Goal: Task Accomplishment & Management: Manage account settings

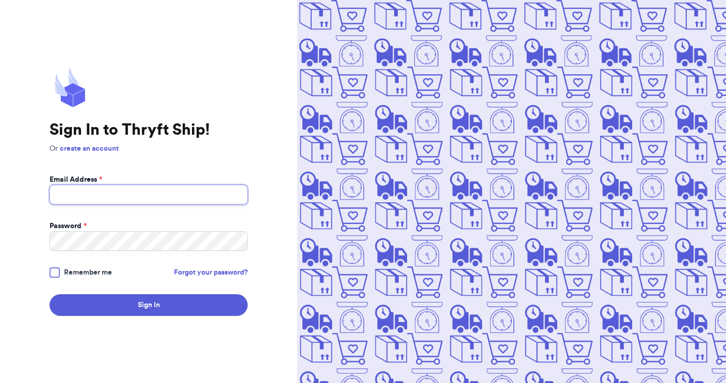
type input "[EMAIL_ADDRESS][DOMAIN_NAME]"
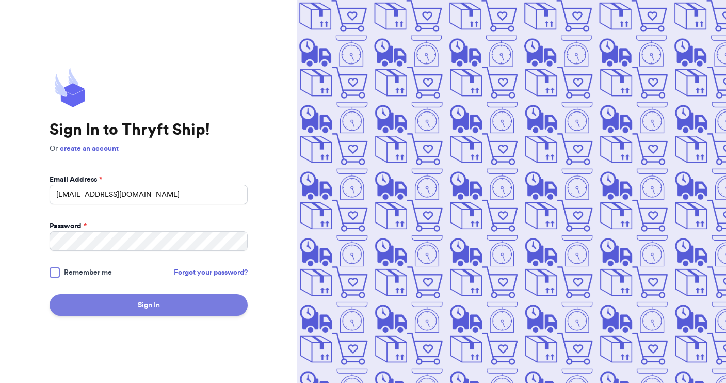
click at [123, 304] on button "Sign In" at bounding box center [149, 305] width 198 height 22
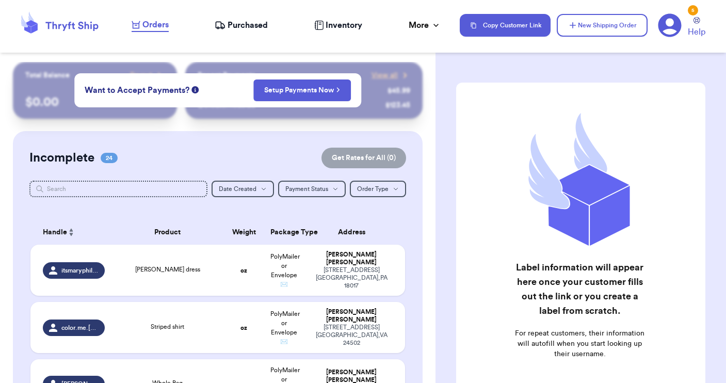
checkbox input "false"
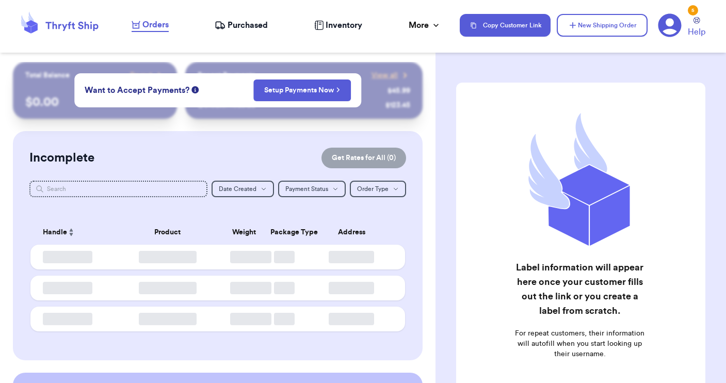
checkbox input "false"
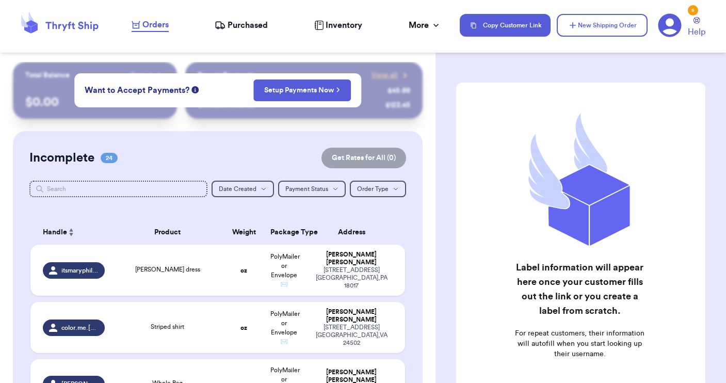
click at [444, 107] on div "Label information will appear here once your customer fills out the link or you…" at bounding box center [580, 261] width 290 height 398
click at [580, 26] on button "New Shipping Order" at bounding box center [602, 25] width 91 height 23
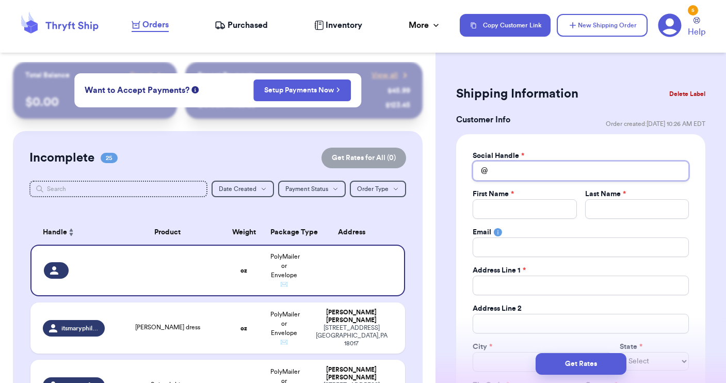
click at [500, 172] on input "Total Amount Paid" at bounding box center [581, 171] width 216 height 20
type input "i"
type input "iv"
type input "ivf"
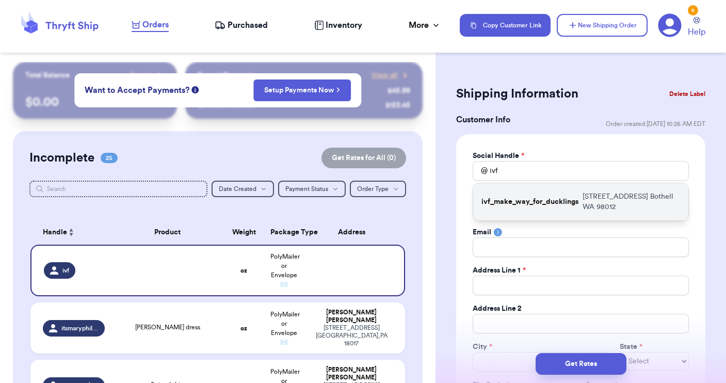
click at [515, 201] on p "ivf_make_way_for_ducklings" at bounding box center [529, 202] width 97 height 10
type input "ivf_make_way_for_ducklings"
type input "[PERSON_NAME]"
type input "Marks"
type input "[EMAIL_ADDRESS][DOMAIN_NAME]"
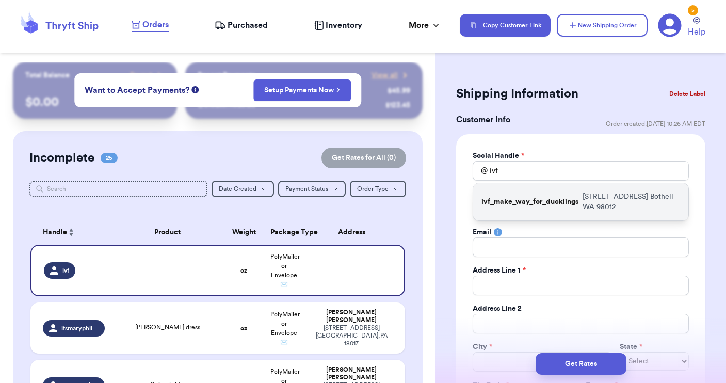
type input "[STREET_ADDRESS]"
type input "Bothell"
select select "WA"
type input "98012"
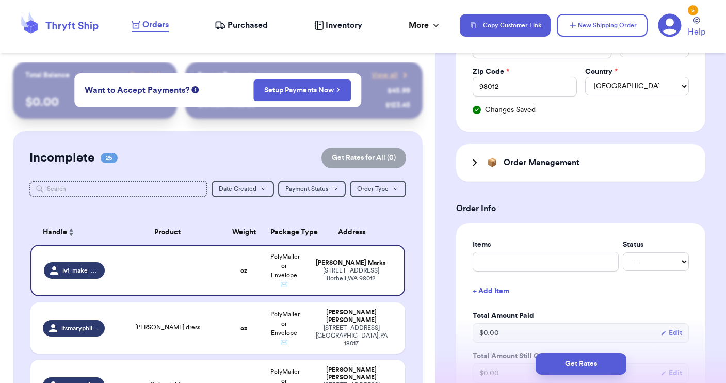
scroll to position [318, 0]
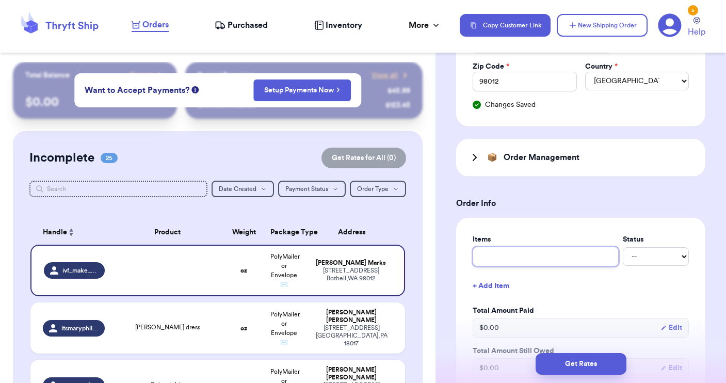
type input "c"
type input "cl"
type input "clo"
type input "clot"
type input "cloth"
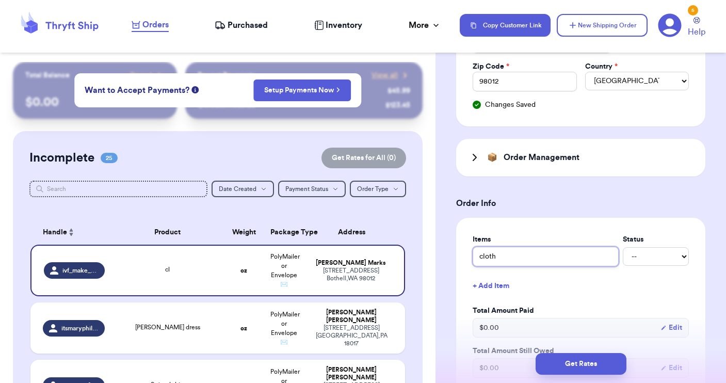
type input "clothe"
type input "clothes"
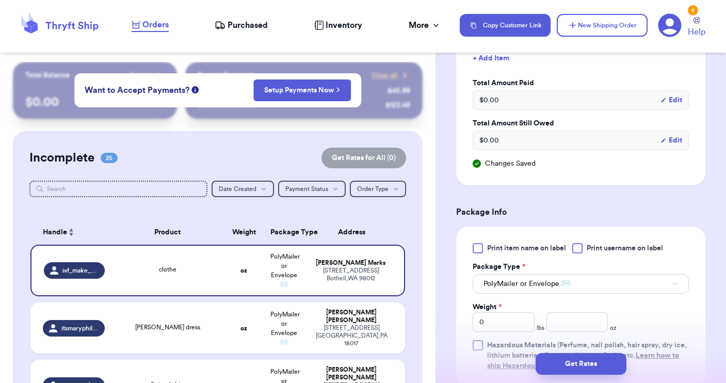
scroll to position [548, 0]
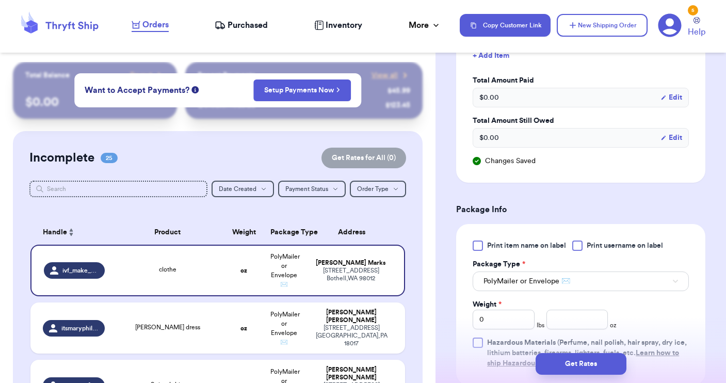
type input "clothes"
click at [579, 245] on div at bounding box center [577, 245] width 10 height 10
click at [0, 0] on input "Print username on label" at bounding box center [0, 0] width 0 height 0
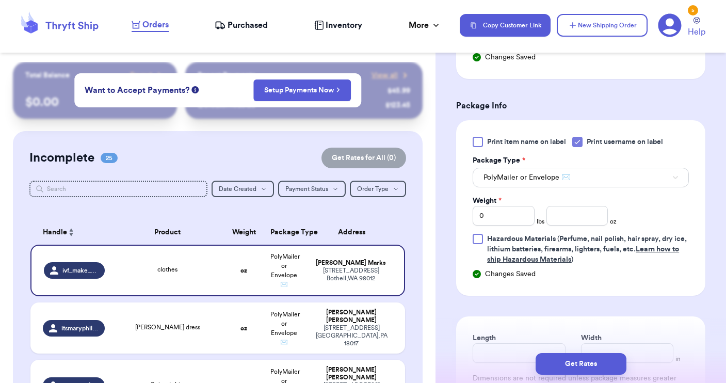
scroll to position [653, 0]
click at [560, 223] on input "number" at bounding box center [577, 215] width 62 height 20
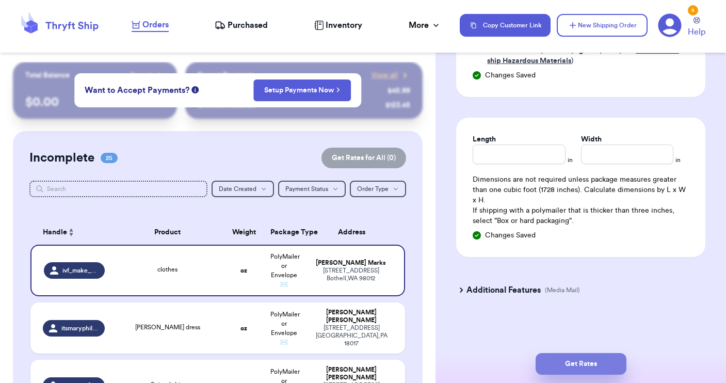
type input "29"
click at [582, 358] on button "Get Rates" at bounding box center [581, 364] width 91 height 22
type input "1"
type input "13"
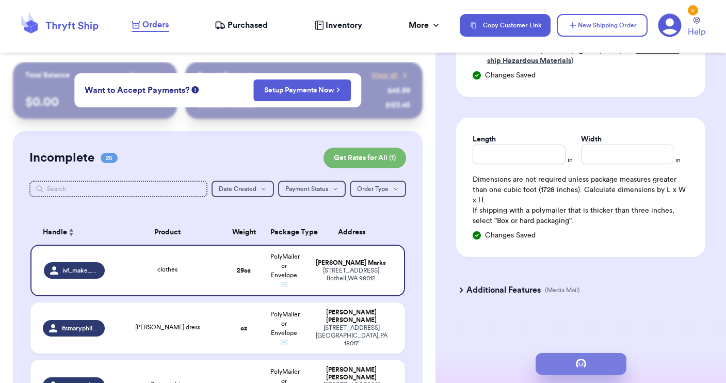
scroll to position [0, 0]
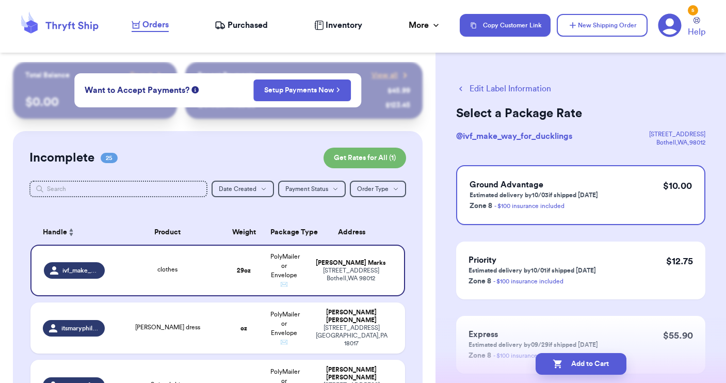
click at [482, 88] on button "Edit Label Information" at bounding box center [503, 89] width 95 height 12
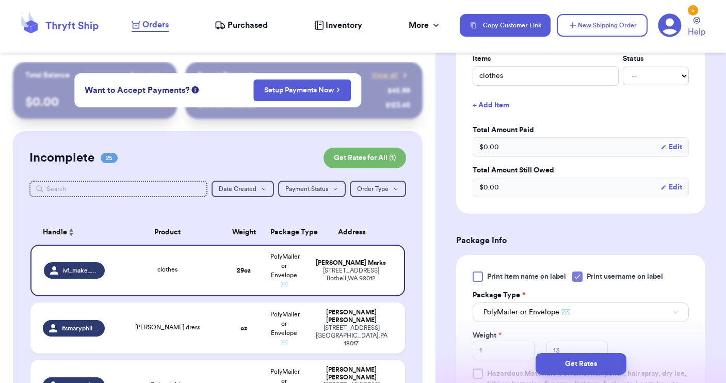
scroll to position [373, 0]
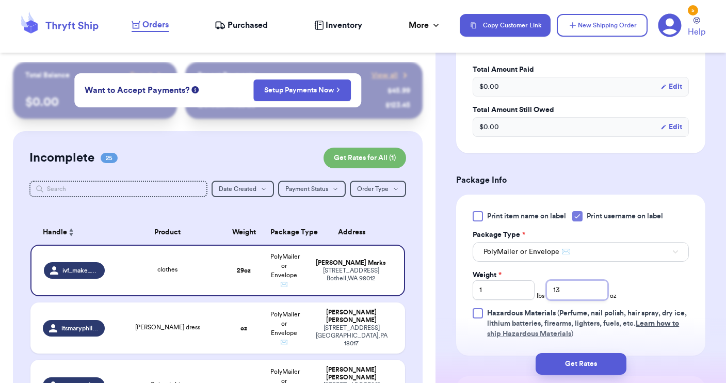
drag, startPoint x: 566, startPoint y: 298, endPoint x: 549, endPoint y: 297, distance: 17.1
click at [549, 297] on input "13" at bounding box center [577, 290] width 62 height 20
type input "1"
drag, startPoint x: 506, startPoint y: 292, endPoint x: 507, endPoint y: 282, distance: 10.4
click at [506, 292] on input "1" at bounding box center [504, 290] width 62 height 20
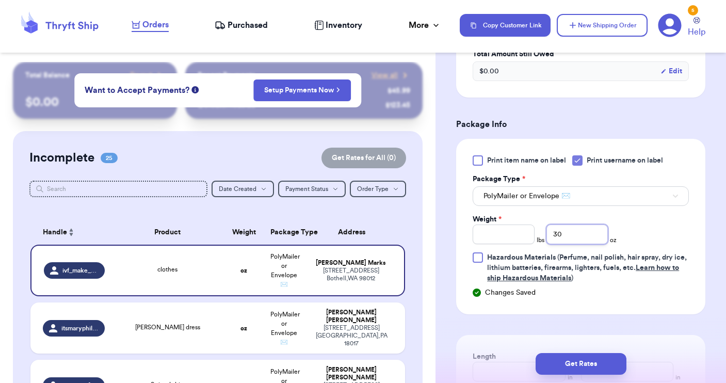
scroll to position [429, 0]
type input "30"
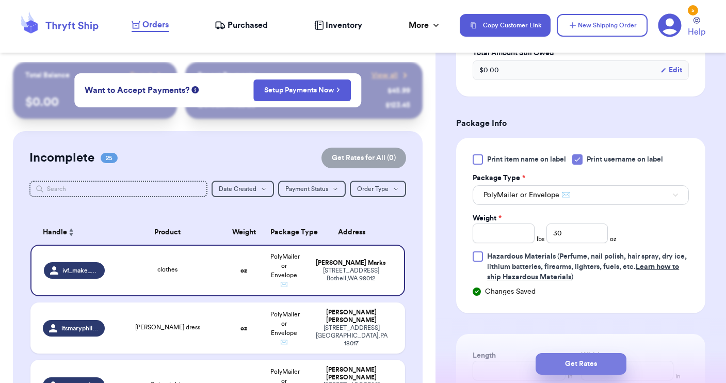
click at [587, 359] on button "Get Rates" at bounding box center [581, 364] width 91 height 22
type input "1"
type input "14"
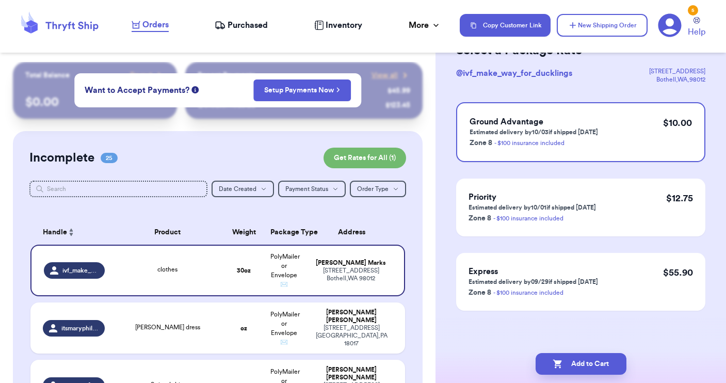
scroll to position [0, 0]
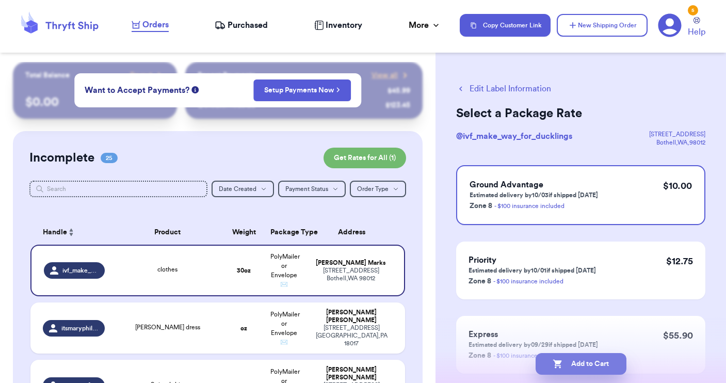
click at [575, 368] on button "Add to Cart" at bounding box center [581, 364] width 91 height 22
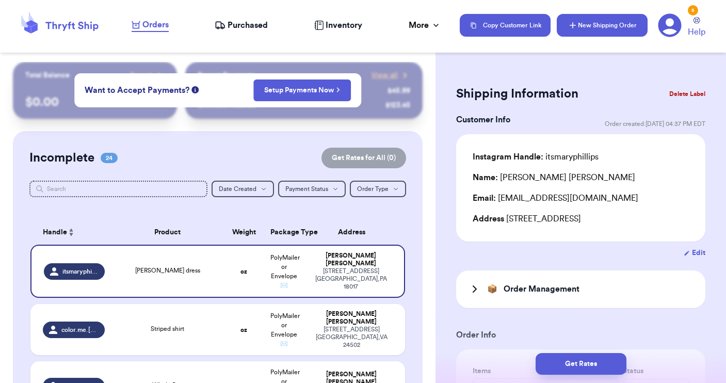
click at [582, 27] on button "New Shipping Order" at bounding box center [602, 25] width 91 height 23
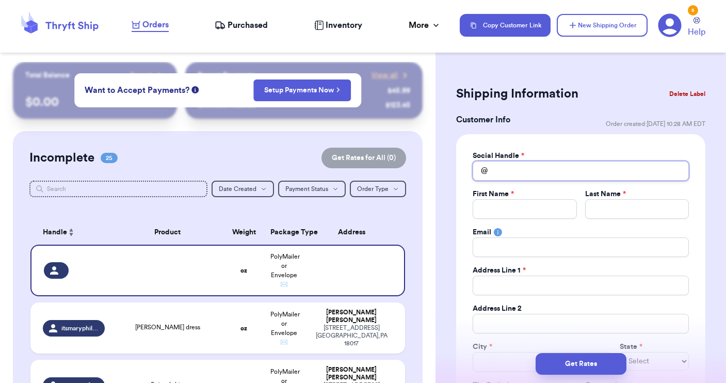
click at [496, 162] on input "Total Amount Paid" at bounding box center [581, 171] width 216 height 20
type input "h"
type input "he"
type input "hel"
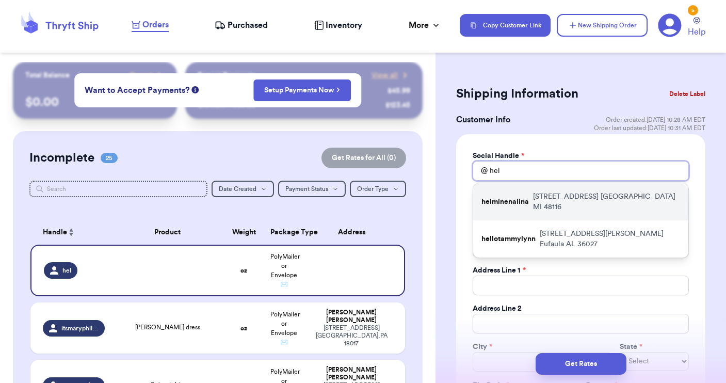
type input "hel"
click at [516, 197] on p "helminenalina" at bounding box center [504, 202] width 47 height 10
type input "helminenalina"
type input "Alina"
type input "Helminen"
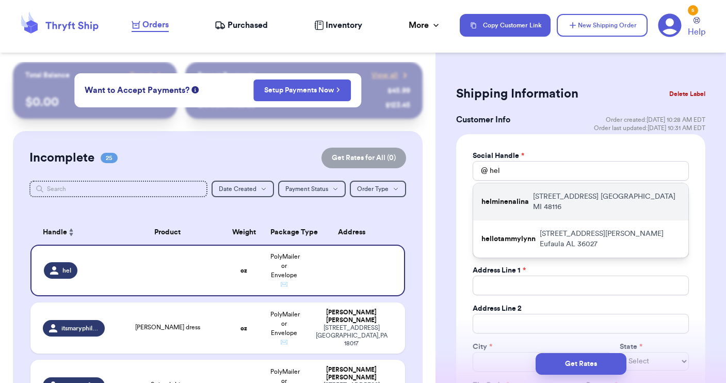
type input "[EMAIL_ADDRESS][DOMAIN_NAME]"
type input "[STREET_ADDRESS]"
type input "[GEOGRAPHIC_DATA]"
select select "MI"
type input "48116"
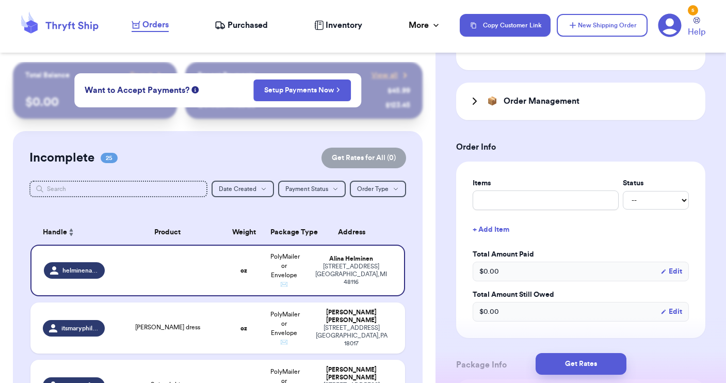
scroll to position [400, 0]
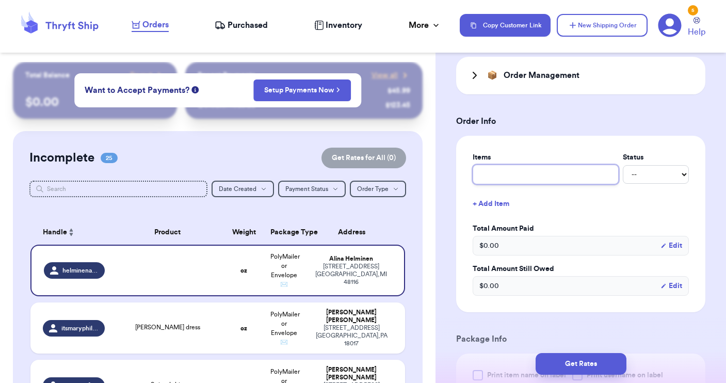
type input "c"
type input "cl"
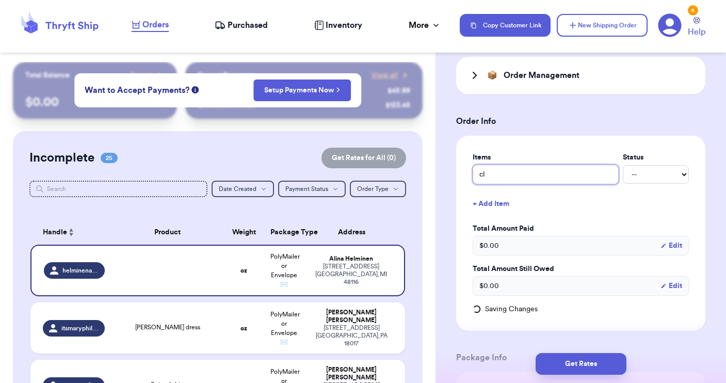
type input "clo"
type input "clot"
type input "cloth"
type input "clothe"
type input "clothes"
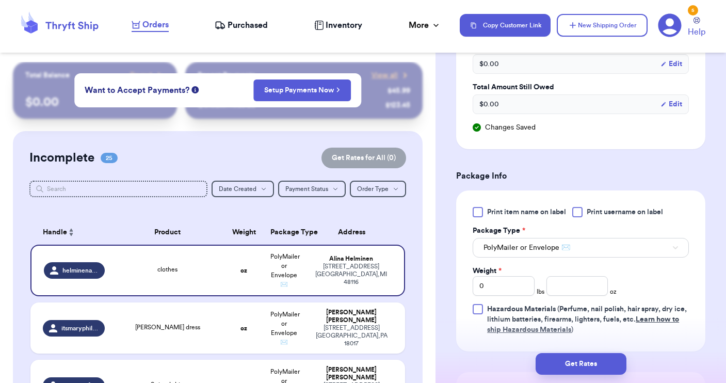
scroll to position [586, 0]
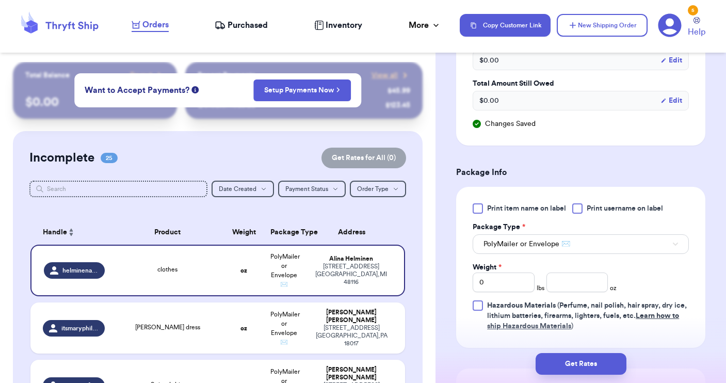
type input "clothes"
click at [577, 210] on div at bounding box center [577, 208] width 10 height 10
click at [0, 0] on input "Print username on label" at bounding box center [0, 0] width 0 height 0
click at [561, 244] on span "PolyMailer or Envelope ✉️" at bounding box center [526, 244] width 87 height 10
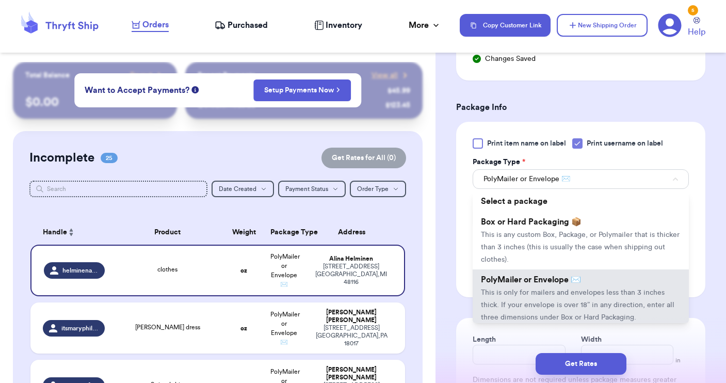
scroll to position [654, 0]
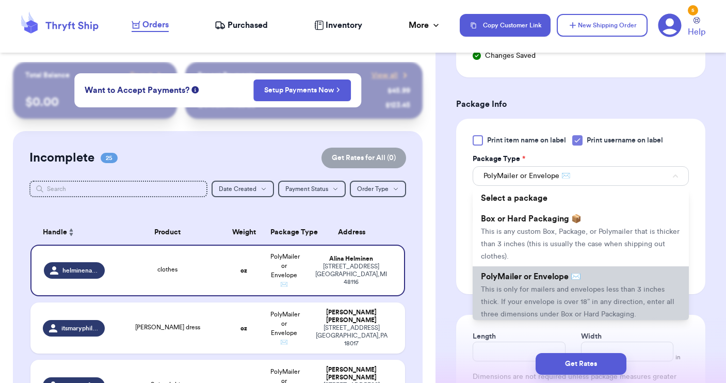
click at [543, 284] on li "PolyMailer or Envelope ✉️ This is only for mailers and envelopes less than 3 in…" at bounding box center [581, 295] width 216 height 58
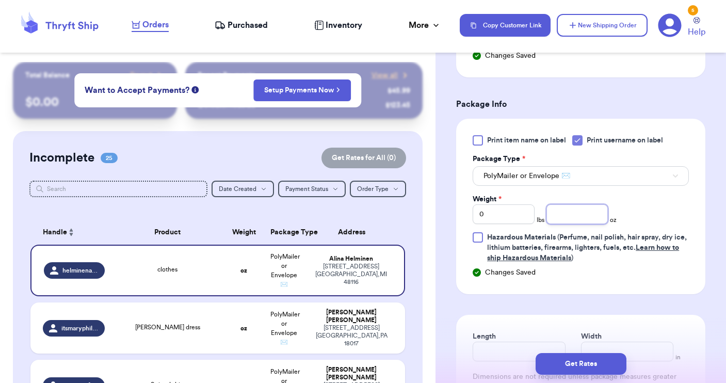
click at [579, 218] on input "number" at bounding box center [577, 214] width 62 height 20
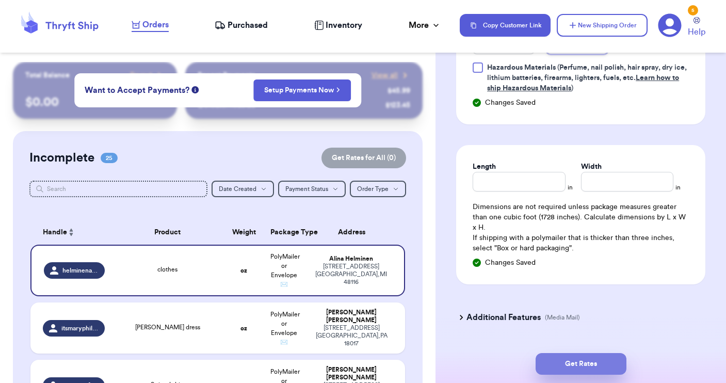
type input "9"
click at [575, 365] on button "Get Rates" at bounding box center [581, 364] width 91 height 22
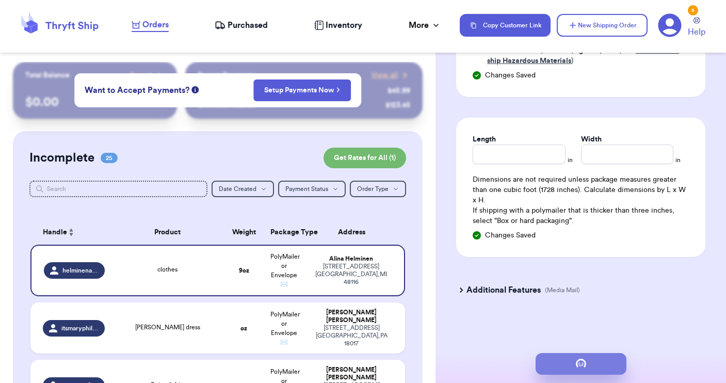
scroll to position [0, 0]
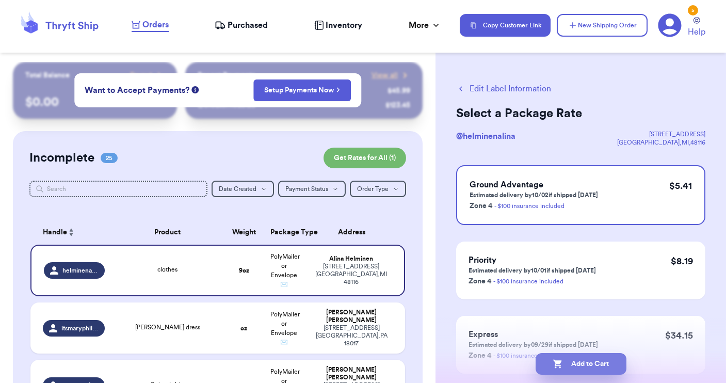
click at [602, 361] on button "Add to Cart" at bounding box center [581, 364] width 91 height 22
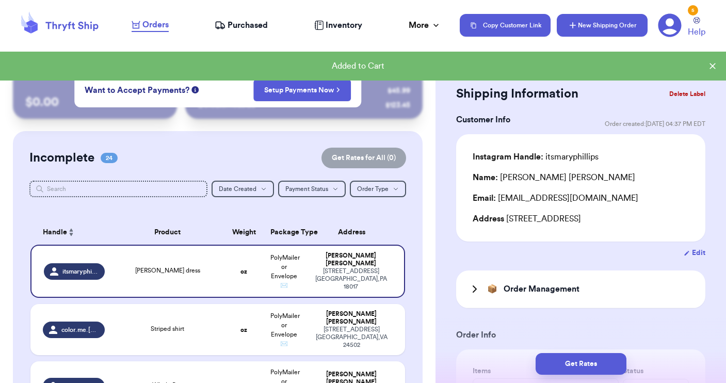
click at [602, 29] on button "New Shipping Order" at bounding box center [602, 25] width 91 height 23
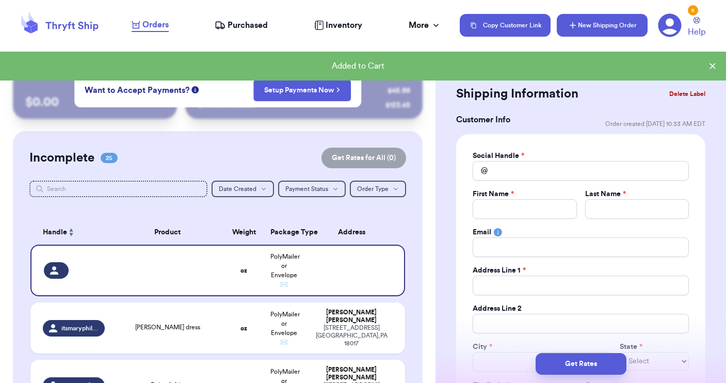
click at [602, 29] on button "New Shipping Order" at bounding box center [602, 25] width 91 height 23
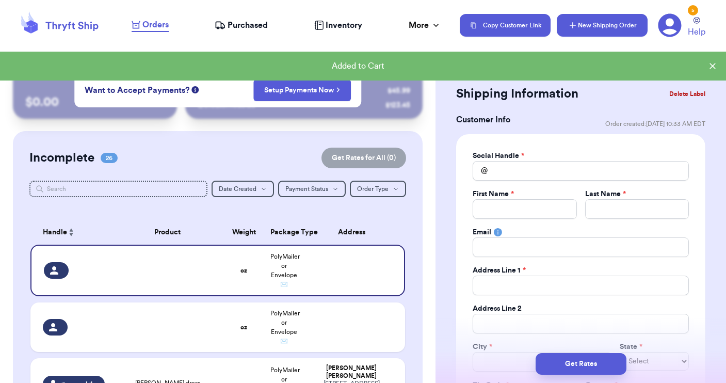
click at [602, 29] on button "New Shipping Order" at bounding box center [602, 25] width 91 height 23
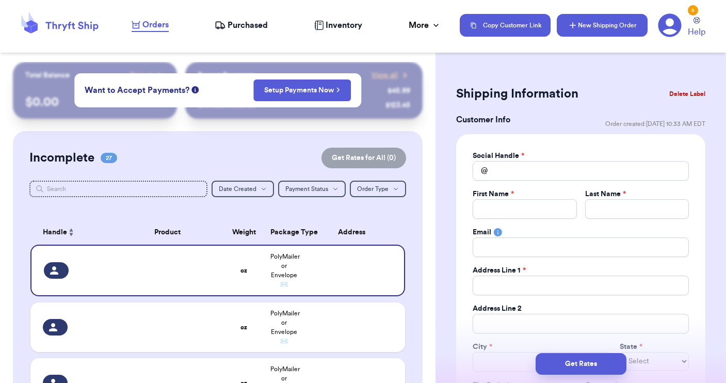
click at [602, 29] on button "New Shipping Order" at bounding box center [602, 25] width 91 height 23
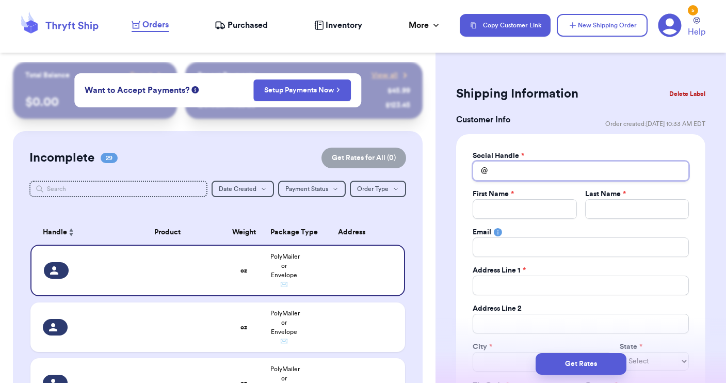
click at [514, 173] on input "Total Amount Paid" at bounding box center [581, 171] width 216 height 20
type input "p"
type input "pi"
type input "pie"
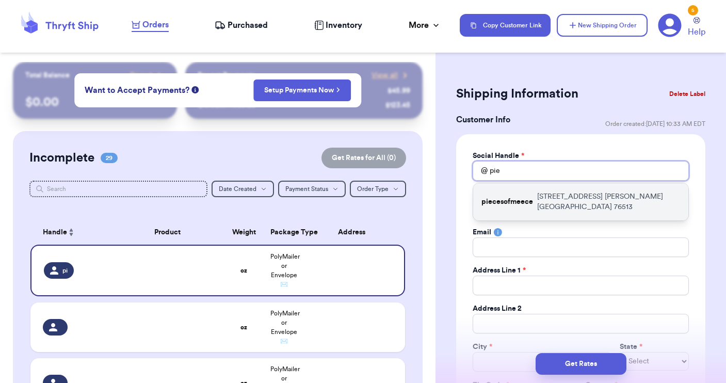
type input "pie"
click at [507, 198] on p "piecesofmeece" at bounding box center [507, 202] width 52 height 10
type input "piecesofmeece"
type input "Tori"
type input "[PERSON_NAME]"
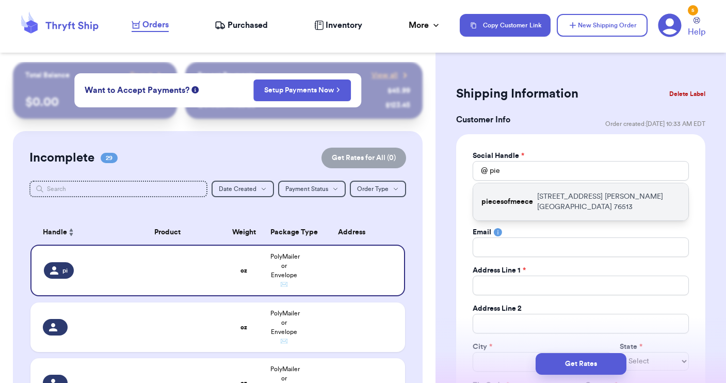
type input "[PERSON_NAME][EMAIL_ADDRESS][PERSON_NAME][DOMAIN_NAME]"
type input "[STREET_ADDRESS]"
type input "[PERSON_NAME]"
select select "[GEOGRAPHIC_DATA]"
type input "76513"
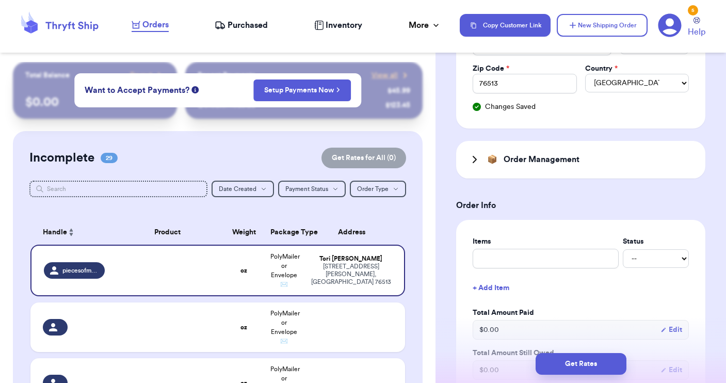
scroll to position [317, 0]
type input "b"
type input "bo"
type input "boo"
type input "boot"
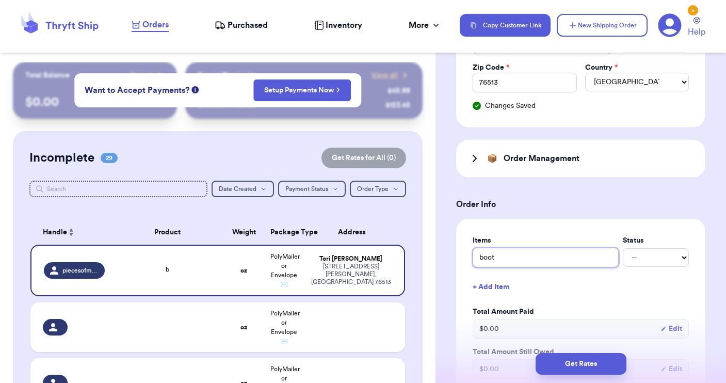
type input "boots"
click at [493, 284] on button "+ Add Item" at bounding box center [580, 287] width 224 height 23
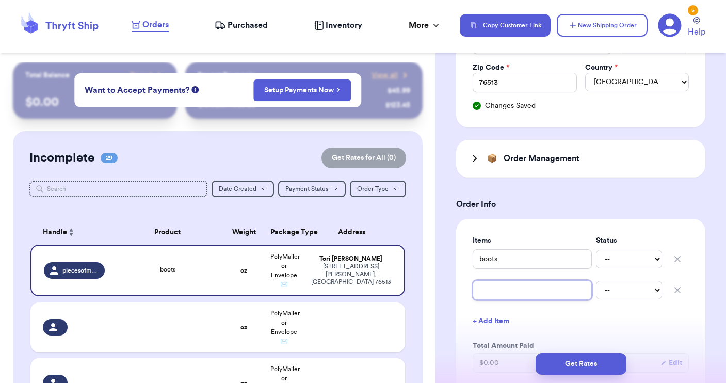
type input "3"
type input "4"
type input "4T"
type input "4T l"
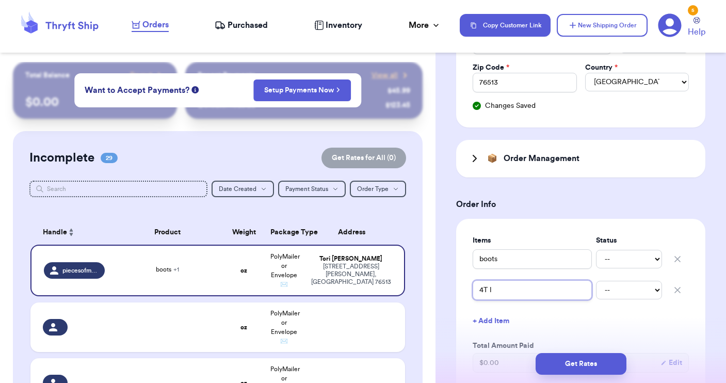
type input "4T le"
type input "4T lev"
type input "4T levi"
type input "4T levis"
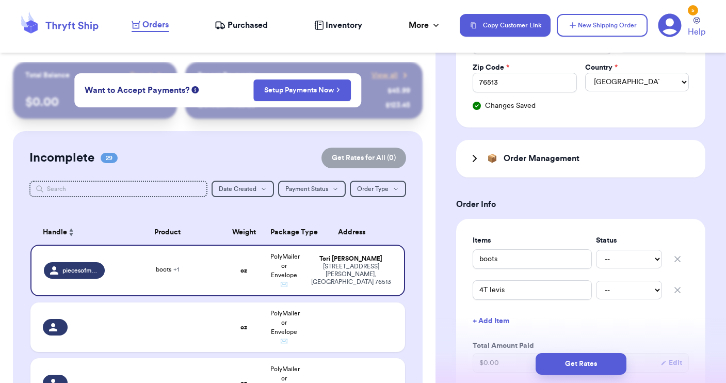
click at [485, 323] on button "+ Add Item" at bounding box center [580, 321] width 224 height 23
type input "w"
type input "wr"
type input "wra"
type input "wran"
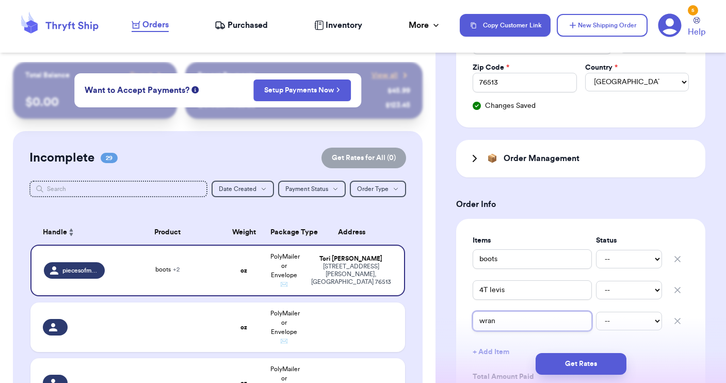
type input "wra"
type input "wr"
type input "w"
type input "5"
type input "5T"
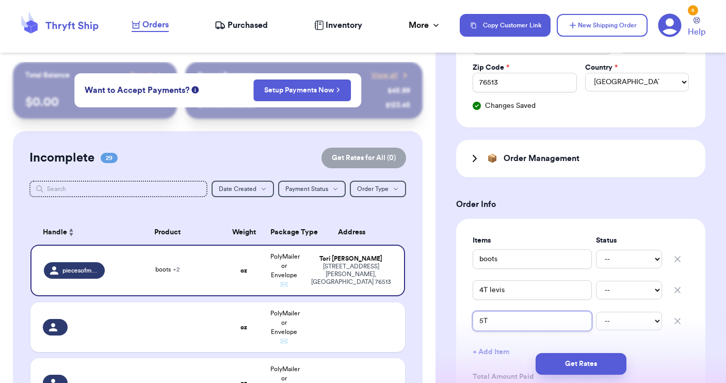
type input "5T"
type input "5T w"
type input "5T wr"
type input "5T wra"
type input "5T wran"
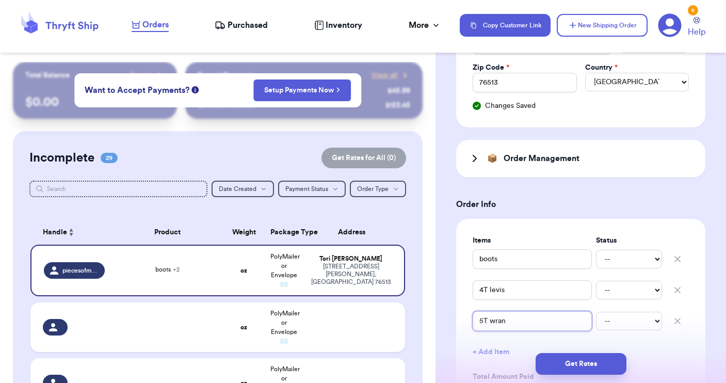
type input "5T wrang"
type input "5T wrangl"
type input "5T wrangle"
type input "5T wrangler"
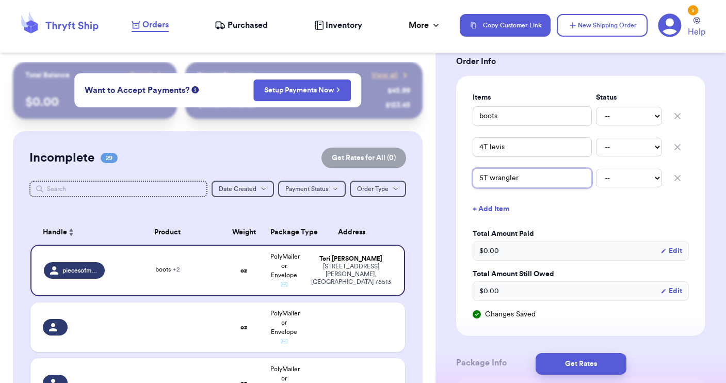
scroll to position [482, 0]
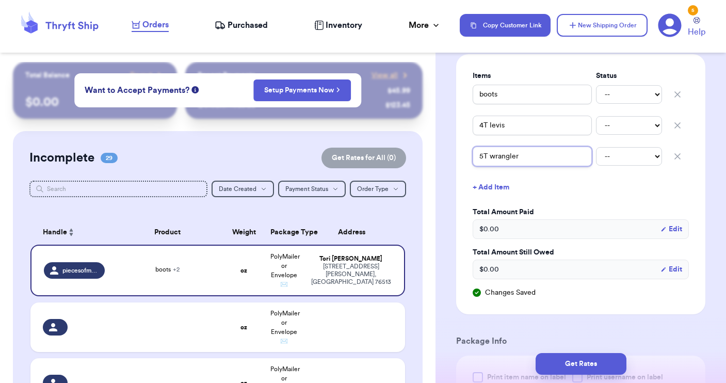
type input "5T wrangler"
click at [490, 189] on button "+ Add Item" at bounding box center [580, 187] width 224 height 23
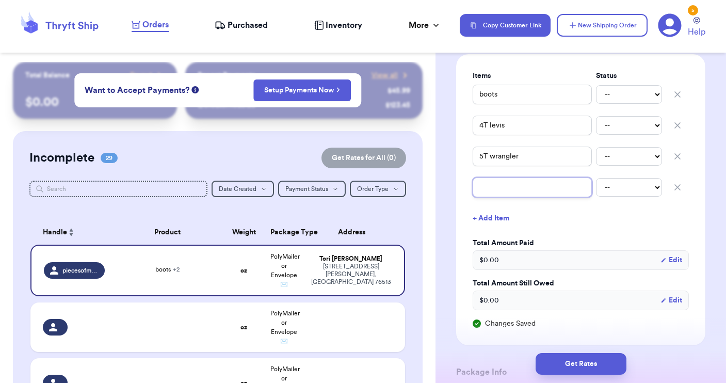
type input "7"
type input "7y"
type input "7y e"
type input "7y"
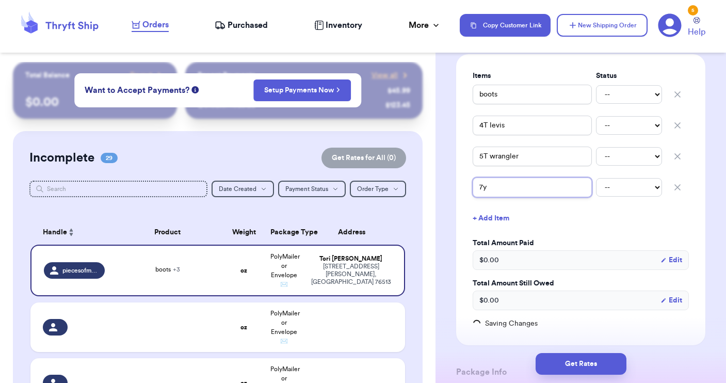
type input "7y l"
type input "7y le"
type input "7y lev"
type input "7y levi"
type input "7y levis"
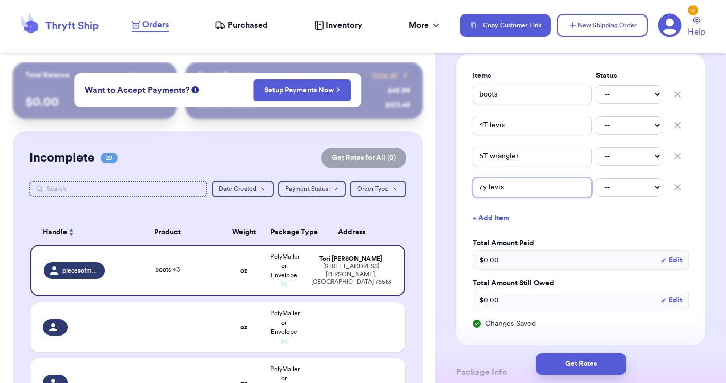
type input "7y levis"
click at [484, 218] on button "+ Add Item" at bounding box center [580, 218] width 224 height 23
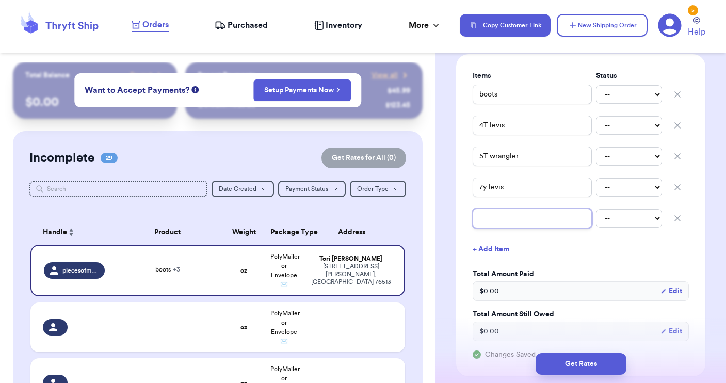
type input "c"
type input "ca"
type input "car"
type input "carh"
click at [488, 251] on button "+ Add Item" at bounding box center [580, 249] width 224 height 23
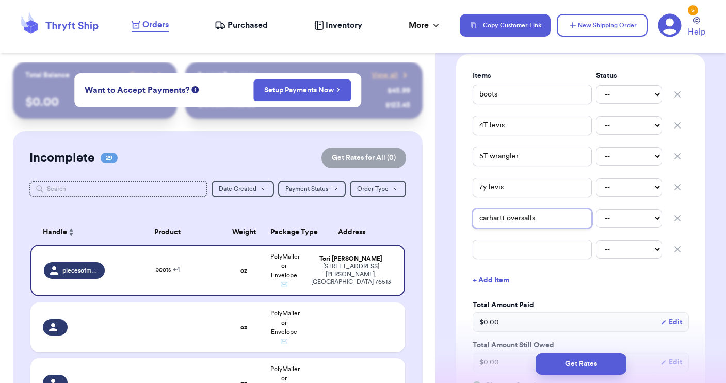
click at [528, 218] on input "carhartt oversalls" at bounding box center [532, 218] width 119 height 20
click at [487, 280] on button "+ Add Item" at bounding box center [580, 280] width 224 height 23
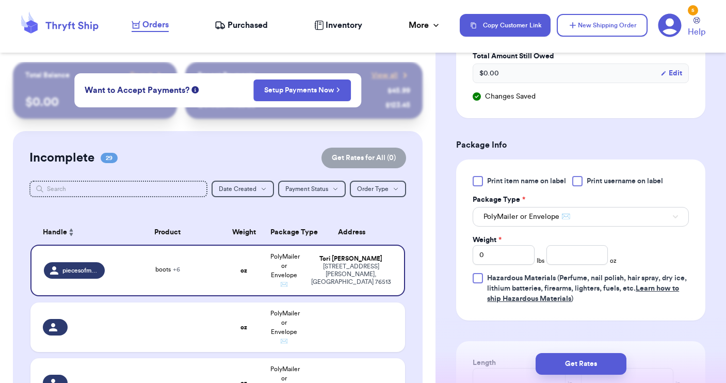
scroll to position [809, 0]
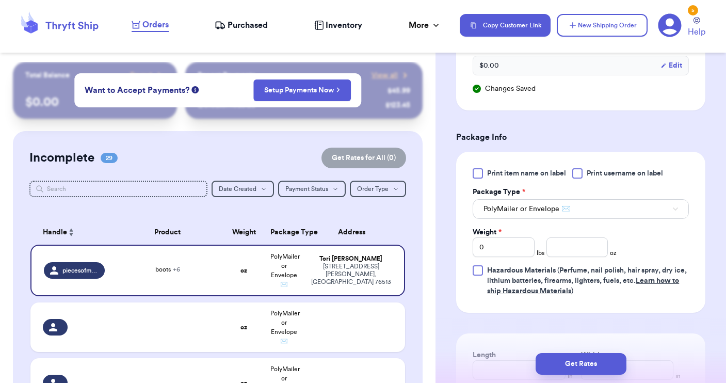
click at [577, 175] on div at bounding box center [577, 173] width 10 height 10
click at [0, 0] on input "Print username on label" at bounding box center [0, 0] width 0 height 0
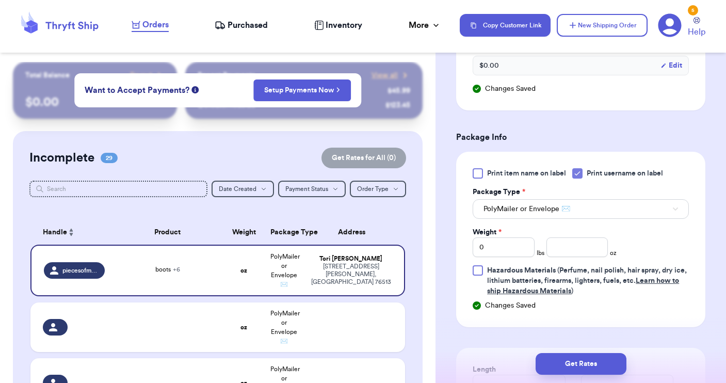
click at [574, 212] on button "PolyMailer or Envelope ✉️" at bounding box center [581, 209] width 216 height 20
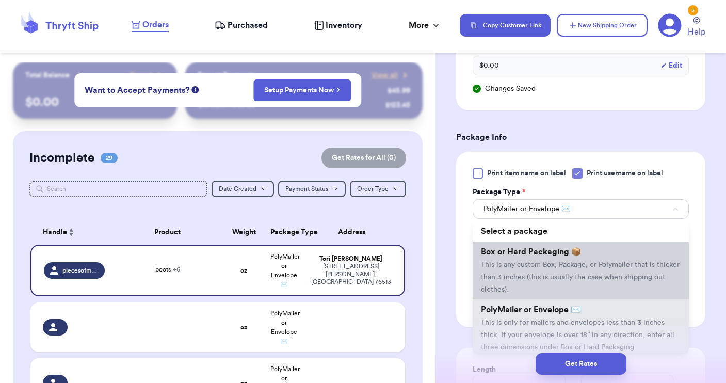
click at [542, 254] on span "Box or Hard Packaging 📦" at bounding box center [531, 252] width 101 height 8
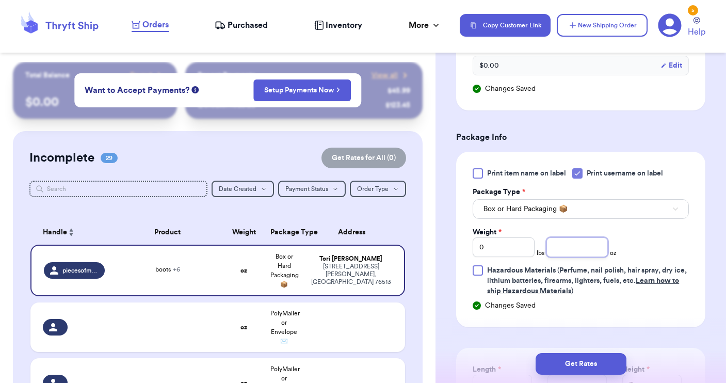
click at [560, 243] on input "number" at bounding box center [577, 247] width 62 height 20
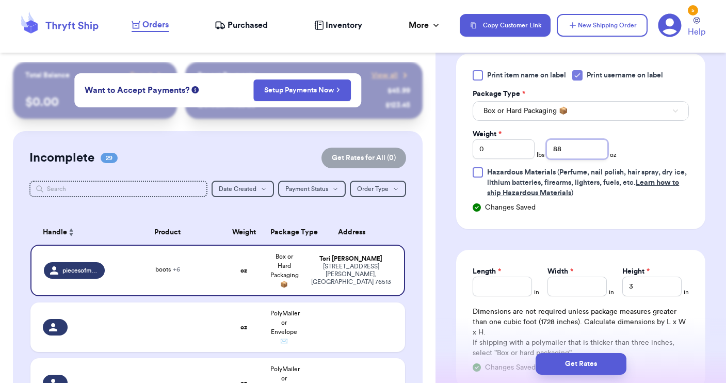
scroll to position [918, 0]
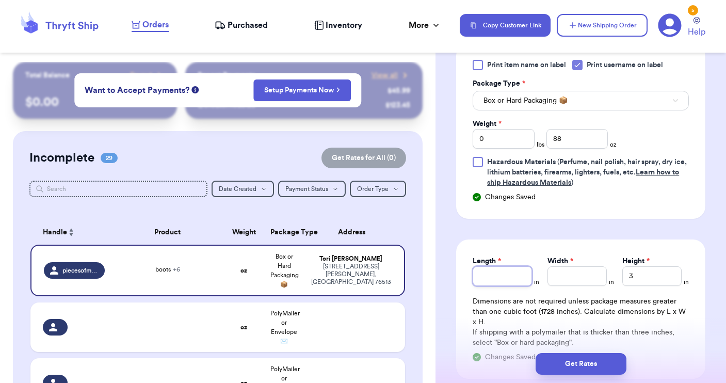
click at [515, 277] on input "Length *" at bounding box center [502, 276] width 59 height 20
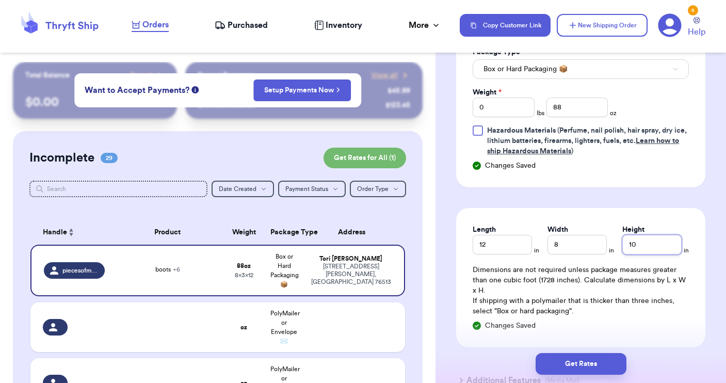
scroll to position [953, 0]
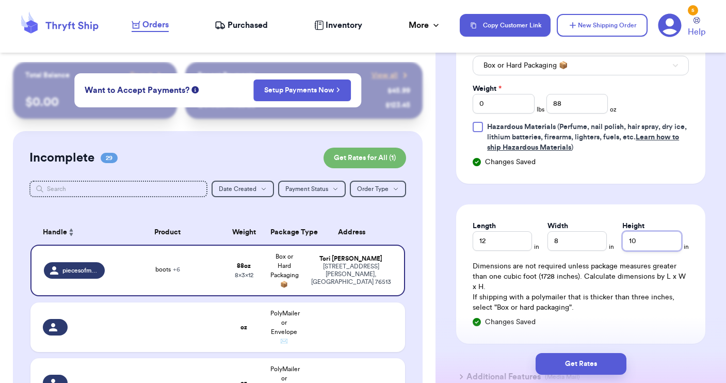
drag, startPoint x: 642, startPoint y: 241, endPoint x: 619, endPoint y: 237, distance: 24.1
click at [614, 239] on div "Length 12 in Width 8 in Height 10 in" at bounding box center [581, 236] width 216 height 30
drag, startPoint x: 576, startPoint y: 242, endPoint x: 523, endPoint y: 242, distance: 53.7
click at [523, 242] on div "Length 12 in Width 8 in Height 8 in" at bounding box center [581, 236] width 216 height 30
click at [559, 361] on button "Get Rates" at bounding box center [581, 364] width 91 height 22
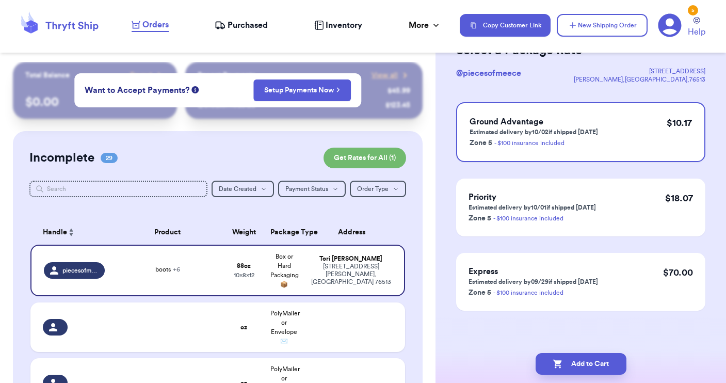
scroll to position [0, 0]
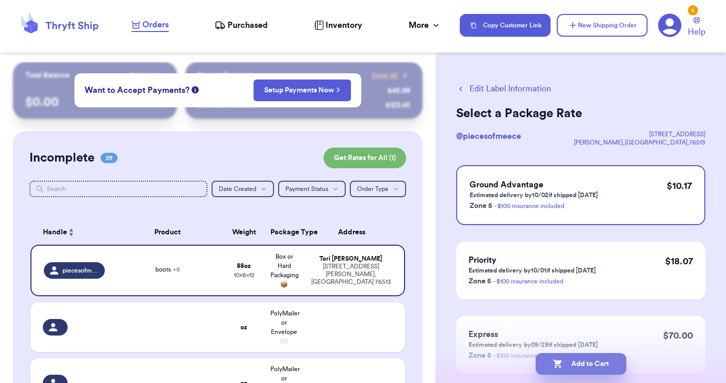
click at [576, 362] on button "Add to Cart" at bounding box center [581, 364] width 91 height 22
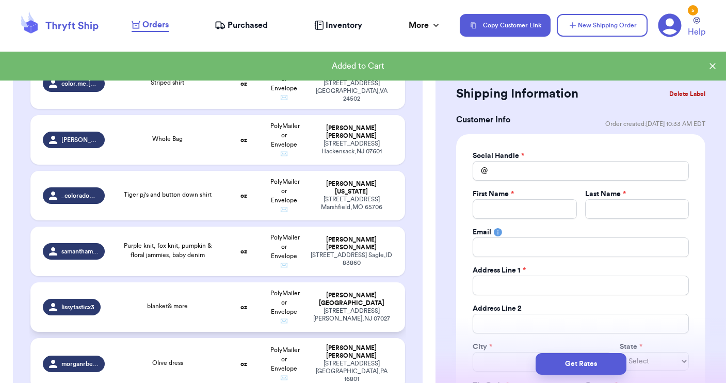
scroll to position [476, 0]
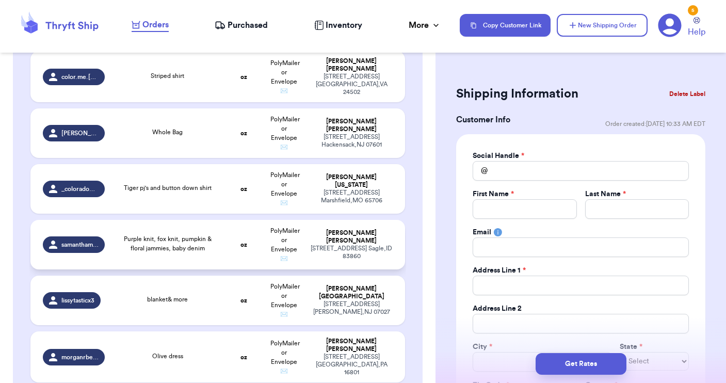
click at [217, 253] on div "Purple knit, fox knit, pumpkin & floral jammies, baby denim" at bounding box center [167, 243] width 100 height 19
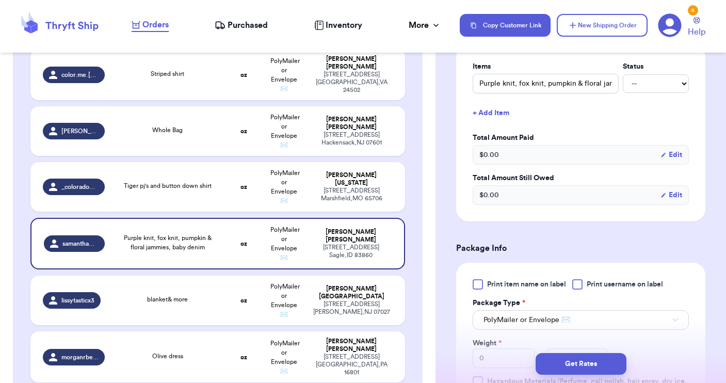
scroll to position [326, 0]
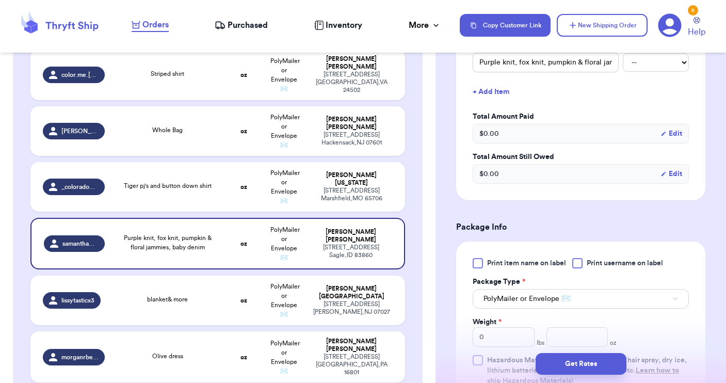
click at [579, 262] on div at bounding box center [577, 263] width 10 height 10
click at [0, 0] on input "Print username on label" at bounding box center [0, 0] width 0 height 0
click at [561, 300] on span "PolyMailer or Envelope ✉️" at bounding box center [526, 299] width 87 height 10
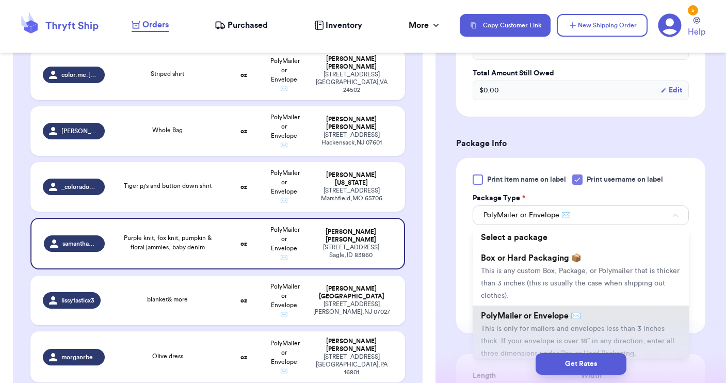
scroll to position [415, 0]
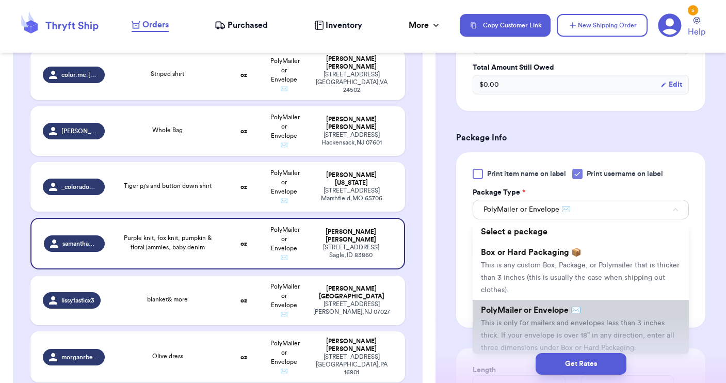
click at [556, 314] on span "PolyMailer or Envelope ✉️" at bounding box center [531, 310] width 100 height 8
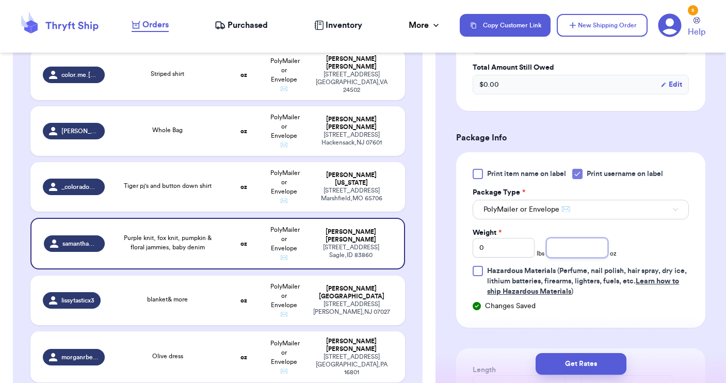
click at [566, 248] on input "number" at bounding box center [577, 248] width 62 height 20
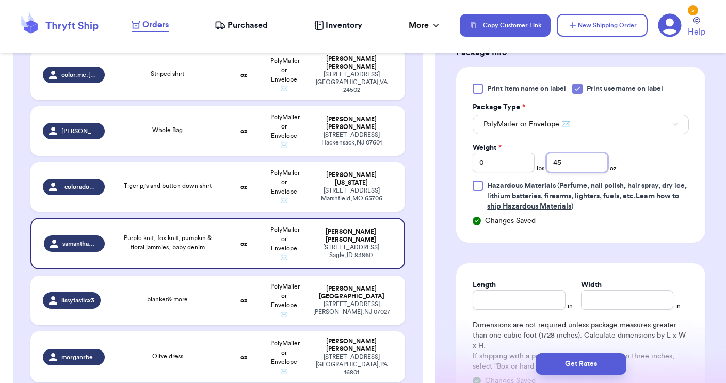
scroll to position [500, 0]
click at [587, 368] on button "Get Rates" at bounding box center [581, 364] width 91 height 22
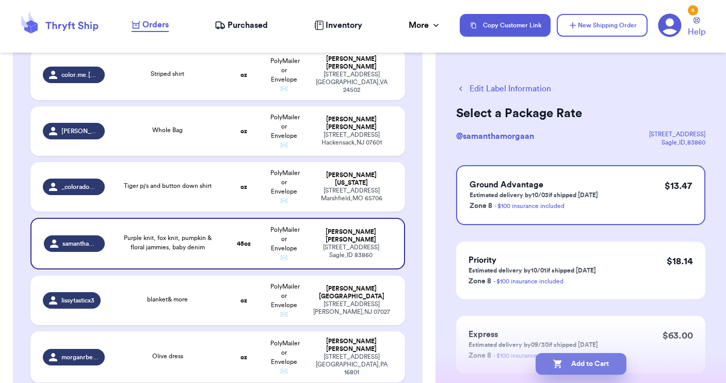
click at [584, 363] on button "Add to Cart" at bounding box center [581, 364] width 91 height 22
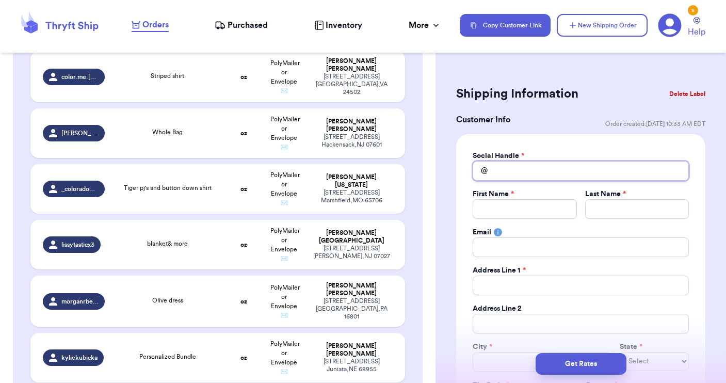
click at [526, 163] on input "Total Amount Paid" at bounding box center [581, 171] width 216 height 20
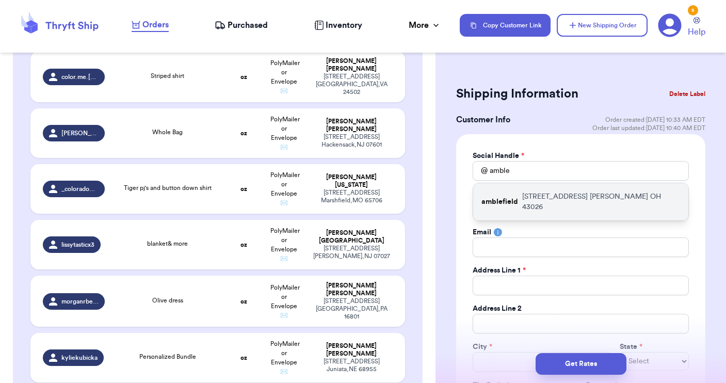
click at [515, 197] on p "amblefield" at bounding box center [499, 202] width 37 height 10
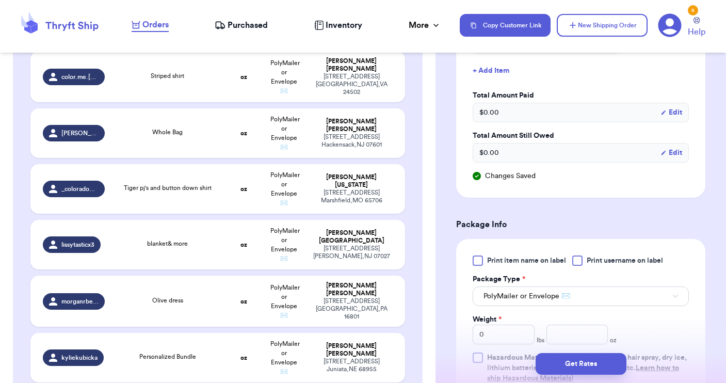
scroll to position [538, 0]
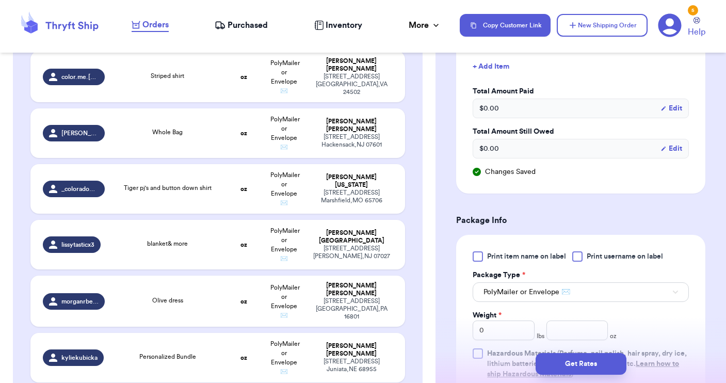
click at [584, 256] on label "Print username on label" at bounding box center [617, 256] width 91 height 10
click at [0, 0] on input "Print username on label" at bounding box center [0, 0] width 0 height 0
click at [565, 296] on span "PolyMailer or Envelope ✉️" at bounding box center [526, 292] width 87 height 10
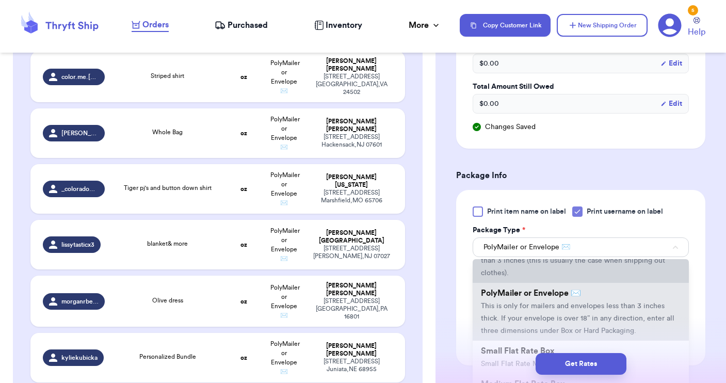
scroll to position [56, 0]
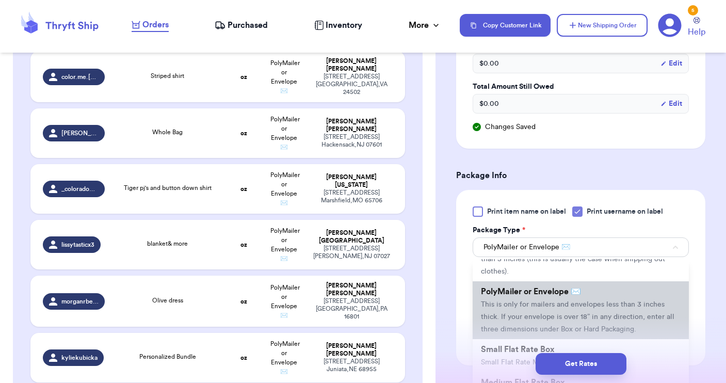
click at [535, 311] on li "PolyMailer or Envelope ✉️ This is only for mailers and envelopes less than 3 in…" at bounding box center [581, 310] width 216 height 58
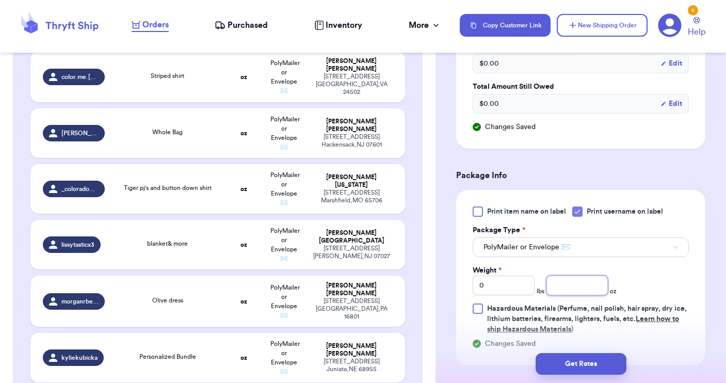
click at [570, 291] on input "number" at bounding box center [577, 286] width 62 height 20
click at [578, 363] on button "Get Rates" at bounding box center [581, 364] width 91 height 22
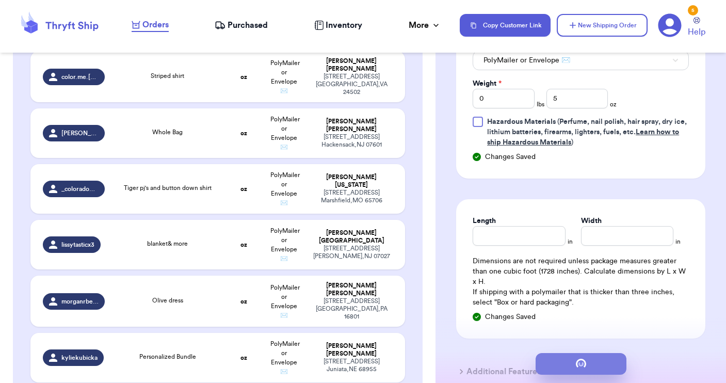
scroll to position [0, 0]
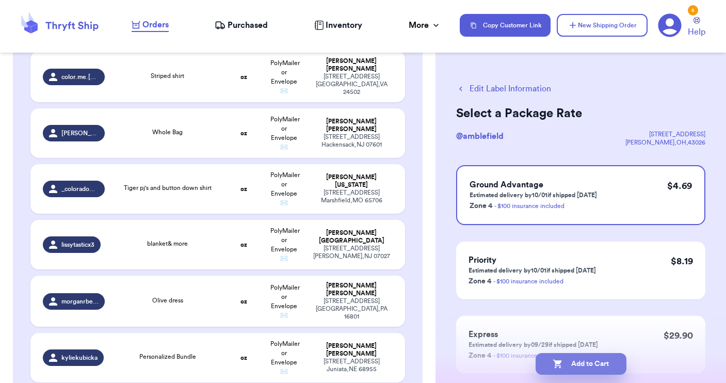
click at [578, 363] on button "Add to Cart" at bounding box center [581, 364] width 91 height 22
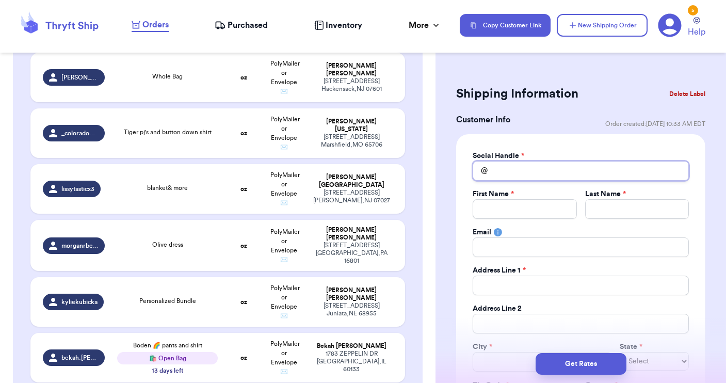
click at [498, 166] on input "Total Amount Paid" at bounding box center [581, 171] width 216 height 20
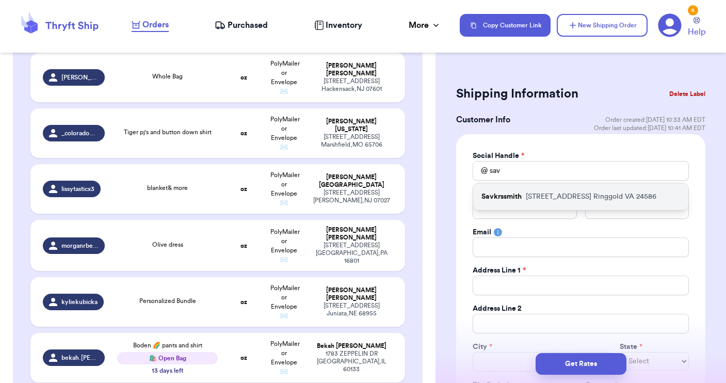
click at [498, 195] on p "Savkrssmith" at bounding box center [501, 196] width 40 height 10
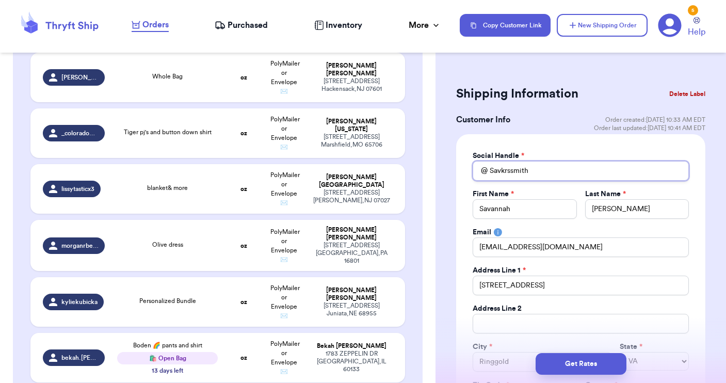
click at [501, 171] on input "Savkrssmith" at bounding box center [581, 171] width 216 height 20
click at [530, 171] on input "Savannahkrssmith" at bounding box center [581, 171] width 216 height 20
click at [554, 171] on input "Savannahkrsmith" at bounding box center [581, 171] width 216 height 20
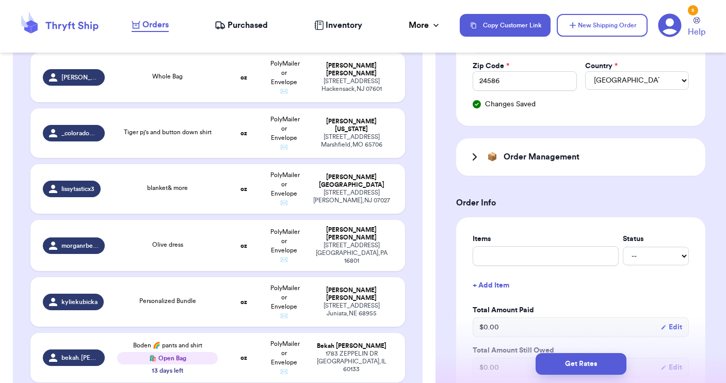
scroll to position [320, 0]
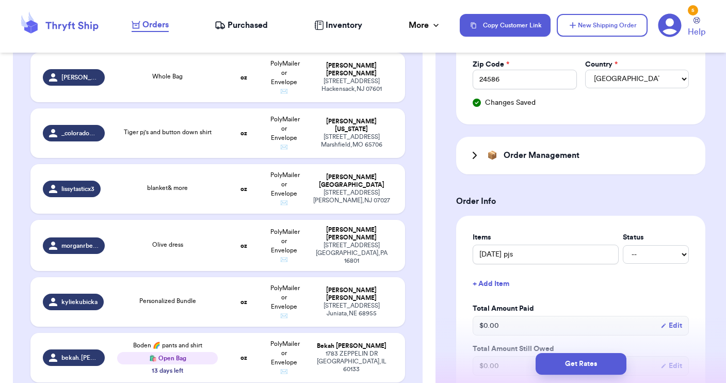
click at [480, 284] on button "+ Add Item" at bounding box center [580, 283] width 224 height 23
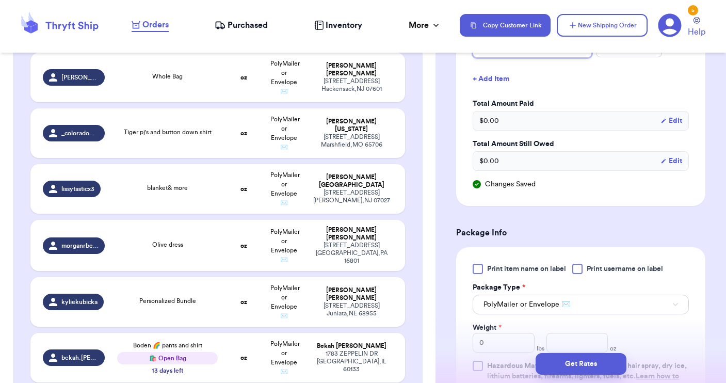
scroll to position [560, 0]
click at [576, 271] on div at bounding box center [577, 268] width 10 height 10
click at [0, 0] on input "Print username on label" at bounding box center [0, 0] width 0 height 0
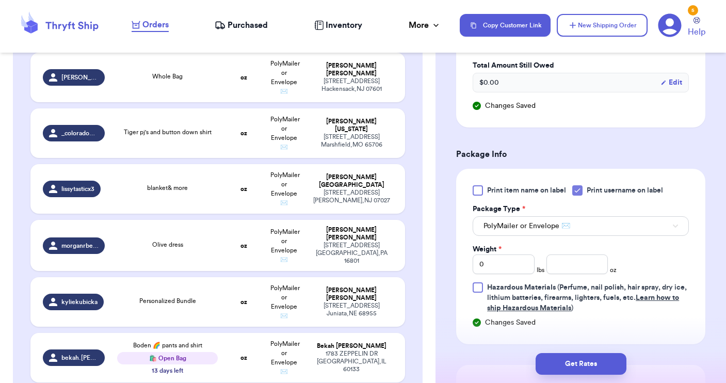
scroll to position [641, 0]
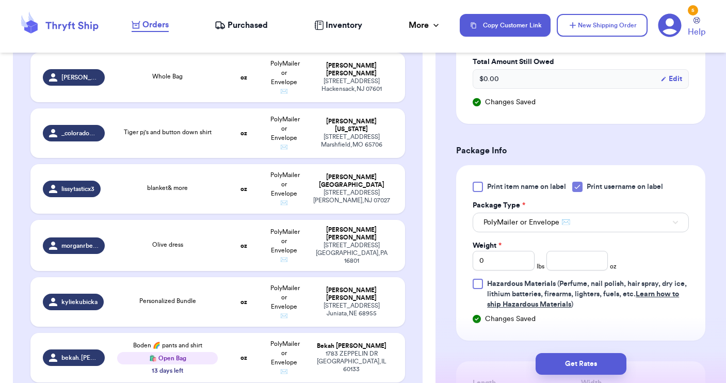
click at [558, 223] on span "PolyMailer or Envelope ✉️" at bounding box center [526, 222] width 87 height 10
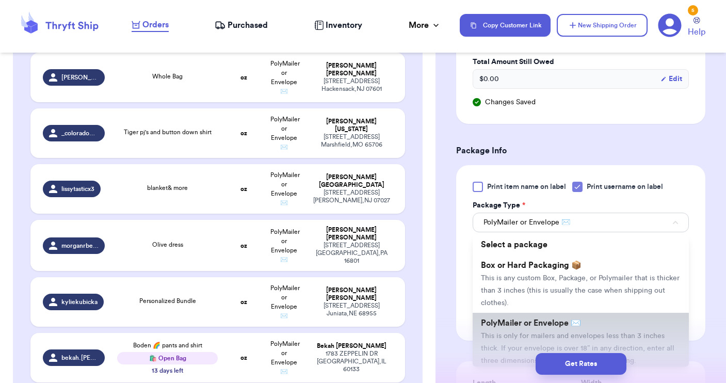
click at [548, 327] on span "PolyMailer or Envelope ✉️" at bounding box center [531, 323] width 100 height 8
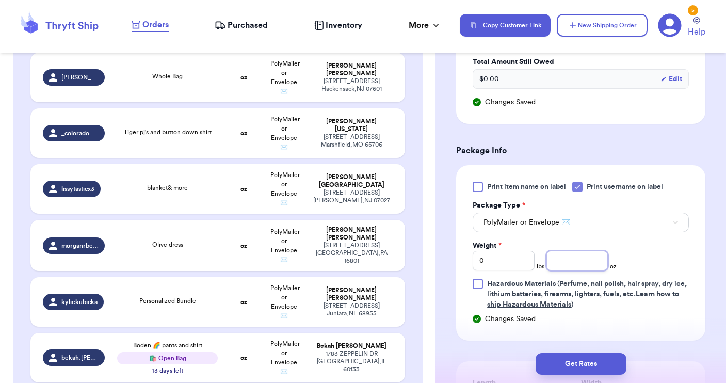
click at [579, 254] on input "number" at bounding box center [577, 261] width 62 height 20
click at [592, 361] on button "Get Rates" at bounding box center [581, 364] width 91 height 22
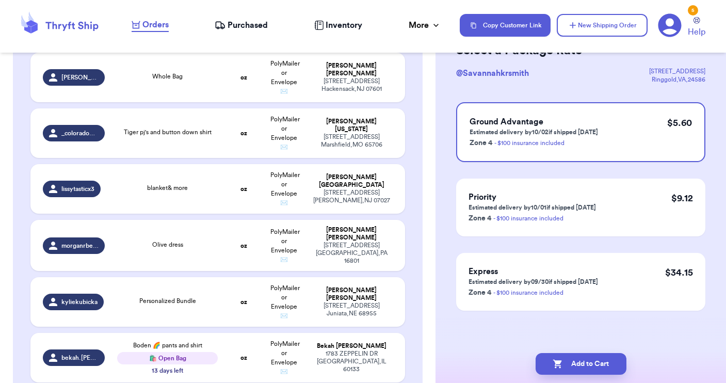
scroll to position [0, 0]
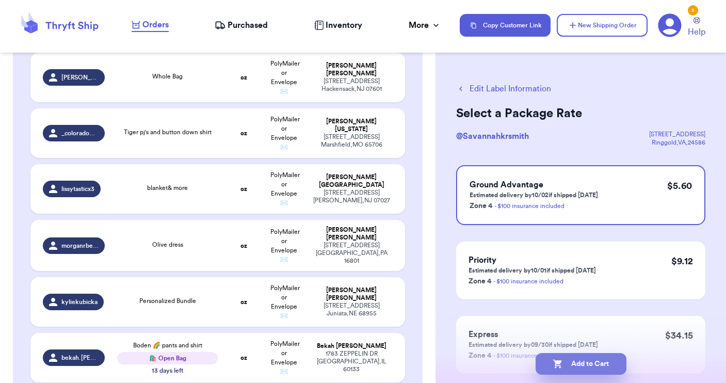
click at [592, 361] on button "Add to Cart" at bounding box center [581, 364] width 91 height 22
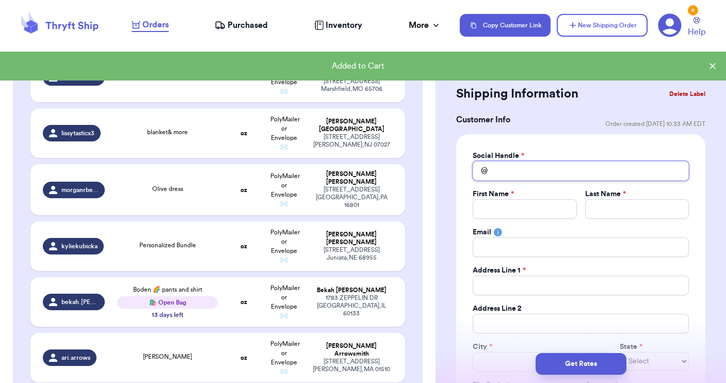
click at [492, 170] on input "Total Amount Paid" at bounding box center [581, 171] width 216 height 20
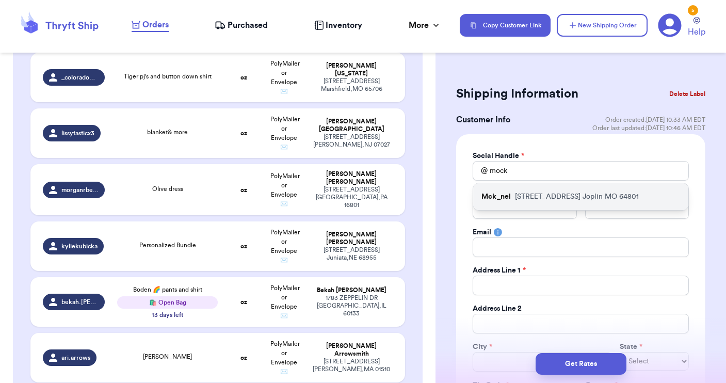
drag, startPoint x: 490, startPoint y: 187, endPoint x: 488, endPoint y: 198, distance: 10.5
click at [488, 198] on p "Mck_nel" at bounding box center [495, 196] width 29 height 10
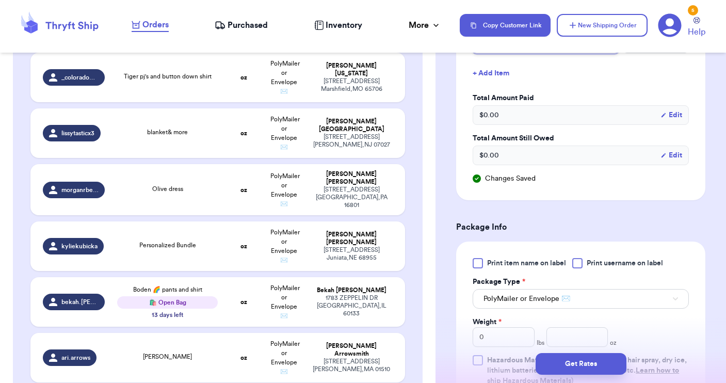
scroll to position [538, 0]
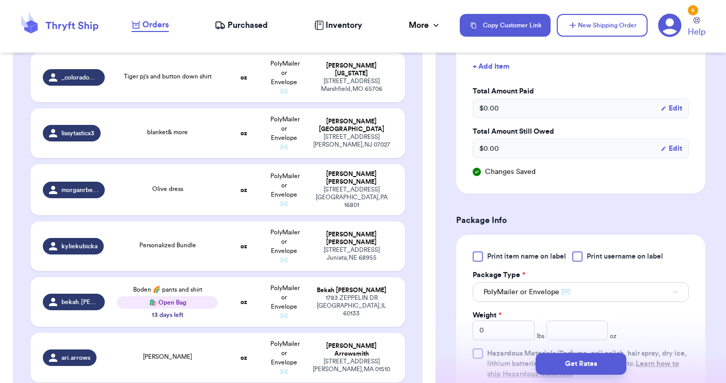
click at [577, 256] on div at bounding box center [577, 256] width 10 height 10
click at [0, 0] on input "Print username on label" at bounding box center [0, 0] width 0 height 0
click at [574, 295] on button "PolyMailer or Envelope ✉️" at bounding box center [581, 292] width 216 height 20
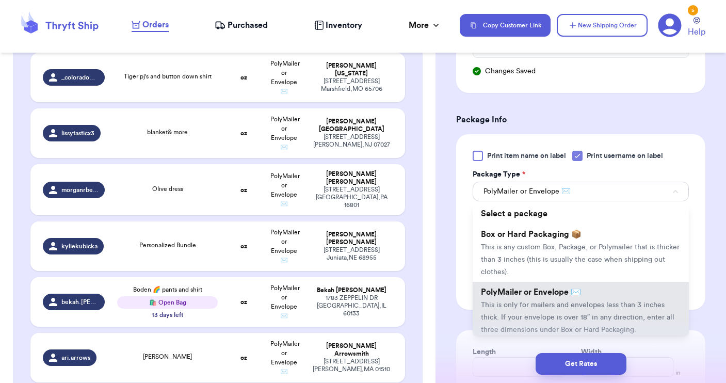
scroll to position [650, 0]
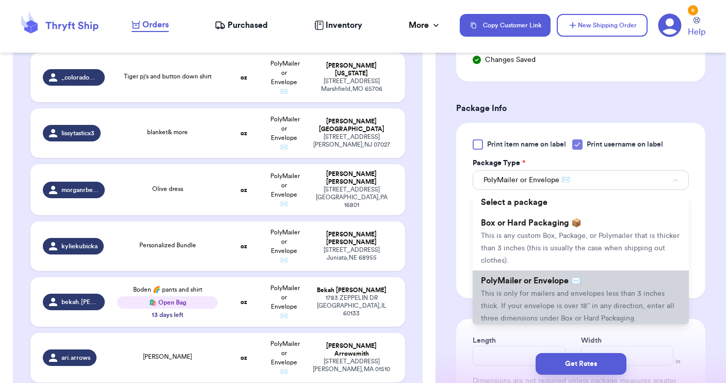
click at [574, 295] on span "This is only for mailers and envelopes less than 3 inches thick. If your envelo…" at bounding box center [577, 306] width 193 height 32
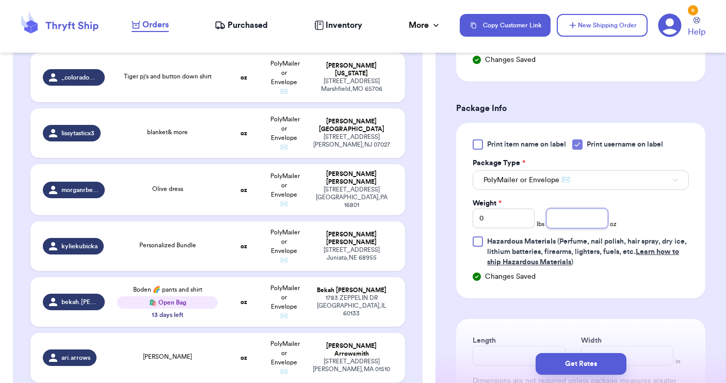
click at [569, 217] on input "number" at bounding box center [577, 218] width 62 height 20
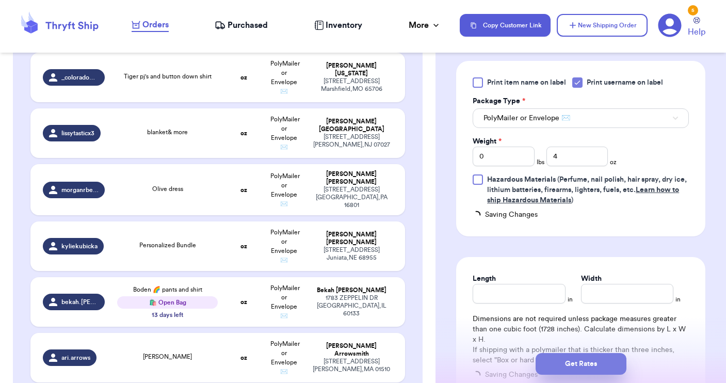
click at [581, 367] on button "Get Rates" at bounding box center [581, 364] width 91 height 22
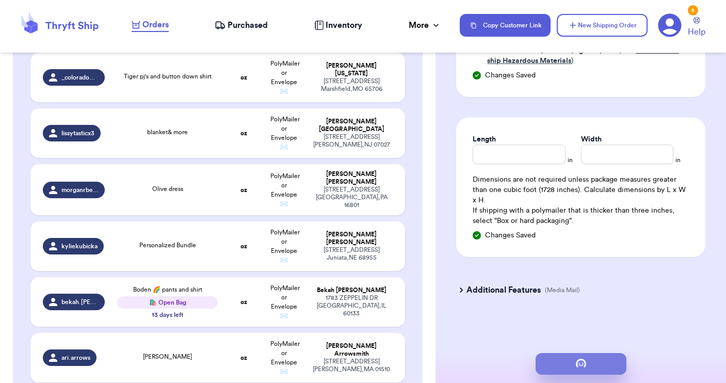
scroll to position [0, 0]
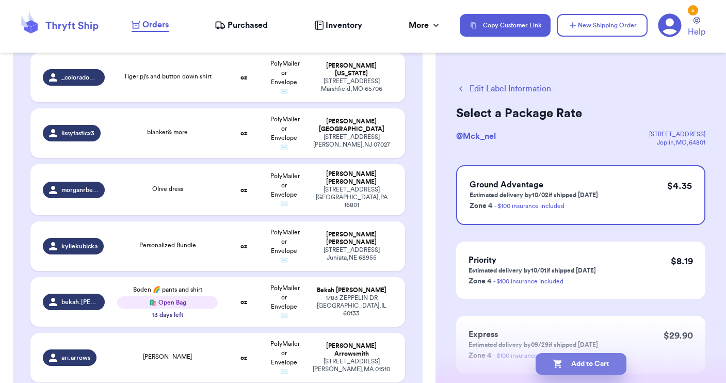
click at [581, 367] on button "Add to Cart" at bounding box center [581, 364] width 91 height 22
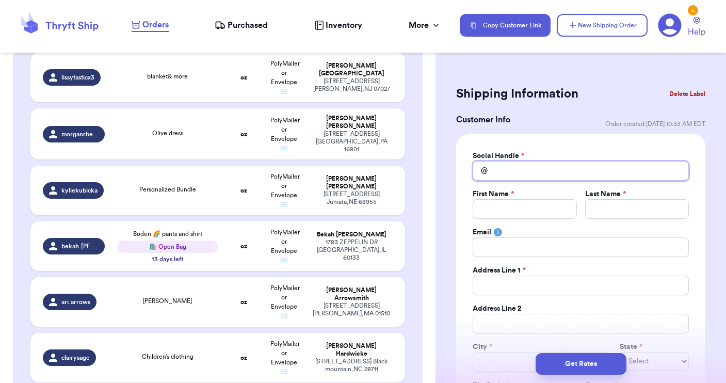
click at [531, 175] on input "Total Amount Paid" at bounding box center [581, 171] width 216 height 20
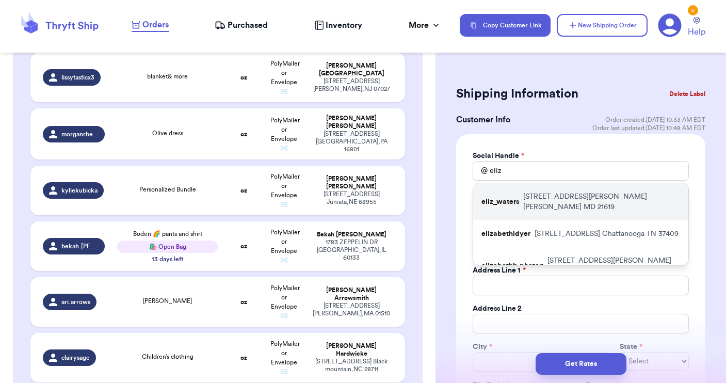
click at [522, 198] on div "eliz_waters [STREET_ADDRESS][PERSON_NAME][PERSON_NAME]" at bounding box center [580, 201] width 215 height 37
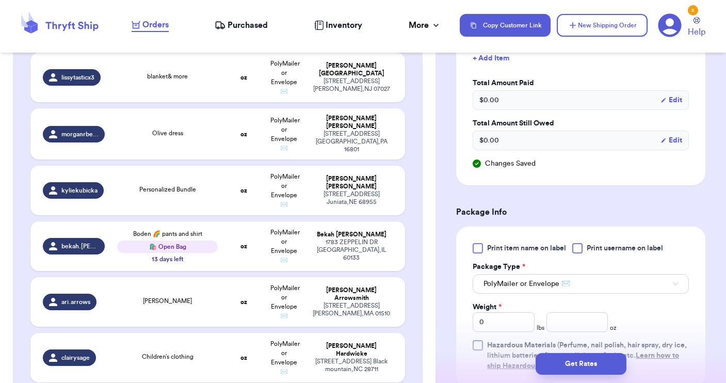
scroll to position [556, 0]
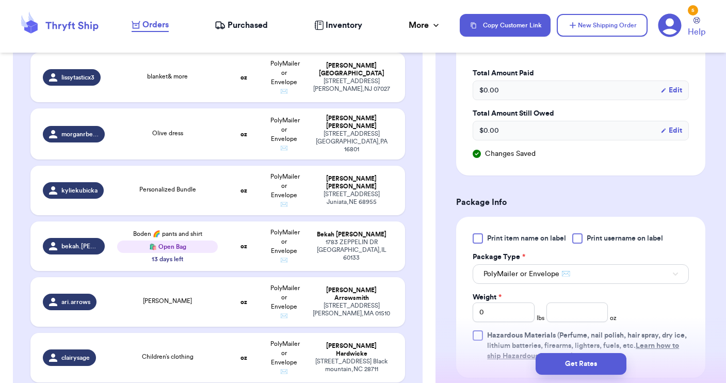
click at [579, 241] on div at bounding box center [577, 238] width 10 height 10
click at [0, 0] on input "Print username on label" at bounding box center [0, 0] width 0 height 0
click at [565, 274] on span "PolyMailer or Envelope ✉️" at bounding box center [526, 274] width 87 height 10
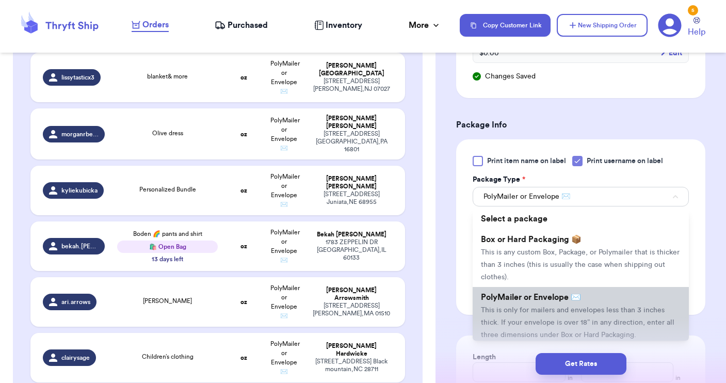
scroll to position [643, 0]
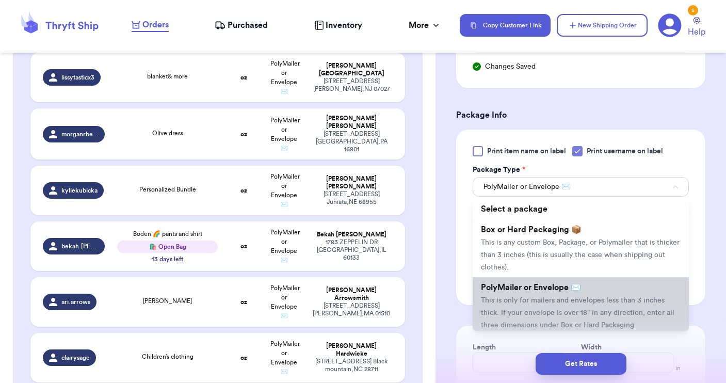
click at [546, 301] on span "This is only for mailers and envelopes less than 3 inches thick. If your envelo…" at bounding box center [577, 313] width 193 height 32
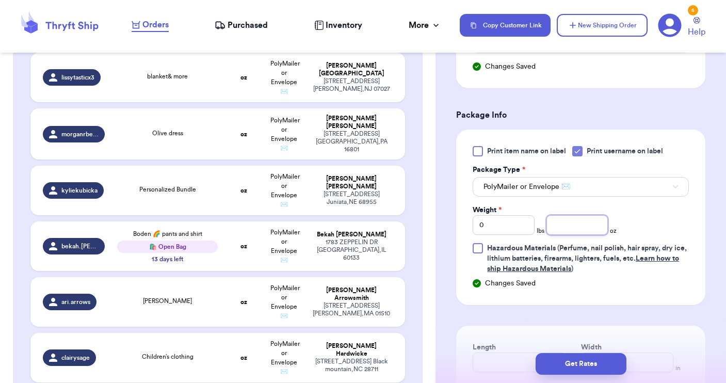
click at [569, 222] on input "number" at bounding box center [577, 225] width 62 height 20
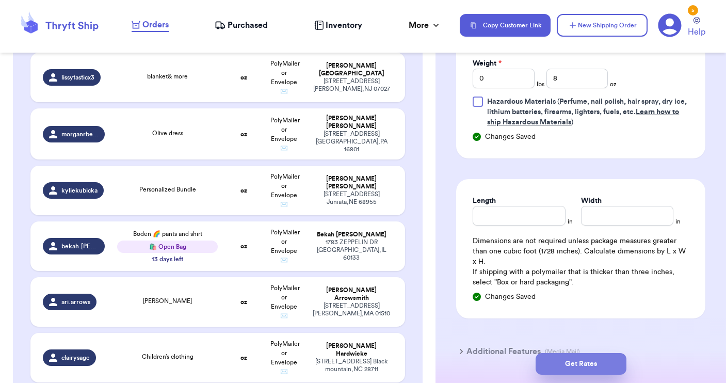
click at [574, 365] on button "Get Rates" at bounding box center [581, 364] width 91 height 22
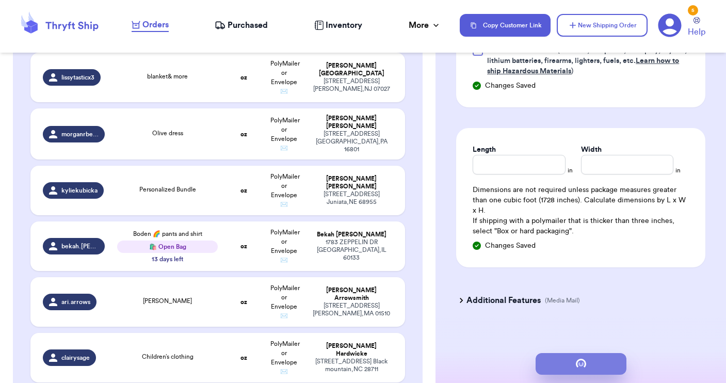
scroll to position [0, 0]
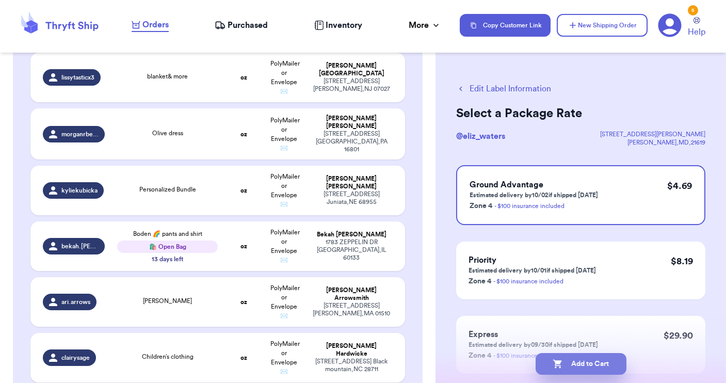
click at [574, 365] on button "Add to Cart" at bounding box center [581, 364] width 91 height 22
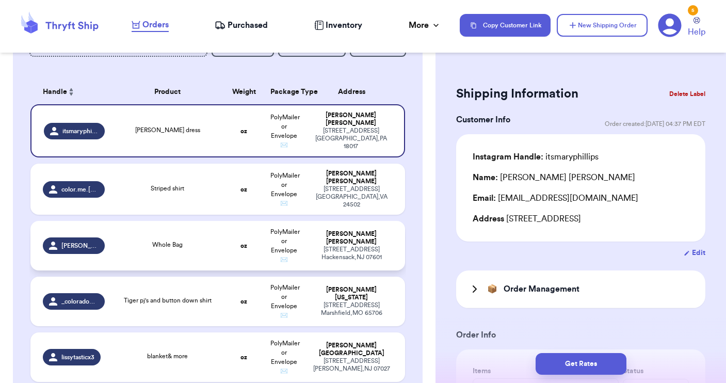
scroll to position [143, 0]
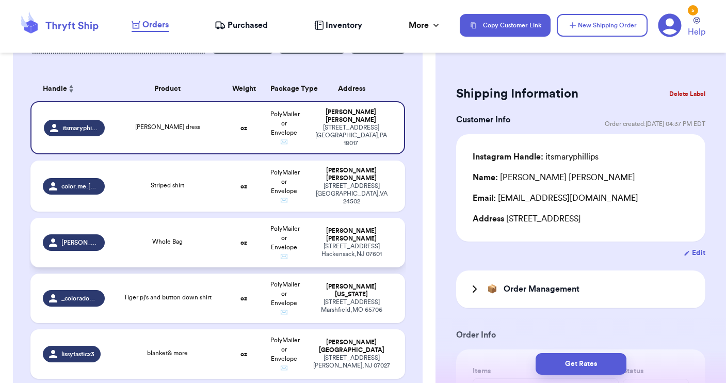
click at [124, 245] on div "Whole Bag" at bounding box center [167, 242] width 100 height 11
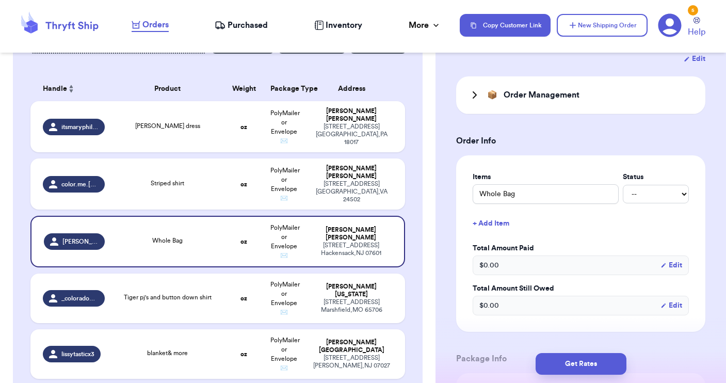
scroll to position [201, 0]
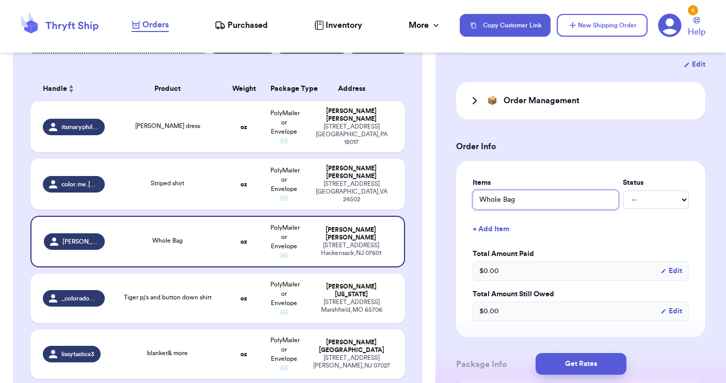
drag, startPoint x: 524, startPoint y: 192, endPoint x: 448, endPoint y: 192, distance: 75.8
click at [448, 192] on div "Shipping Information Delete Label Customer Info Order created: [DATE] 08:39 PM …" at bounding box center [580, 336] width 290 height 950
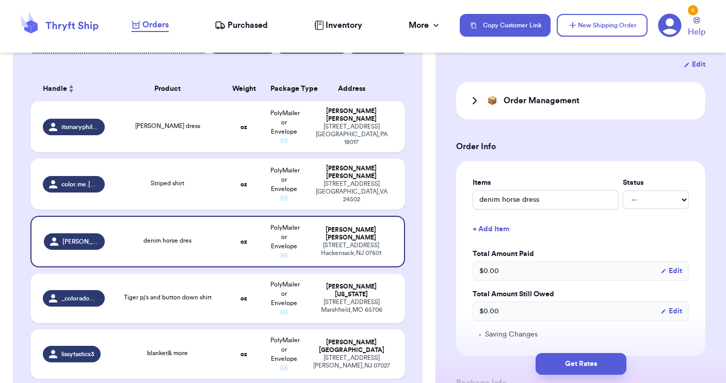
click at [482, 218] on button "+ Add Item" at bounding box center [580, 229] width 224 height 23
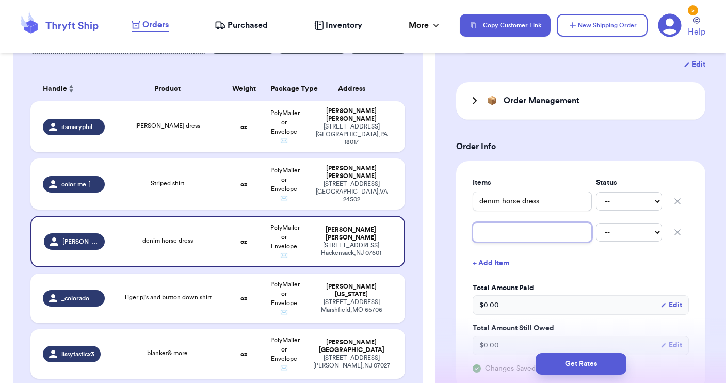
click at [482, 222] on input "text" at bounding box center [532, 232] width 119 height 20
click at [483, 258] on button "+ Add Item" at bounding box center [580, 263] width 224 height 23
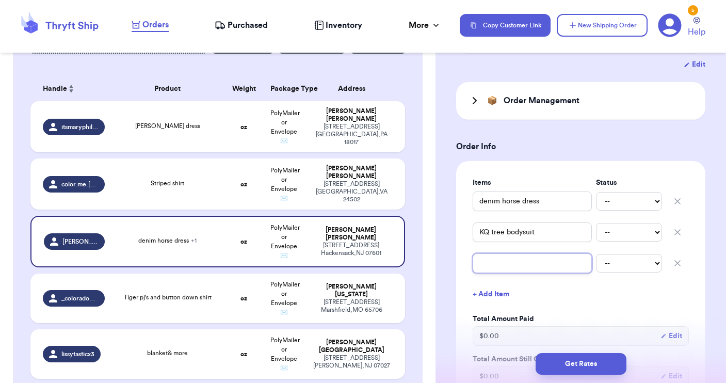
click at [483, 254] on input "text" at bounding box center [532, 263] width 119 height 20
click at [481, 285] on button "+ Add Item" at bounding box center [580, 294] width 224 height 23
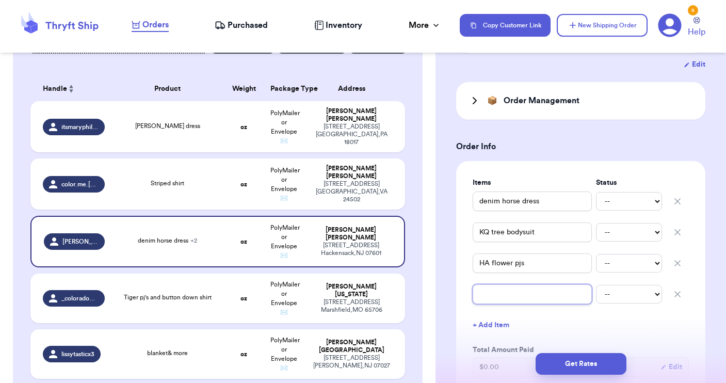
click at [488, 285] on input "text" at bounding box center [532, 294] width 119 height 20
click at [483, 318] on button "+ Add Item" at bounding box center [580, 325] width 224 height 23
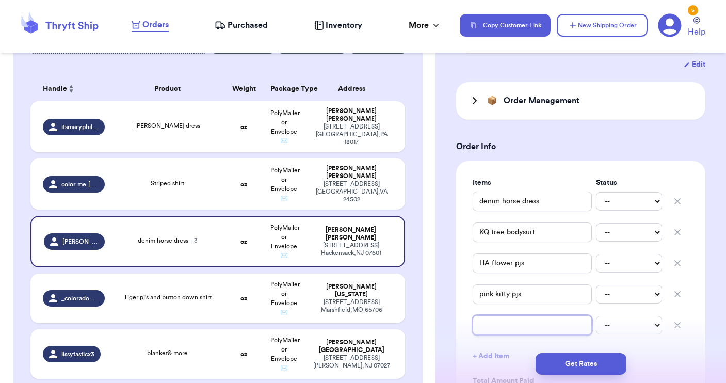
click at [494, 315] on input "text" at bounding box center [532, 325] width 119 height 20
click at [485, 348] on div "Get Rates" at bounding box center [580, 364] width 290 height 38
click at [484, 345] on div "Get Rates" at bounding box center [580, 364] width 290 height 38
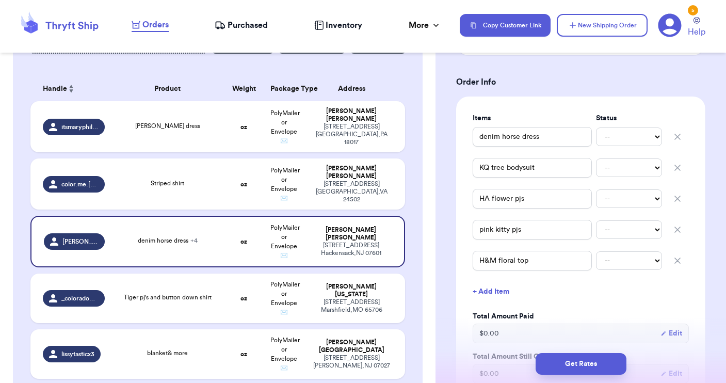
scroll to position [276, 0]
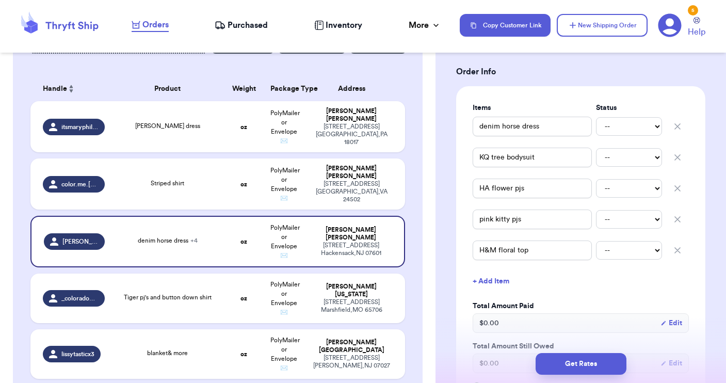
click at [492, 271] on button "+ Add Item" at bounding box center [580, 281] width 224 height 23
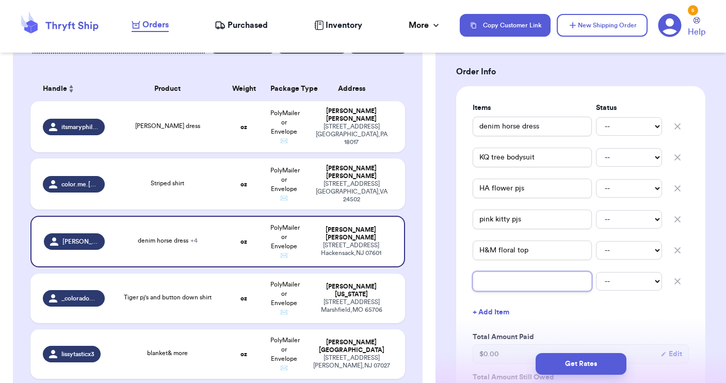
click at [493, 276] on input "text" at bounding box center [532, 281] width 119 height 20
drag, startPoint x: 501, startPoint y: 288, endPoint x: 573, endPoint y: 286, distance: 72.2
click at [573, 286] on div "Items Status denim horse dress -- Paid Owes KQ tree bodysuit -- Paid Owes HA fl…" at bounding box center [581, 263] width 216 height 320
click at [487, 301] on button "+ Add Item" at bounding box center [580, 312] width 224 height 23
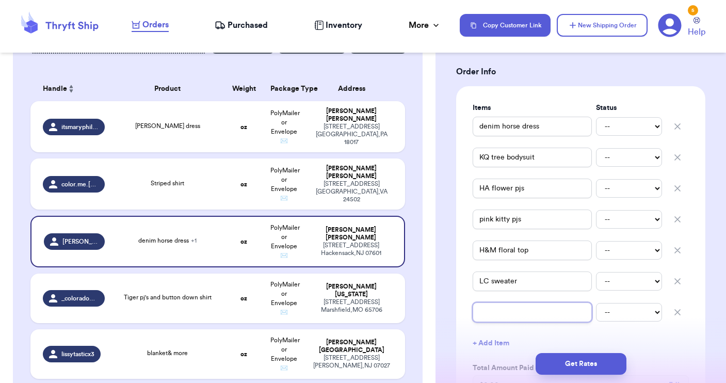
click at [483, 304] on input "text" at bounding box center [532, 312] width 119 height 20
click at [488, 332] on button "+ Add Item" at bounding box center [580, 343] width 224 height 23
click at [490, 334] on input "text" at bounding box center [532, 343] width 119 height 20
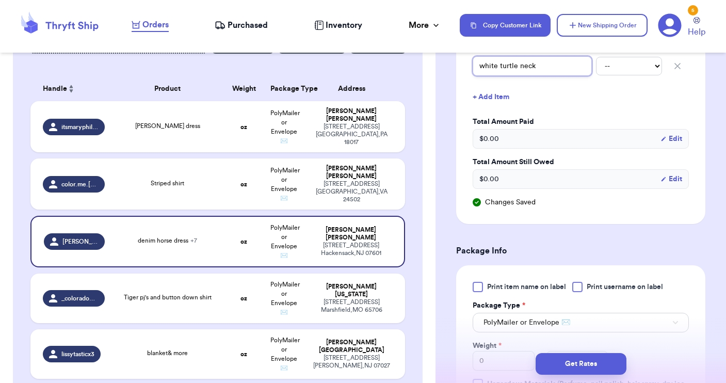
scroll to position [576, 0]
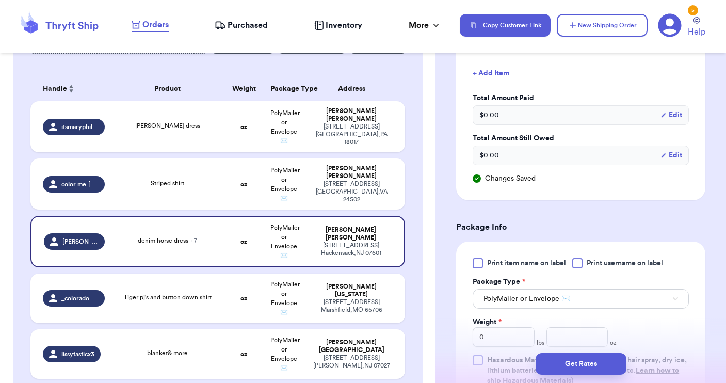
click at [576, 258] on div at bounding box center [577, 263] width 10 height 10
click at [0, 0] on input "Print username on label" at bounding box center [0, 0] width 0 height 0
click at [569, 294] on button "PolyMailer or Envelope ✉️" at bounding box center [581, 299] width 216 height 20
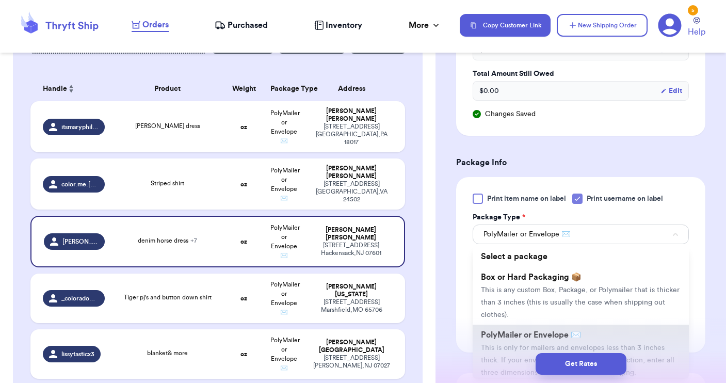
scroll to position [680, 0]
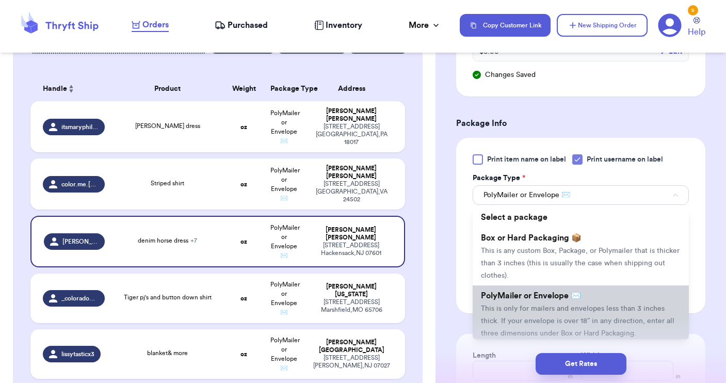
click at [541, 292] on span "PolyMailer or Envelope ✉️" at bounding box center [531, 296] width 100 height 8
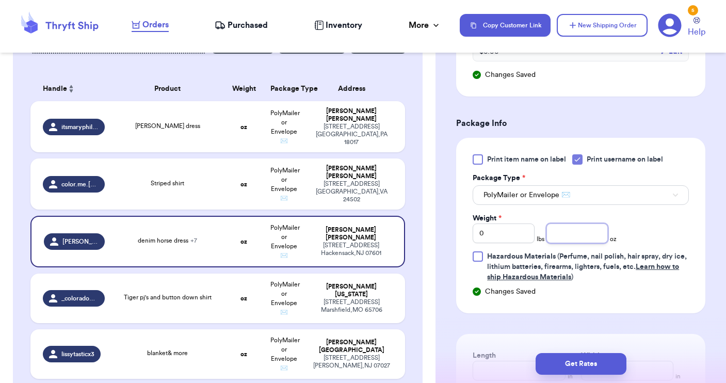
click at [578, 223] on input "number" at bounding box center [577, 233] width 62 height 20
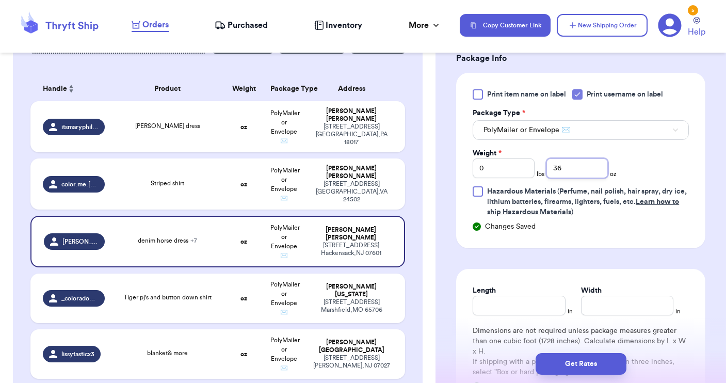
scroll to position [780, 0]
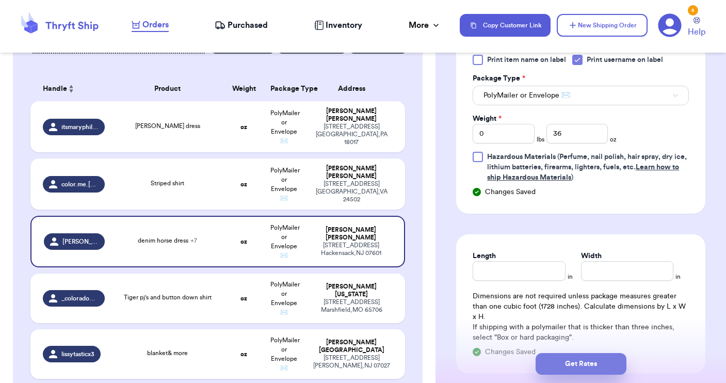
click at [573, 363] on button "Get Rates" at bounding box center [581, 364] width 91 height 22
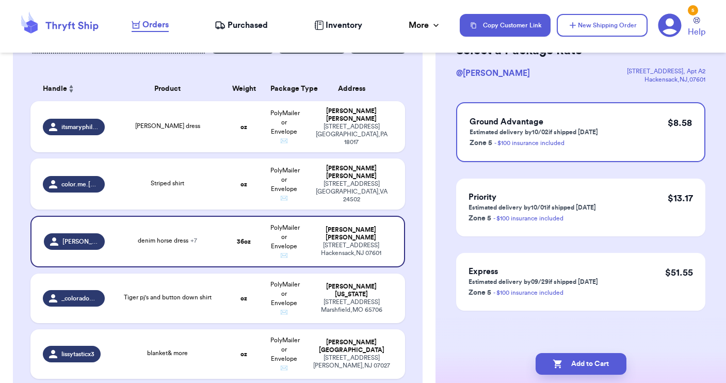
scroll to position [0, 0]
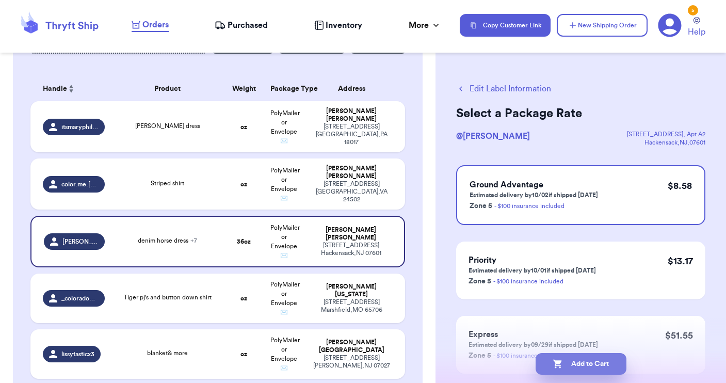
click at [573, 363] on button "Add to Cart" at bounding box center [581, 364] width 91 height 22
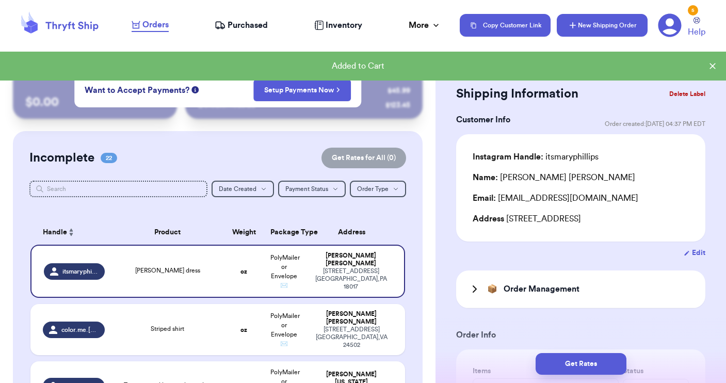
click at [604, 28] on button "New Shipping Order" at bounding box center [602, 25] width 91 height 23
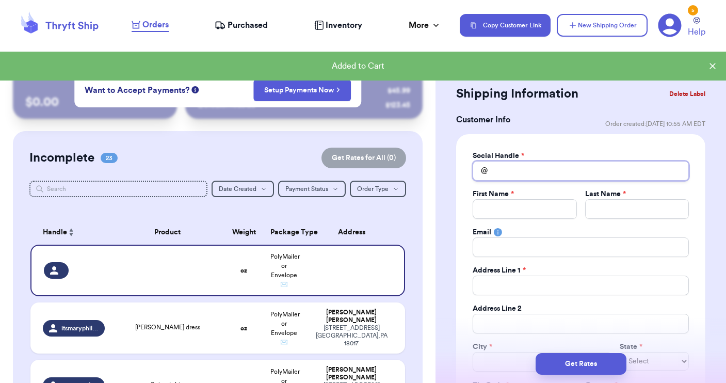
click at [499, 169] on input "Total Amount Paid" at bounding box center [581, 171] width 216 height 20
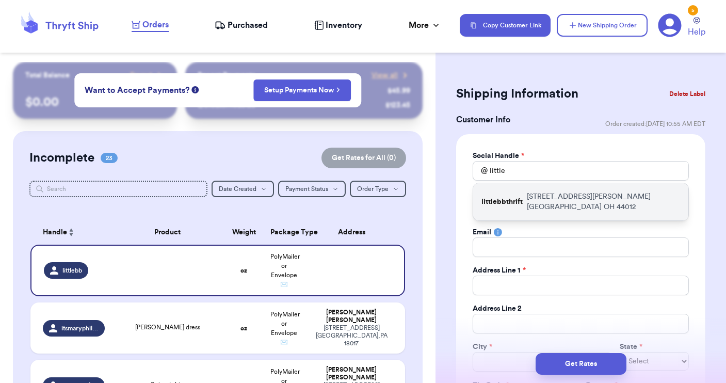
drag, startPoint x: 499, startPoint y: 169, endPoint x: 556, endPoint y: 199, distance: 64.4
click at [556, 199] on p "[STREET_ADDRESS][PERSON_NAME]" at bounding box center [603, 201] width 153 height 21
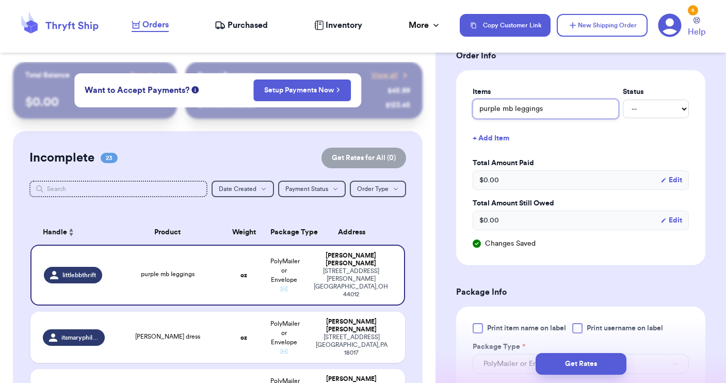
scroll to position [506, 0]
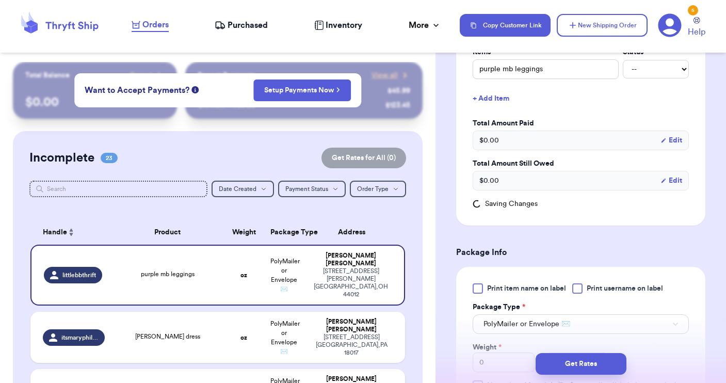
click at [587, 287] on label "Print username on label" at bounding box center [617, 288] width 91 height 10
click at [0, 0] on input "Print username on label" at bounding box center [0, 0] width 0 height 0
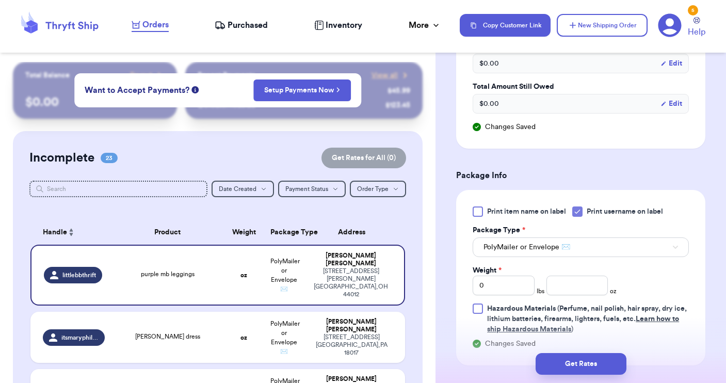
scroll to position [593, 0]
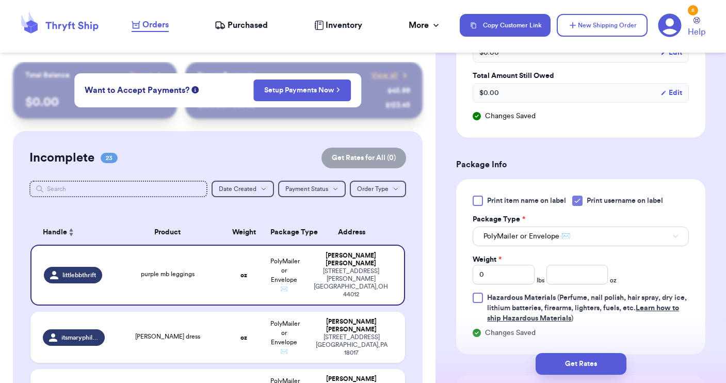
click at [555, 237] on span "PolyMailer or Envelope ✉️" at bounding box center [526, 236] width 87 height 10
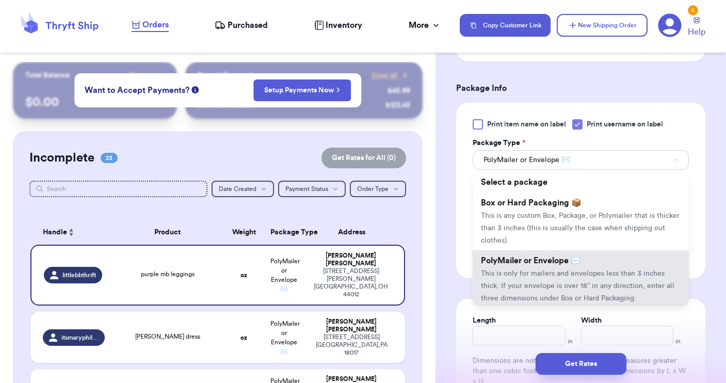
scroll to position [671, 0]
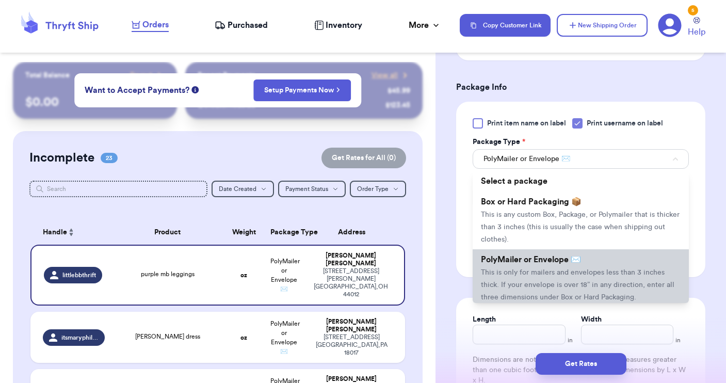
click at [541, 264] on span "PolyMailer or Envelope ✉️" at bounding box center [531, 259] width 100 height 8
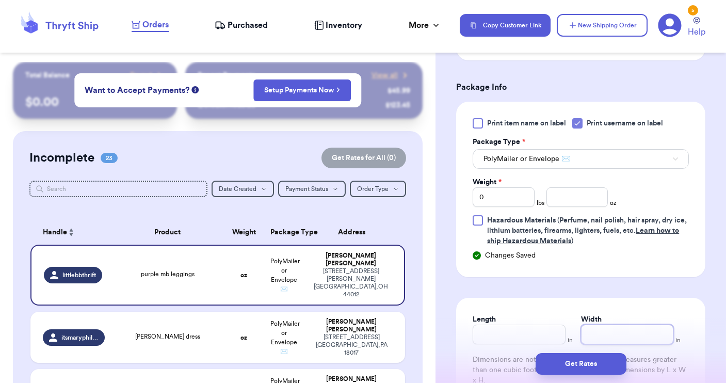
click at [595, 330] on input "Width" at bounding box center [627, 335] width 92 height 20
click at [565, 199] on input "number" at bounding box center [577, 197] width 62 height 20
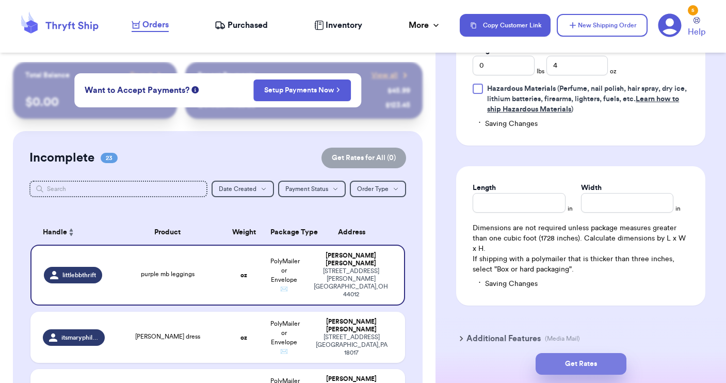
click at [580, 364] on button "Get Rates" at bounding box center [581, 364] width 91 height 22
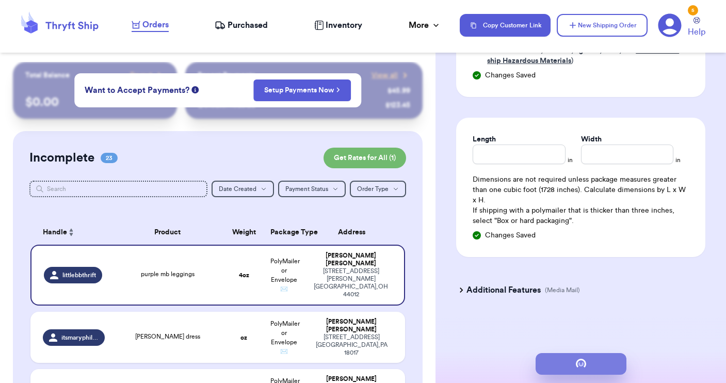
scroll to position [0, 0]
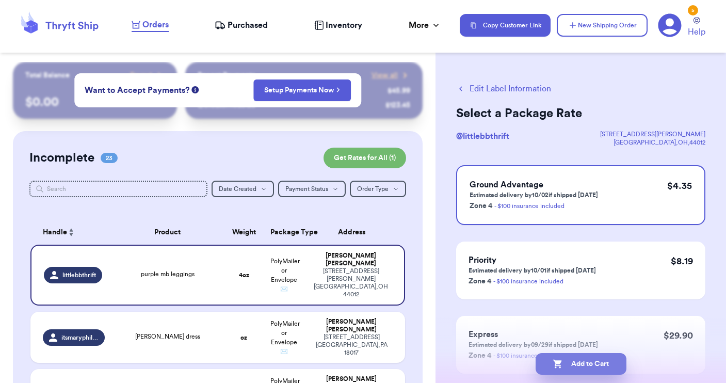
click at [576, 367] on button "Add to Cart" at bounding box center [581, 364] width 91 height 22
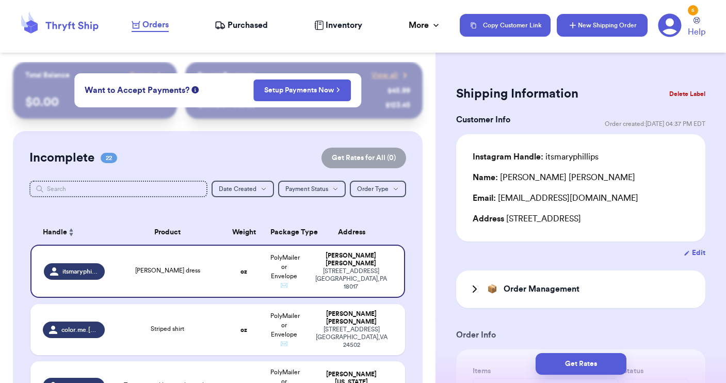
click at [579, 26] on button "New Shipping Order" at bounding box center [602, 25] width 91 height 23
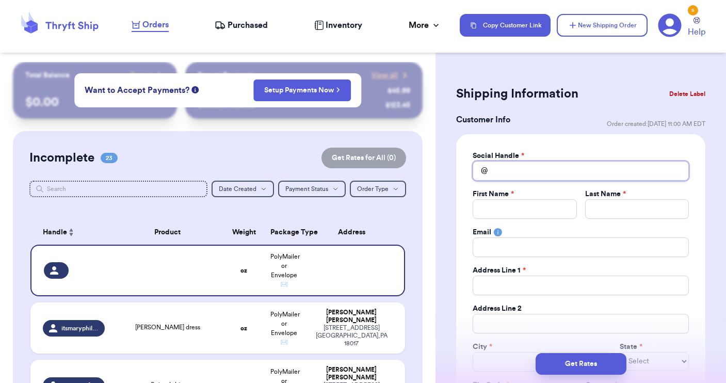
click at [509, 173] on input "Total Amount Paid" at bounding box center [581, 171] width 216 height 20
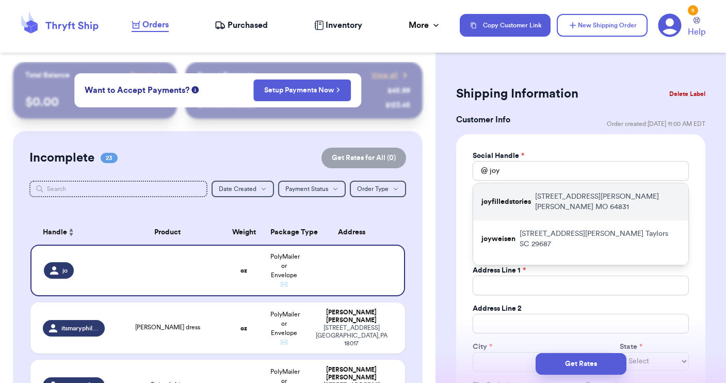
click at [518, 199] on p "joyfilledstories" at bounding box center [506, 202] width 50 height 10
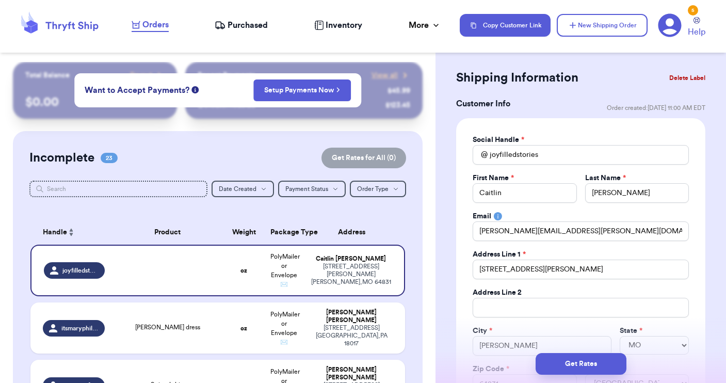
scroll to position [20, 0]
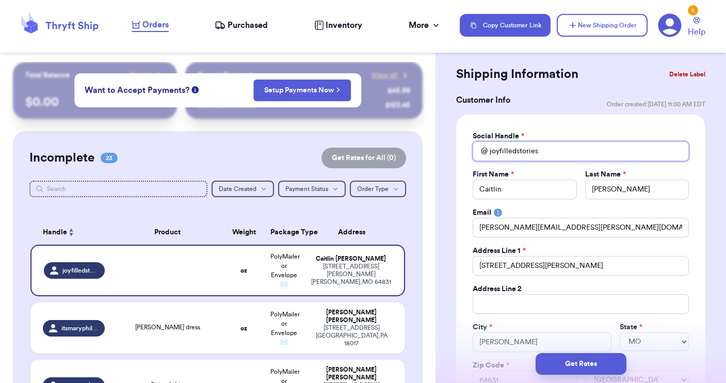
drag, startPoint x: 548, startPoint y: 154, endPoint x: 516, endPoint y: 151, distance: 32.1
click at [516, 151] on input "joyfilledstories" at bounding box center [581, 151] width 216 height 20
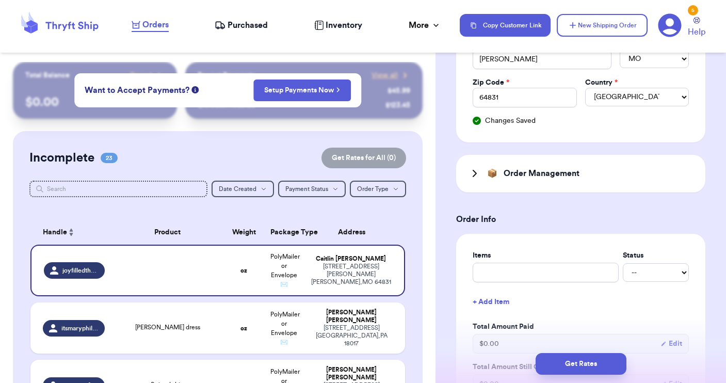
scroll to position [307, 0]
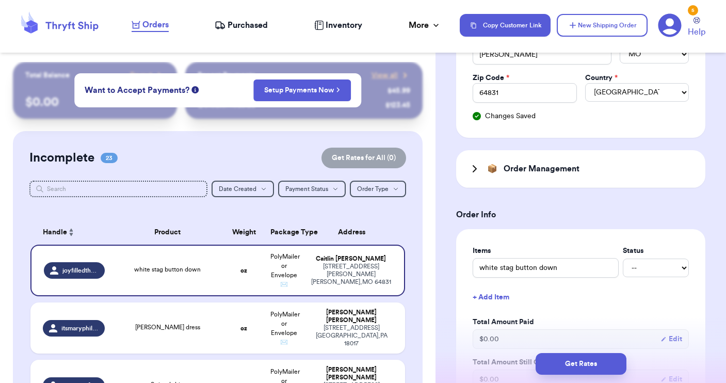
click at [498, 298] on button "+ Add Item" at bounding box center [580, 297] width 224 height 23
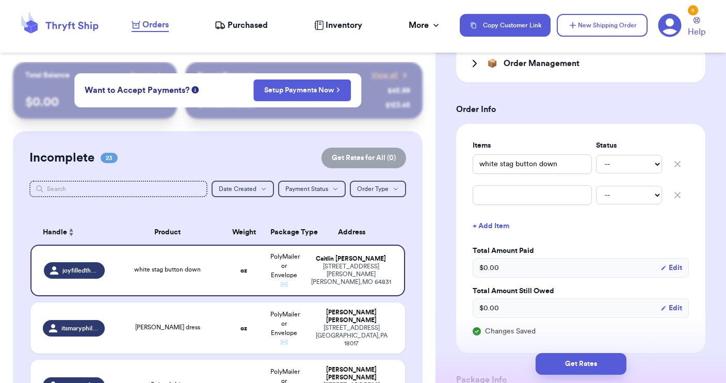
scroll to position [408, 0]
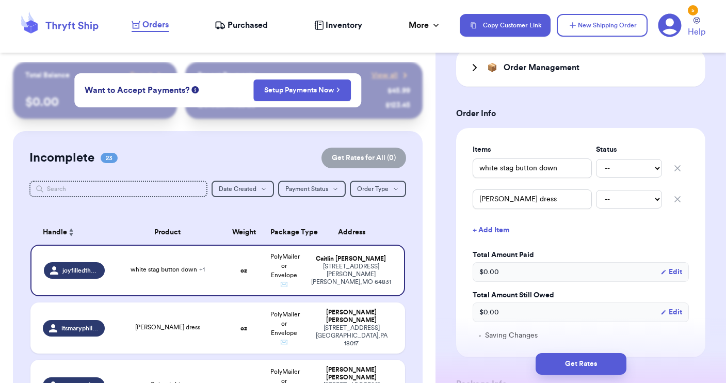
click at [490, 230] on button "+ Add Item" at bounding box center [580, 230] width 224 height 23
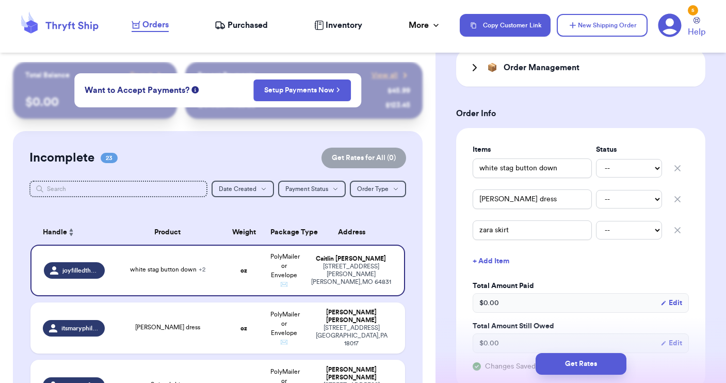
click at [488, 261] on button "+ Add Item" at bounding box center [580, 261] width 224 height 23
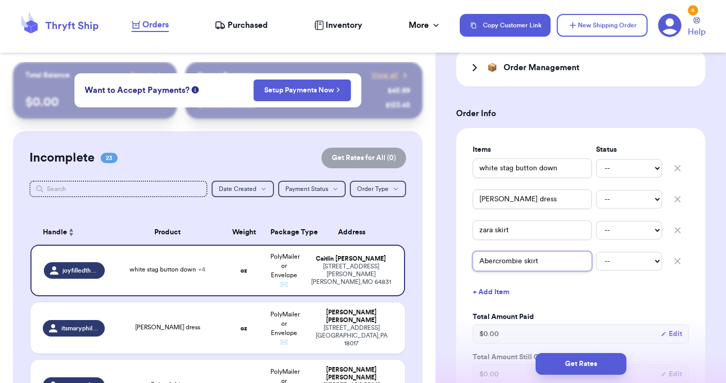
drag, startPoint x: 522, startPoint y: 263, endPoint x: 459, endPoint y: 258, distance: 63.1
click at [459, 258] on div "Items Status white stag button down -- Paid Owes [PERSON_NAME] dress -- Paid Ow…" at bounding box center [580, 273] width 249 height 291
click at [488, 290] on button "+ Add Item" at bounding box center [580, 292] width 224 height 23
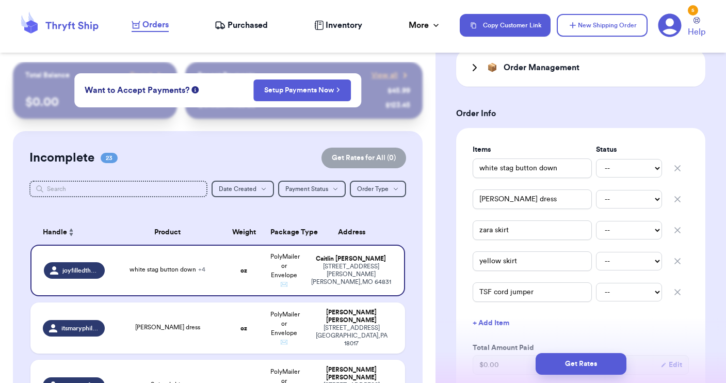
click at [495, 326] on button "+ Add Item" at bounding box center [580, 323] width 224 height 23
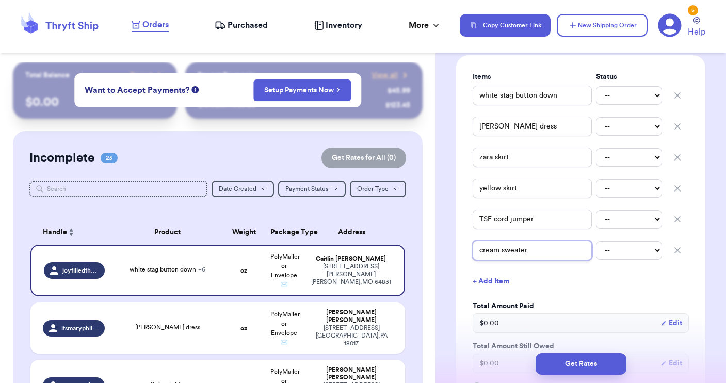
scroll to position [482, 0]
click at [493, 277] on button "+ Add Item" at bounding box center [580, 279] width 224 height 23
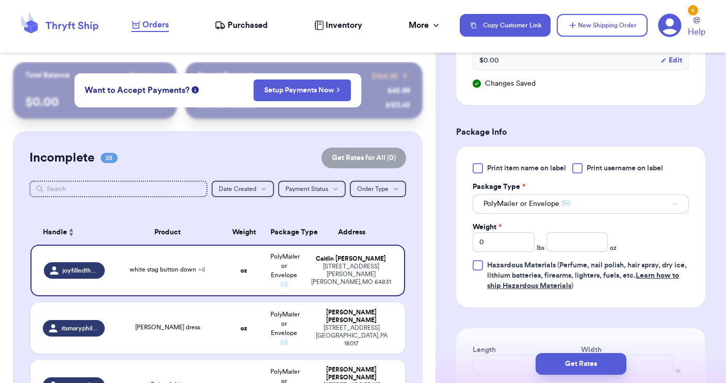
scroll to position [832, 0]
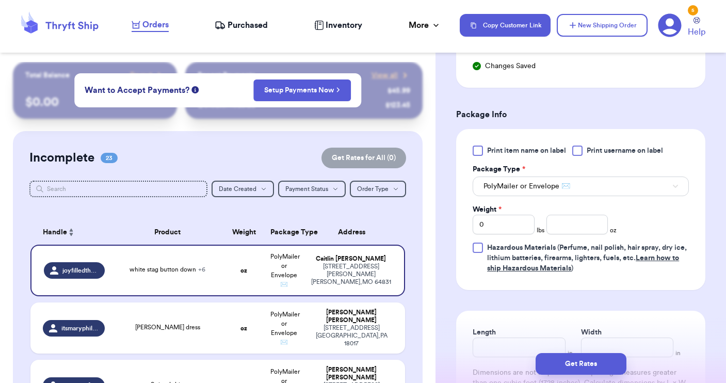
click at [578, 151] on div at bounding box center [577, 150] width 10 height 10
click at [0, 0] on input "Print username on label" at bounding box center [0, 0] width 0 height 0
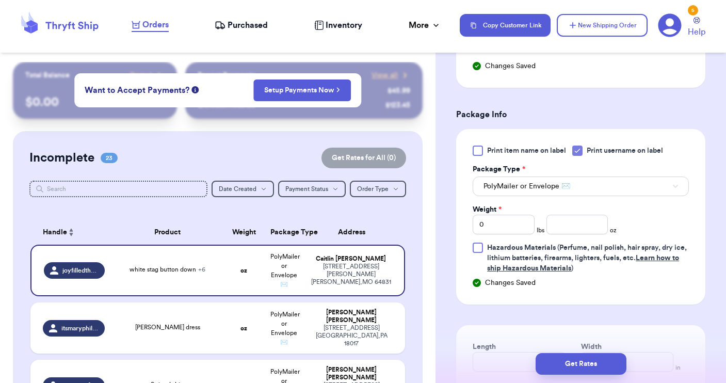
click at [571, 185] on button "PolyMailer or Envelope ✉️" at bounding box center [581, 186] width 216 height 20
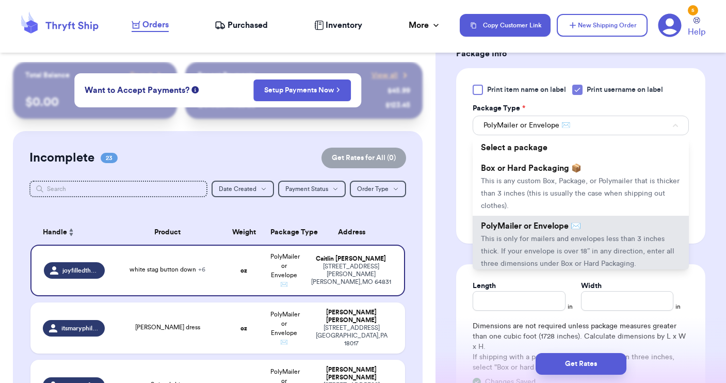
scroll to position [895, 0]
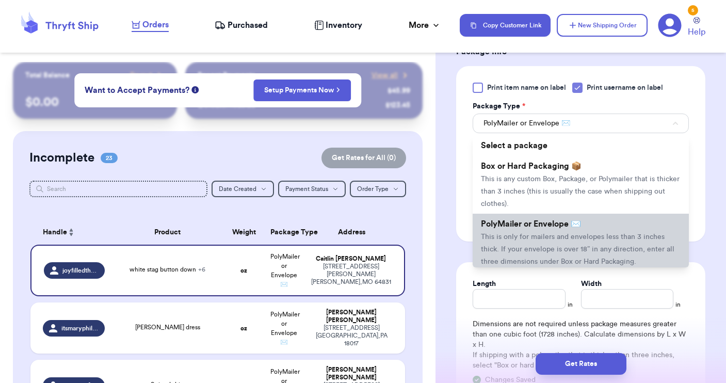
click at [541, 245] on li "PolyMailer or Envelope ✉️ This is only for mailers and envelopes less than 3 in…" at bounding box center [581, 243] width 216 height 58
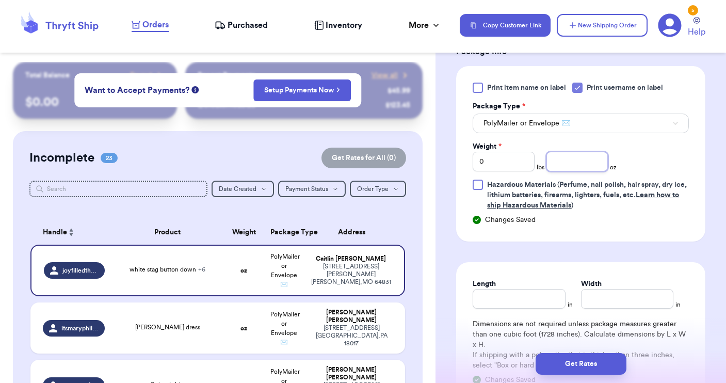
click at [563, 165] on input "number" at bounding box center [577, 162] width 62 height 20
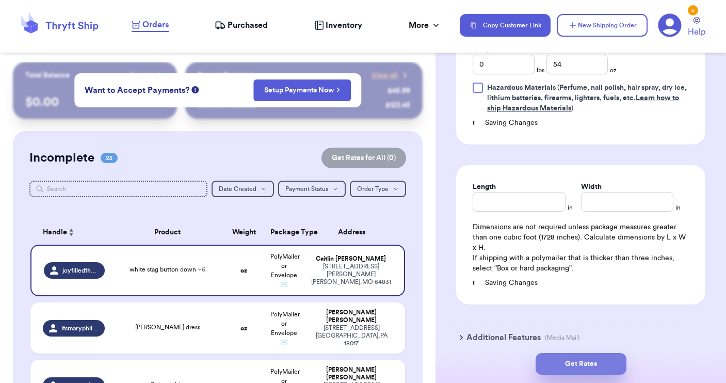
click at [574, 364] on button "Get Rates" at bounding box center [581, 364] width 91 height 22
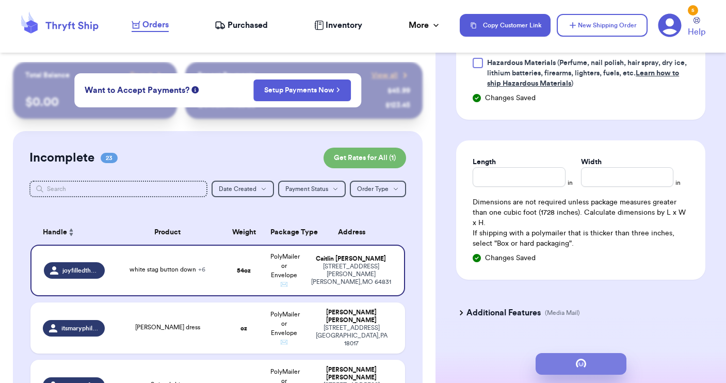
scroll to position [0, 0]
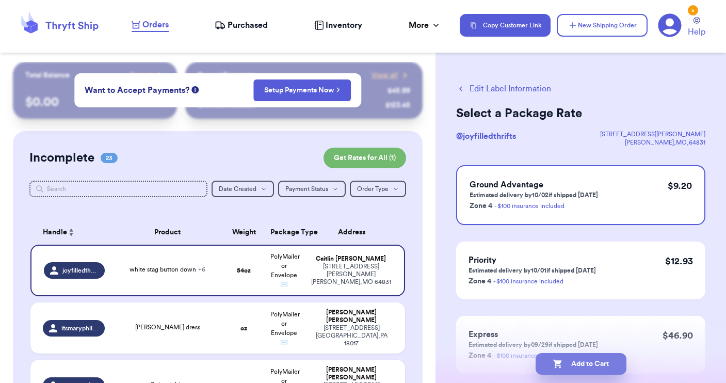
click at [580, 368] on button "Add to Cart" at bounding box center [581, 364] width 91 height 22
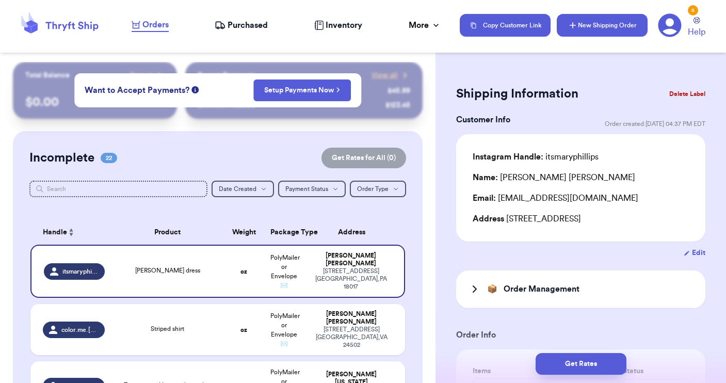
click at [616, 27] on button "New Shipping Order" at bounding box center [602, 25] width 91 height 23
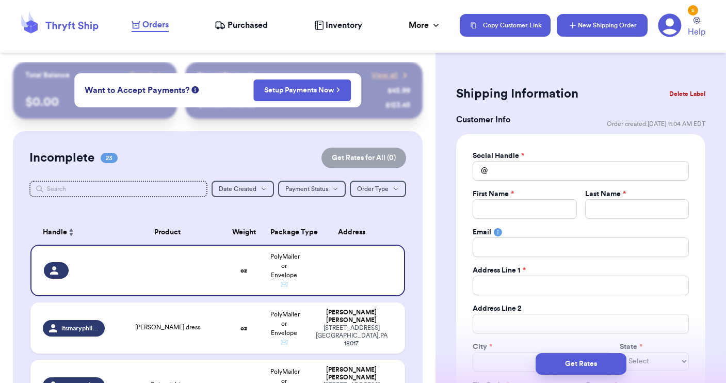
click at [616, 27] on button "New Shipping Order" at bounding box center [602, 25] width 91 height 23
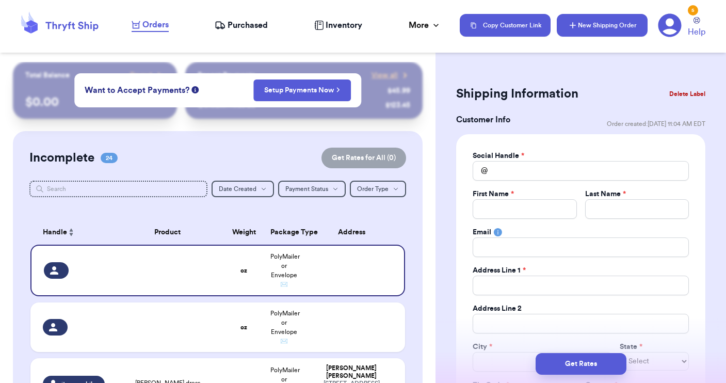
click at [616, 27] on button "New Shipping Order" at bounding box center [602, 25] width 91 height 23
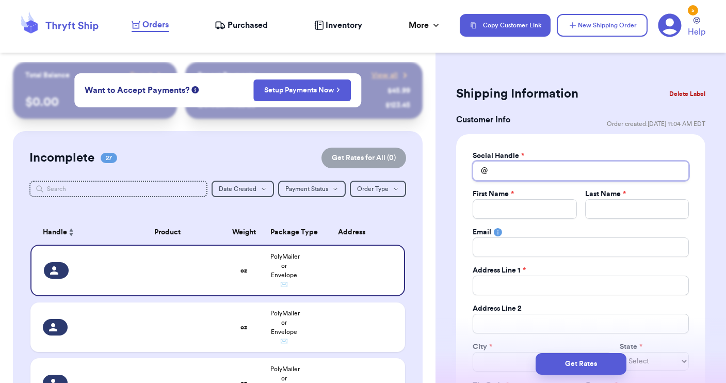
click at [512, 166] on input "Total Amount Paid" at bounding box center [581, 171] width 216 height 20
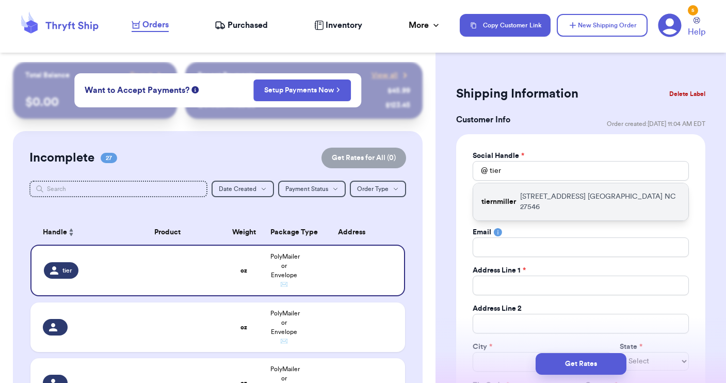
click at [510, 198] on p "tiernmiller" at bounding box center [498, 202] width 35 height 10
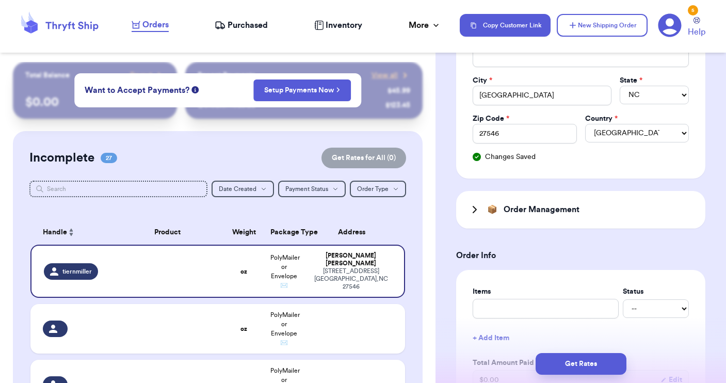
scroll to position [282, 0]
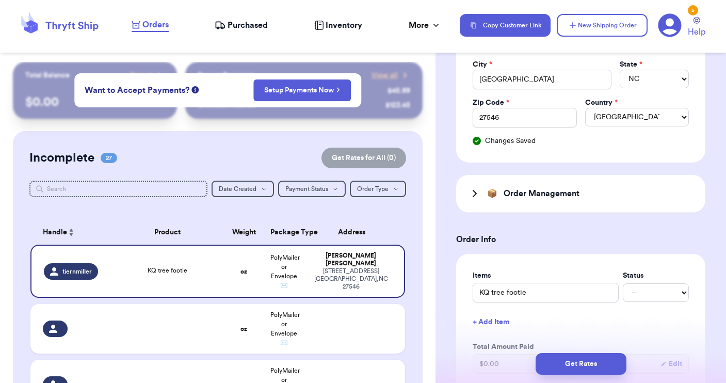
click at [485, 321] on button "+ Add Item" at bounding box center [580, 322] width 224 height 23
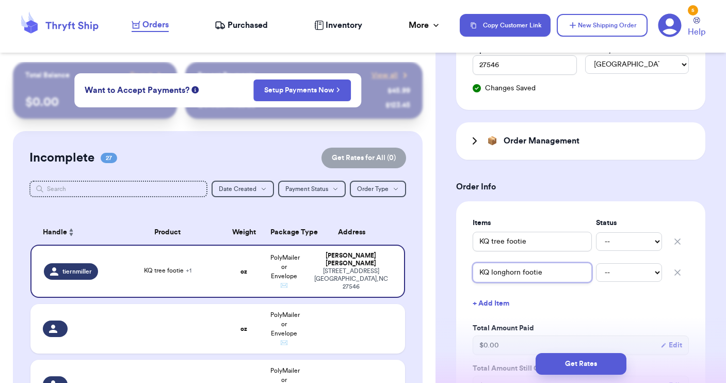
scroll to position [336, 0]
click at [497, 300] on button "+ Add Item" at bounding box center [580, 301] width 224 height 23
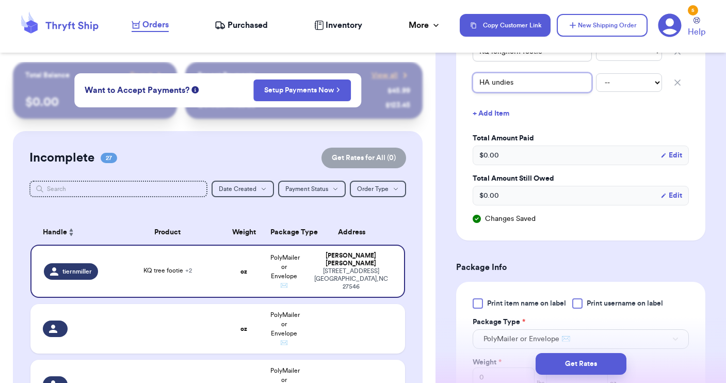
scroll to position [600, 0]
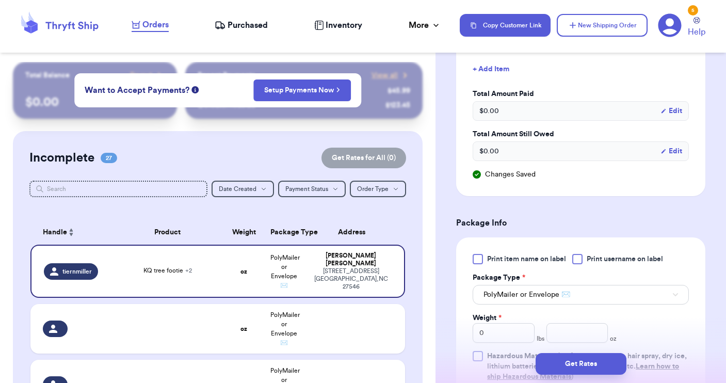
click at [577, 254] on div at bounding box center [577, 259] width 10 height 10
click at [0, 0] on input "Print username on label" at bounding box center [0, 0] width 0 height 0
click at [576, 294] on button "PolyMailer or Envelope ✉️" at bounding box center [581, 295] width 216 height 20
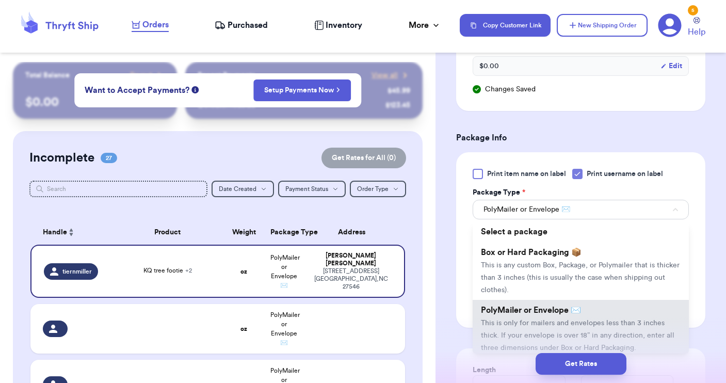
scroll to position [698, 0]
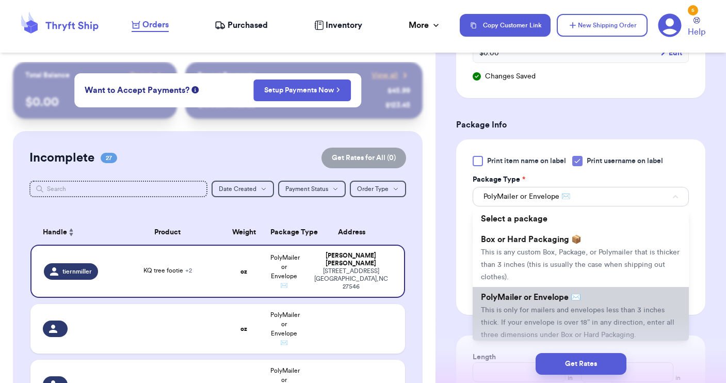
click at [566, 301] on span "PolyMailer or Envelope ✉️" at bounding box center [531, 297] width 100 height 8
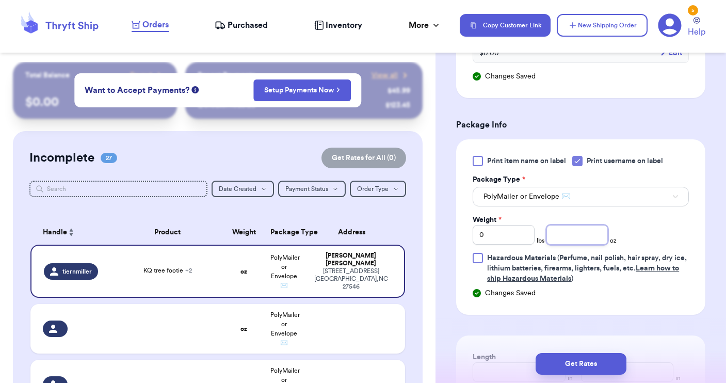
click at [561, 233] on input "number" at bounding box center [577, 235] width 62 height 20
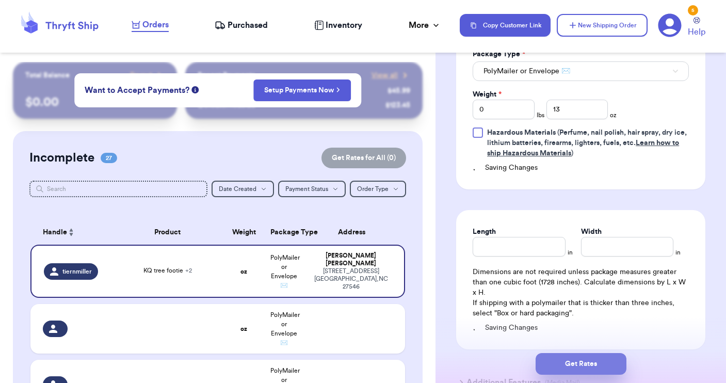
click at [561, 363] on button "Get Rates" at bounding box center [581, 364] width 91 height 22
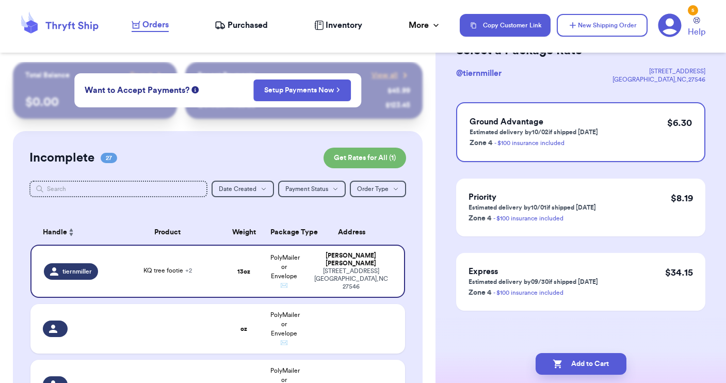
scroll to position [0, 0]
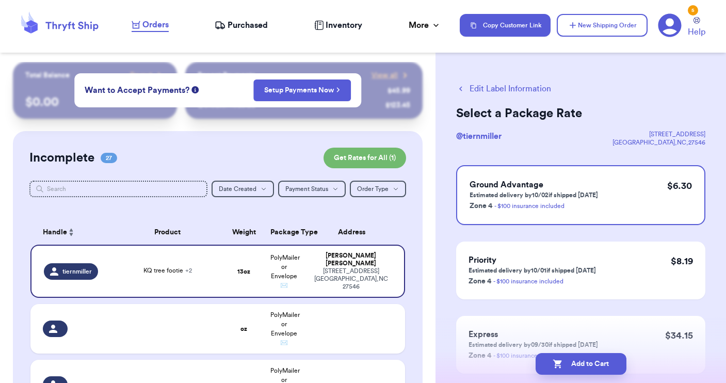
click at [489, 90] on button "Edit Label Information" at bounding box center [503, 89] width 95 height 12
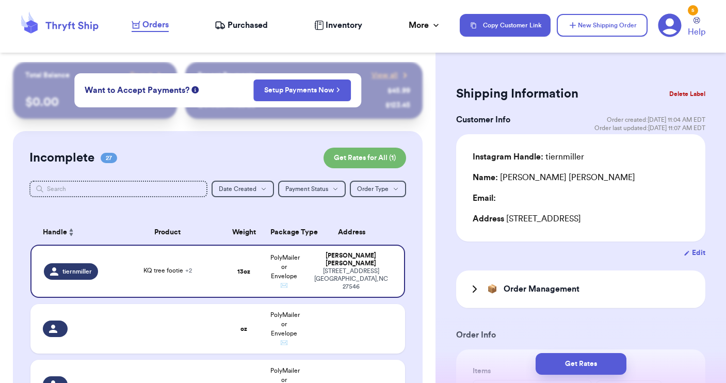
click at [507, 198] on div "Email:" at bounding box center [581, 198] width 216 height 12
click at [692, 258] on button "Edit" at bounding box center [695, 253] width 22 height 10
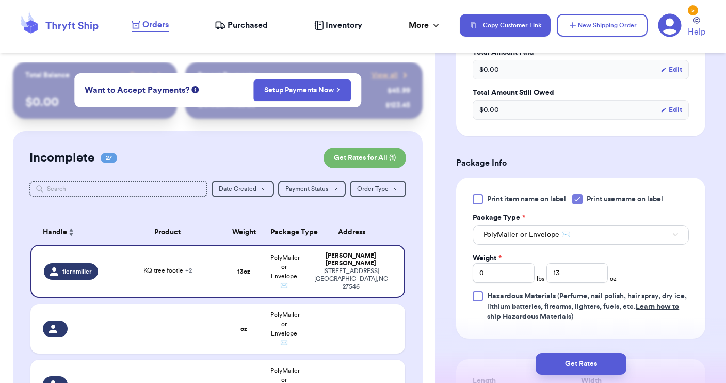
scroll to position [633, 0]
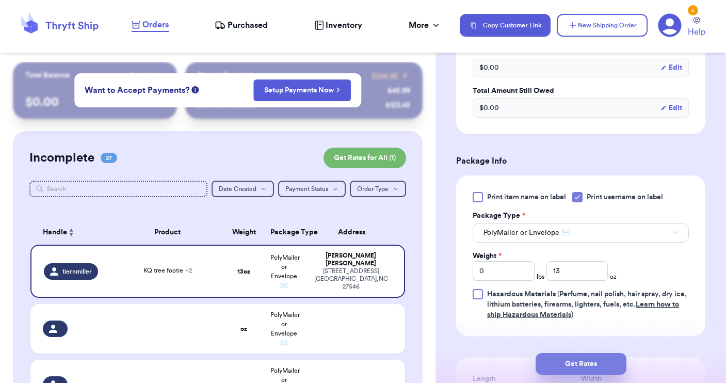
click at [569, 364] on button "Get Rates" at bounding box center [581, 364] width 91 height 22
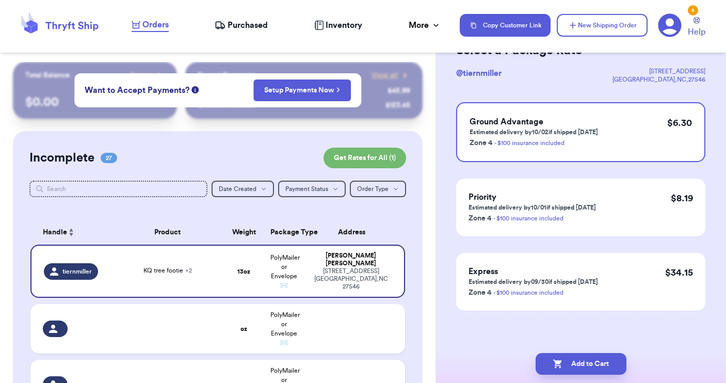
scroll to position [63, 0]
click at [588, 358] on button "Add to Cart" at bounding box center [581, 364] width 91 height 22
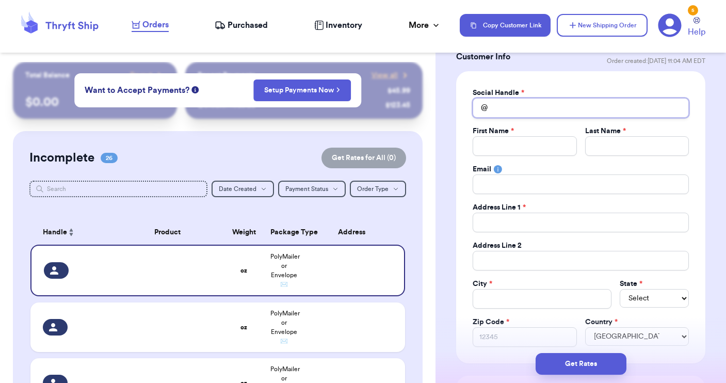
click at [512, 102] on input "Total Amount Paid" at bounding box center [581, 108] width 216 height 20
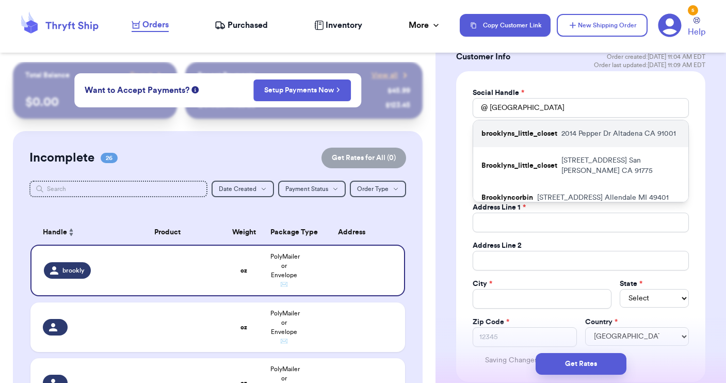
drag, startPoint x: 522, startPoint y: 124, endPoint x: 521, endPoint y: 139, distance: 14.5
click at [521, 139] on div "brooklyns_little_closet 2014 [GEOGRAPHIC_DATA]" at bounding box center [580, 133] width 215 height 27
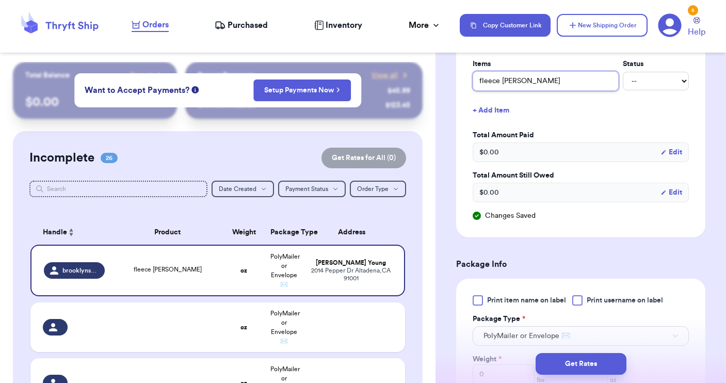
scroll to position [500, 0]
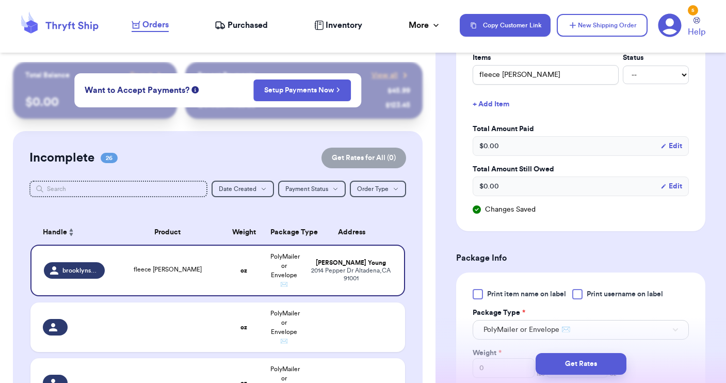
click at [569, 294] on div "Print item name on label Print username on label" at bounding box center [581, 294] width 216 height 10
click at [575, 294] on div at bounding box center [577, 294] width 10 height 10
click at [0, 0] on input "Print username on label" at bounding box center [0, 0] width 0 height 0
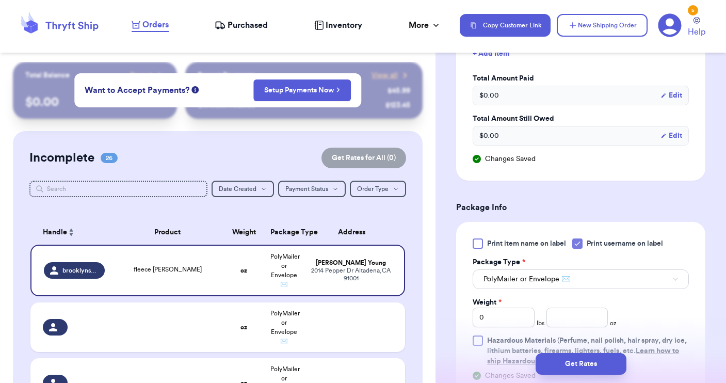
click at [573, 282] on button "PolyMailer or Envelope ✉️" at bounding box center [581, 279] width 216 height 20
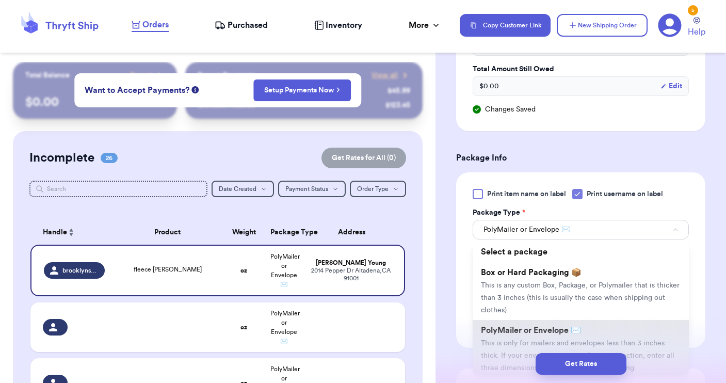
scroll to position [602, 0]
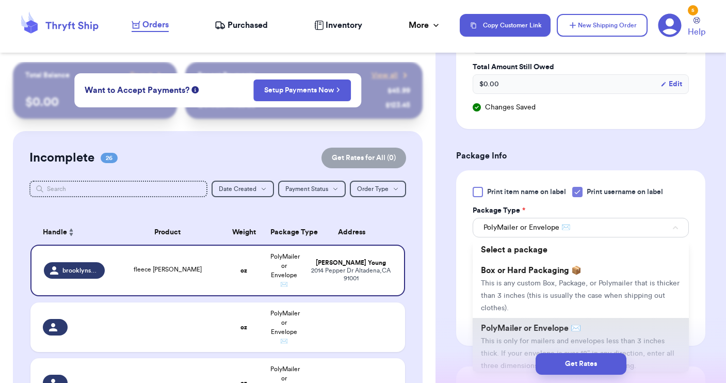
click at [579, 225] on button "PolyMailer or Envelope ✉️" at bounding box center [581, 228] width 216 height 20
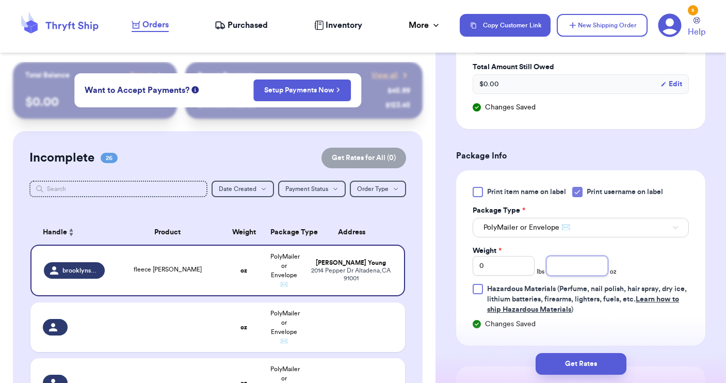
click at [569, 275] on input "number" at bounding box center [577, 266] width 62 height 20
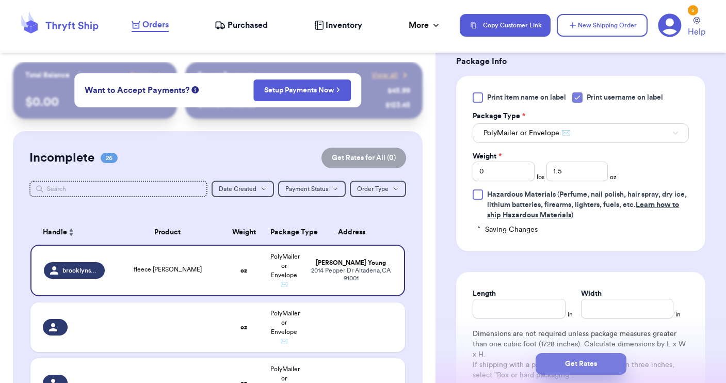
click at [581, 368] on button "Get Rates" at bounding box center [581, 364] width 91 height 22
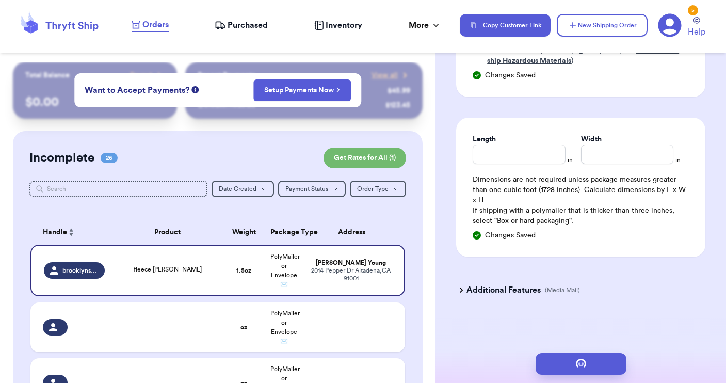
scroll to position [0, 0]
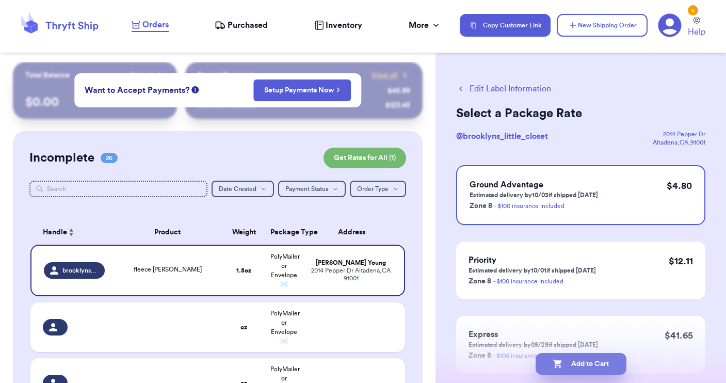
click at [582, 360] on button "Add to Cart" at bounding box center [581, 364] width 91 height 22
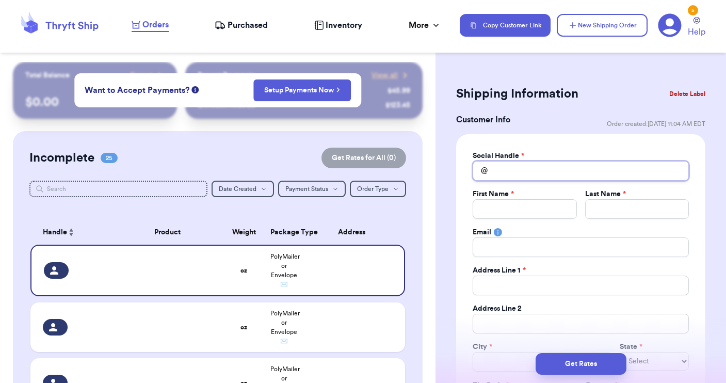
click at [508, 172] on input "Total Amount Paid" at bounding box center [581, 171] width 216 height 20
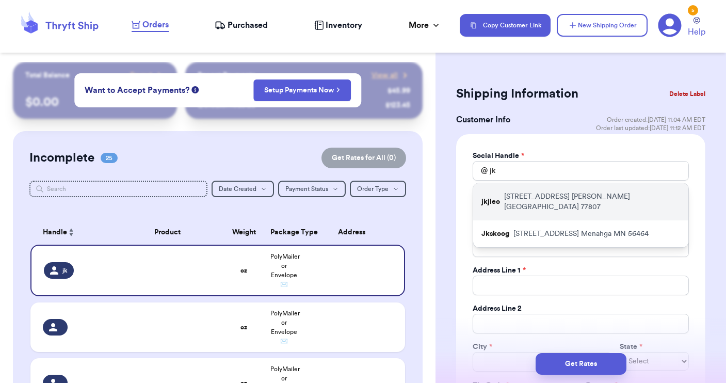
click at [504, 200] on p "[STREET_ADDRESS]" at bounding box center [592, 201] width 176 height 21
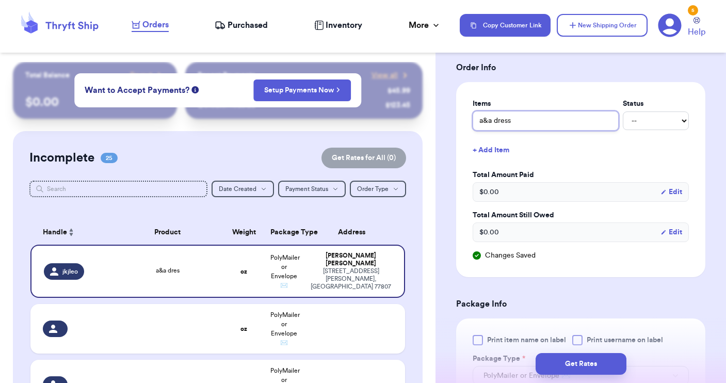
scroll to position [463, 0]
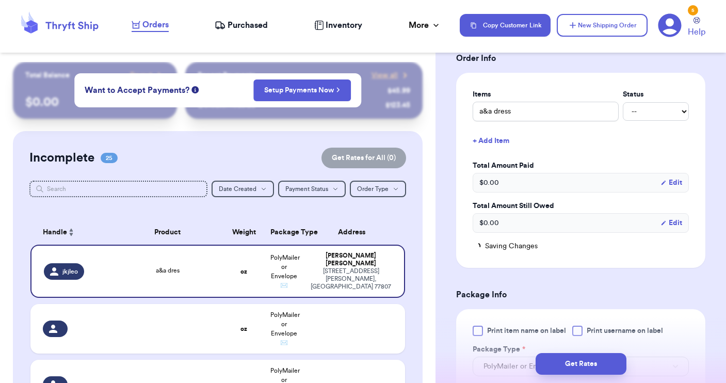
click at [576, 330] on div at bounding box center [577, 331] width 10 height 10
click at [0, 0] on input "Print username on label" at bounding box center [0, 0] width 0 height 0
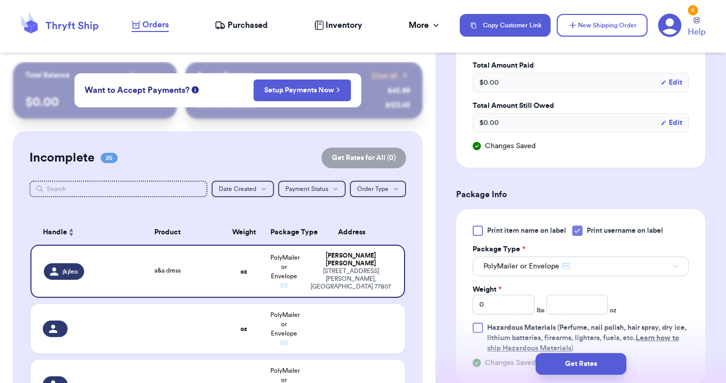
scroll to position [564, 0]
click at [566, 260] on button "PolyMailer or Envelope ✉️" at bounding box center [581, 265] width 216 height 20
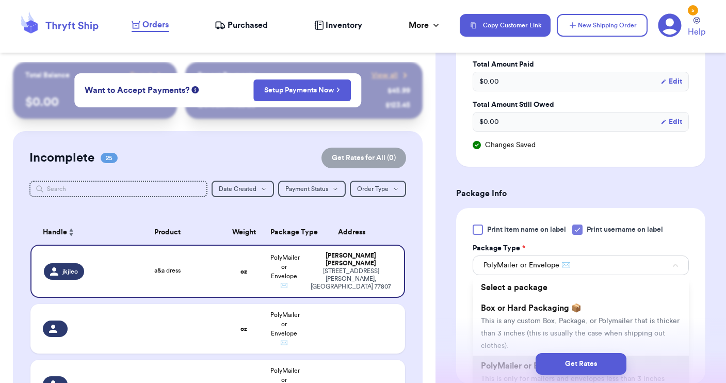
click at [566, 260] on button "PolyMailer or Envelope ✉️" at bounding box center [581, 265] width 216 height 20
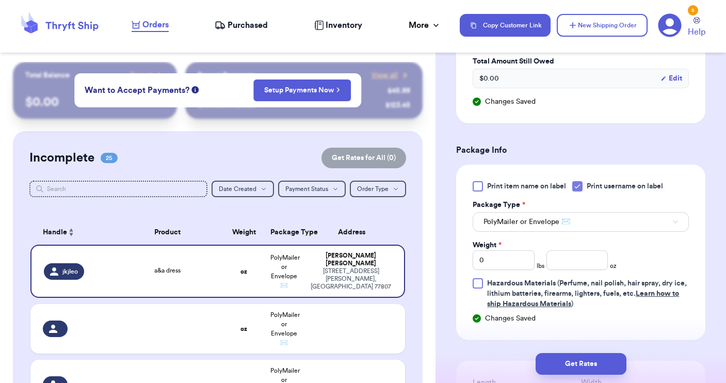
scroll to position [611, 0]
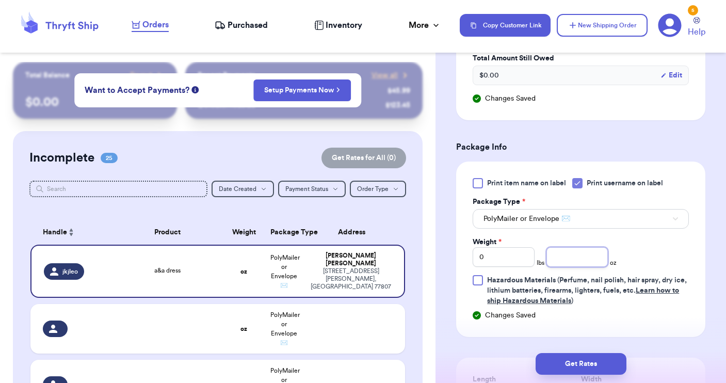
click at [566, 260] on input "number" at bounding box center [577, 257] width 62 height 20
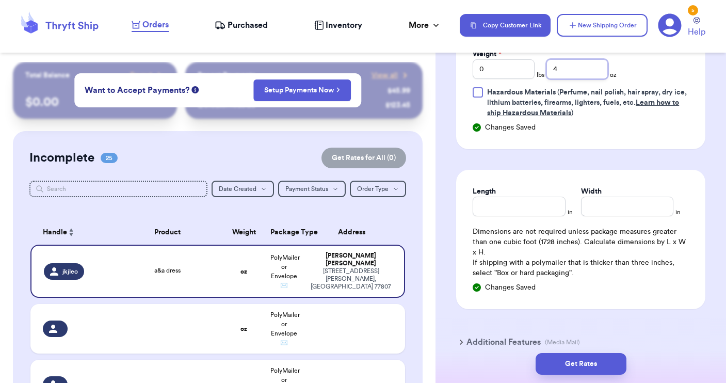
scroll to position [800, 0]
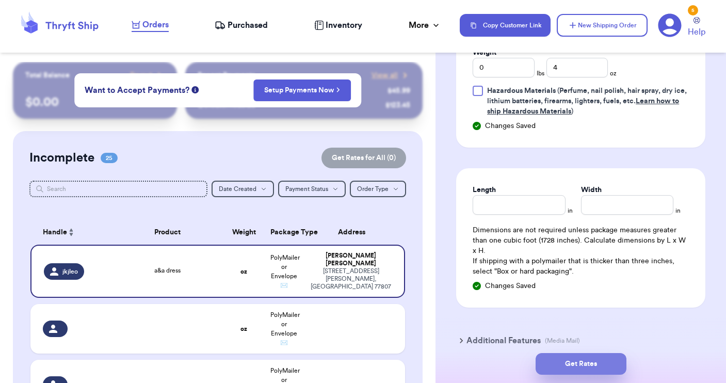
click at [566, 370] on button "Get Rates" at bounding box center [581, 364] width 91 height 22
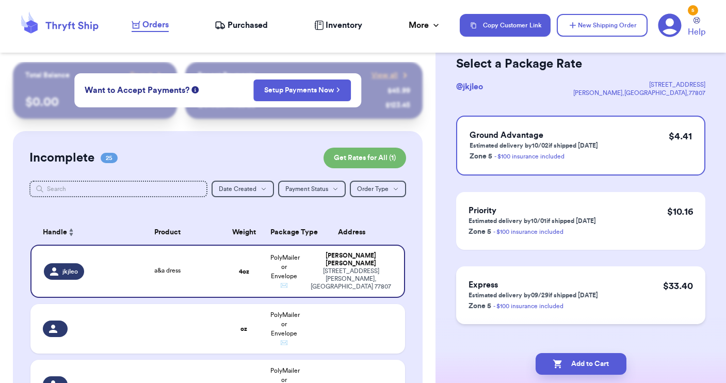
scroll to position [51, 0]
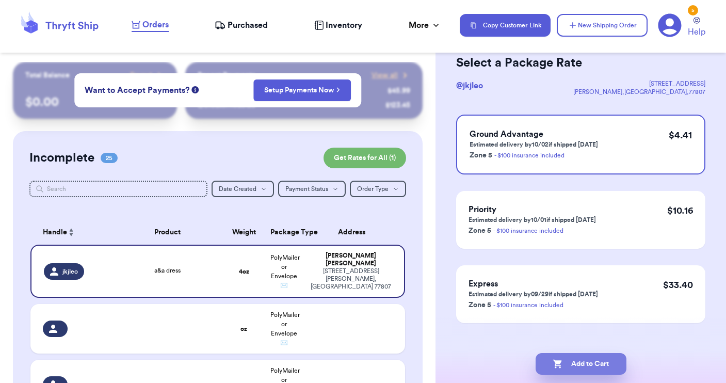
click at [595, 366] on button "Add to Cart" at bounding box center [581, 364] width 91 height 22
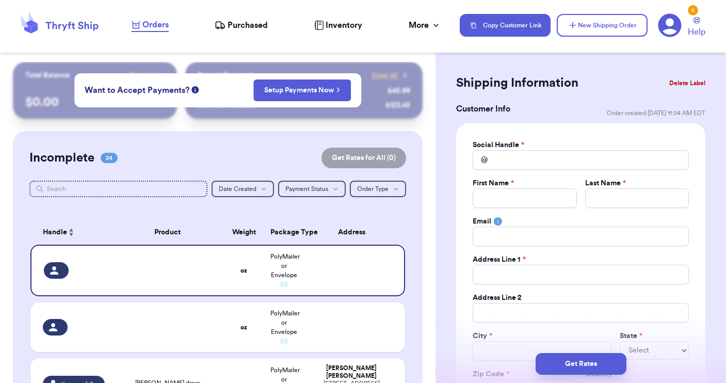
scroll to position [8, 0]
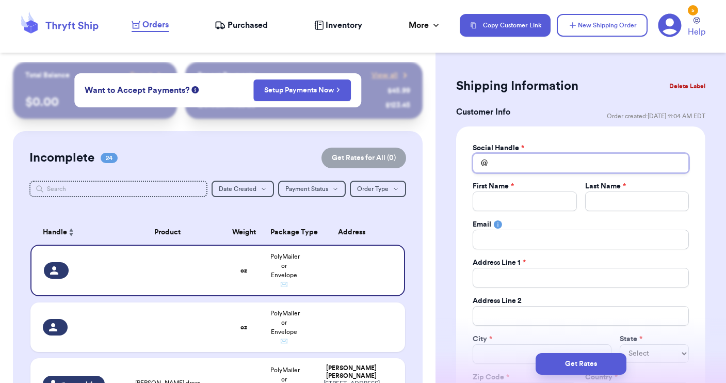
click at [531, 164] on input "Total Amount Paid" at bounding box center [581, 163] width 216 height 20
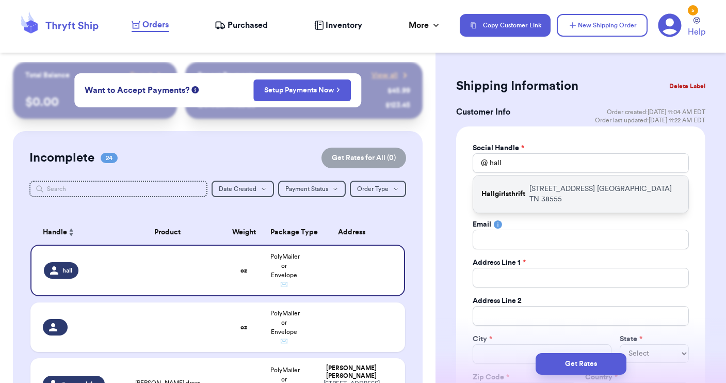
click at [493, 189] on p "Hallgirlsthrift" at bounding box center [503, 194] width 44 height 10
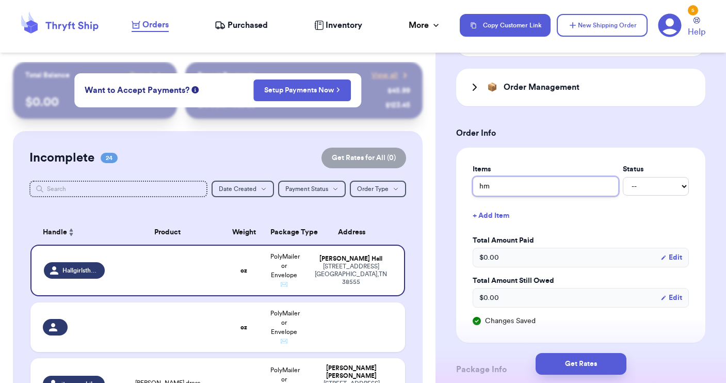
scroll to position [390, 0]
click at [484, 187] on input "hm dress" at bounding box center [546, 185] width 146 height 20
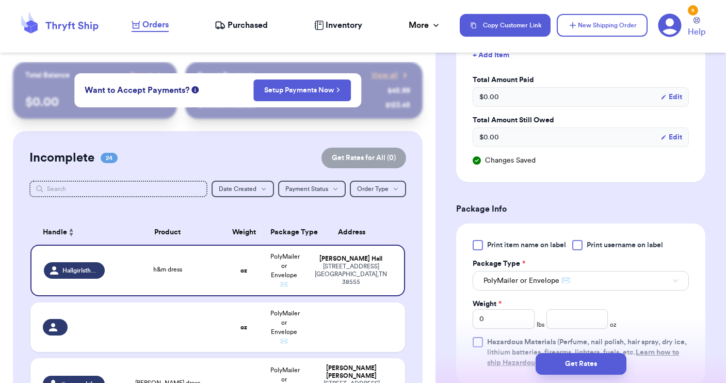
scroll to position [549, 0]
click at [580, 246] on div at bounding box center [577, 244] width 10 height 10
click at [0, 0] on input "Print username on label" at bounding box center [0, 0] width 0 height 0
click at [617, 287] on button "PolyMailer or Envelope ✉️" at bounding box center [581, 280] width 216 height 20
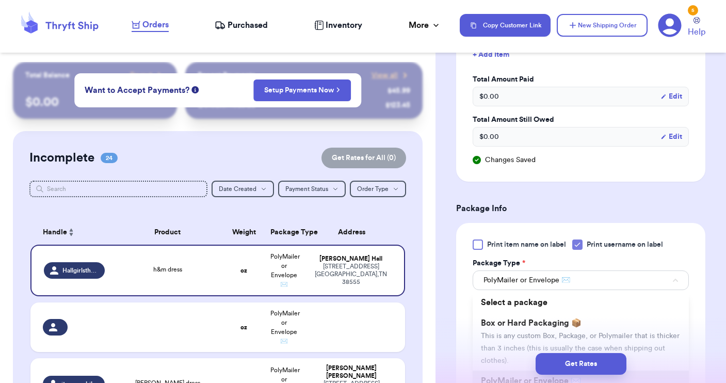
click at [617, 287] on button "PolyMailer or Envelope ✉️" at bounding box center [581, 280] width 216 height 20
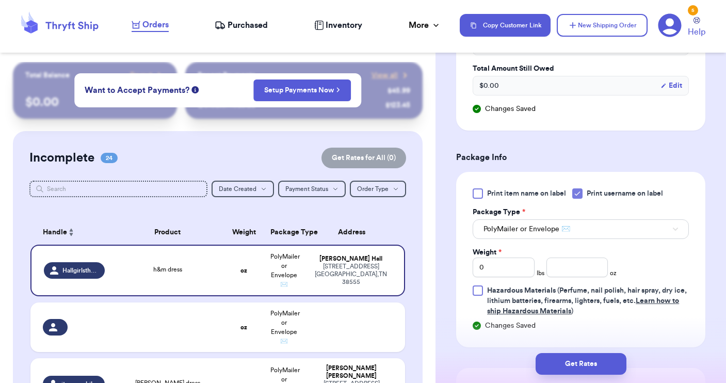
scroll to position [607, 0]
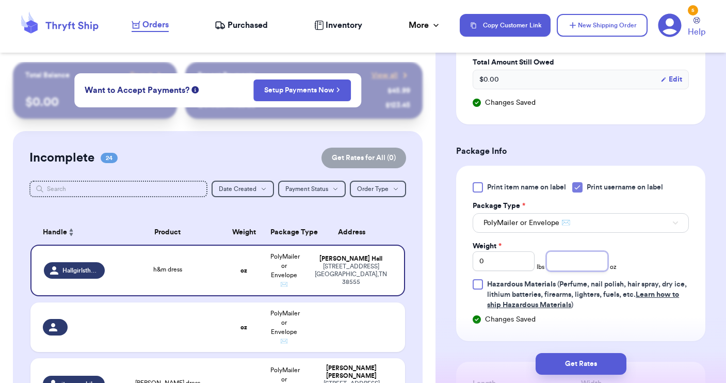
click at [571, 267] on input "number" at bounding box center [577, 261] width 62 height 20
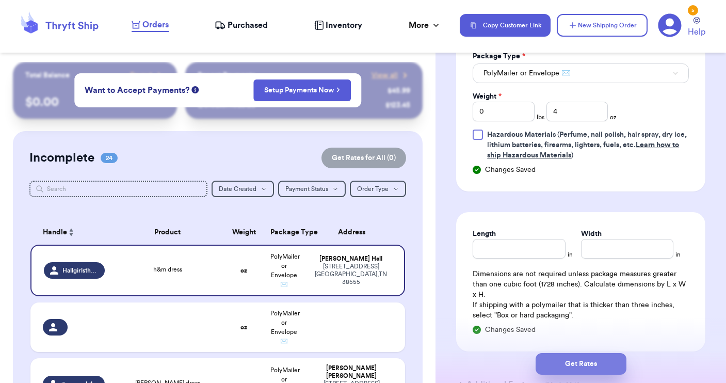
click at [583, 369] on button "Get Rates" at bounding box center [581, 364] width 91 height 22
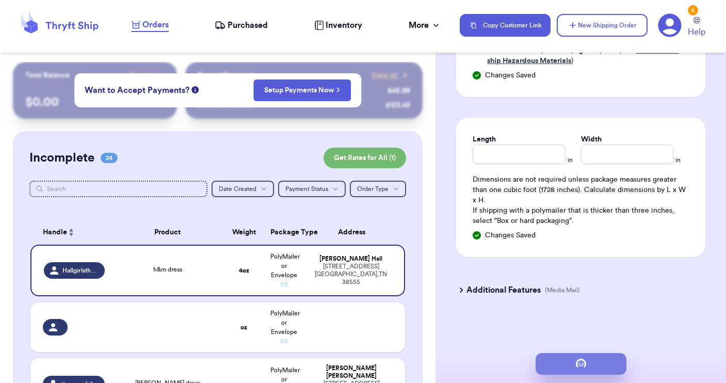
scroll to position [0, 0]
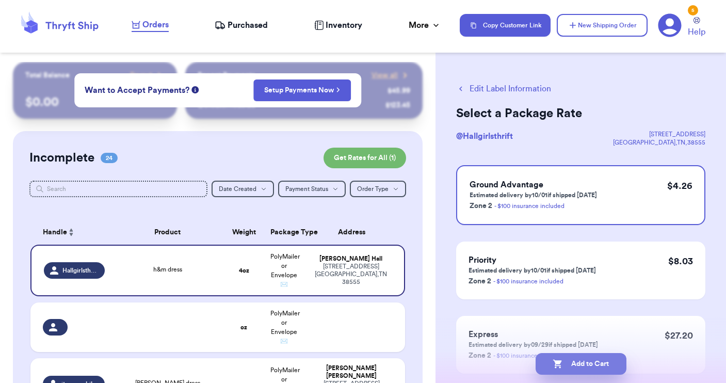
click at [581, 366] on button "Add to Cart" at bounding box center [581, 364] width 91 height 22
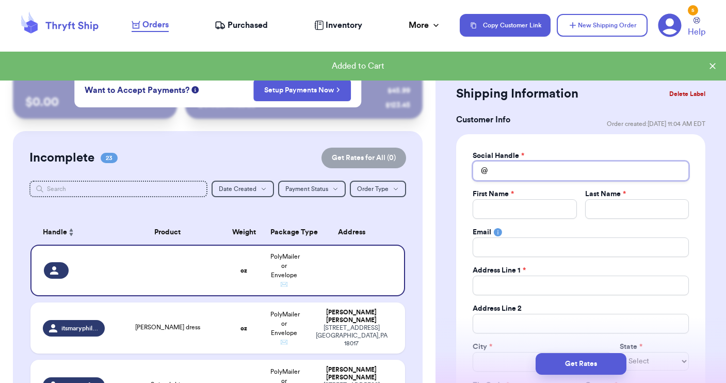
click at [539, 172] on input "Total Amount Paid" at bounding box center [581, 171] width 216 height 20
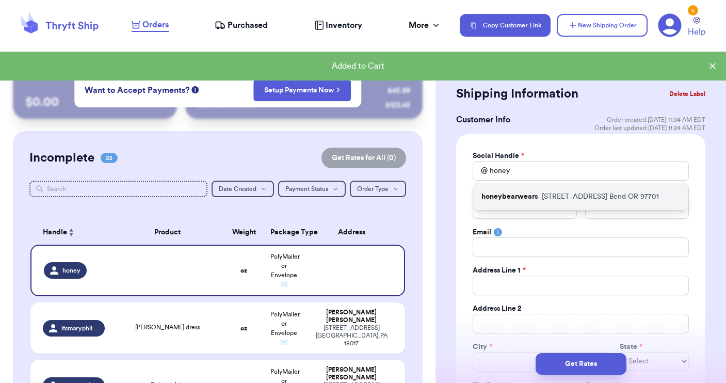
click at [520, 196] on p "honeybearwears" at bounding box center [509, 196] width 56 height 10
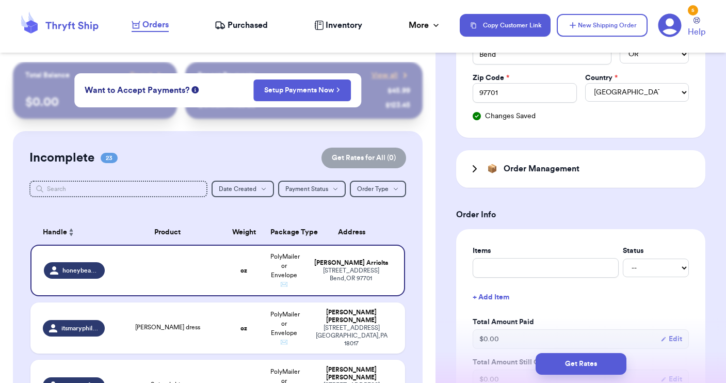
scroll to position [314, 0]
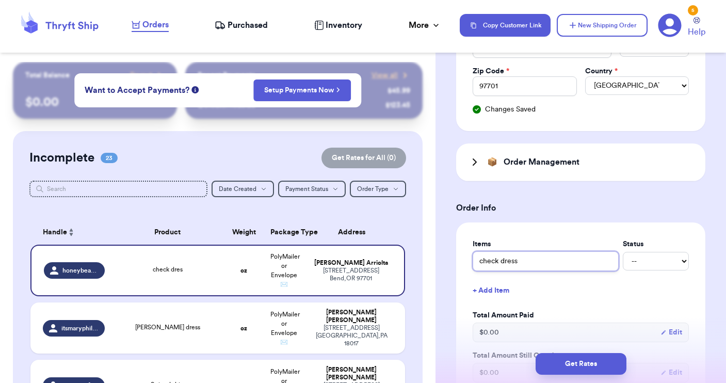
click at [497, 262] on input "check dress" at bounding box center [546, 261] width 146 height 20
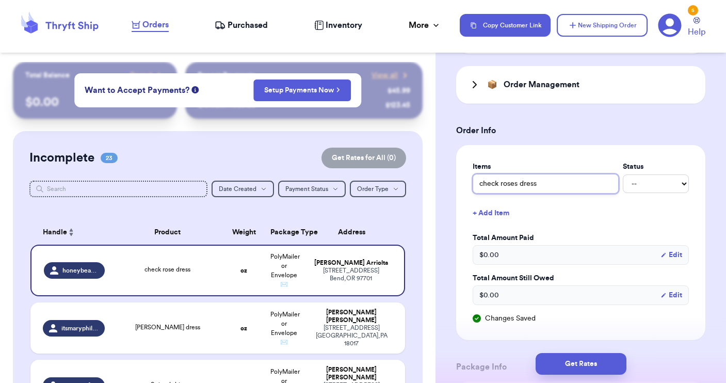
scroll to position [396, 0]
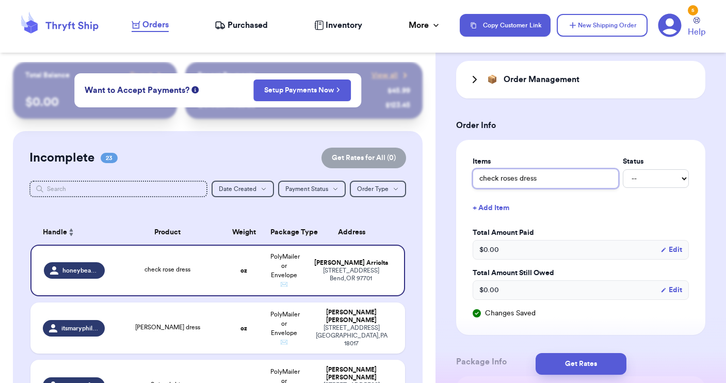
click at [497, 180] on input "check roses dress" at bounding box center [546, 179] width 146 height 20
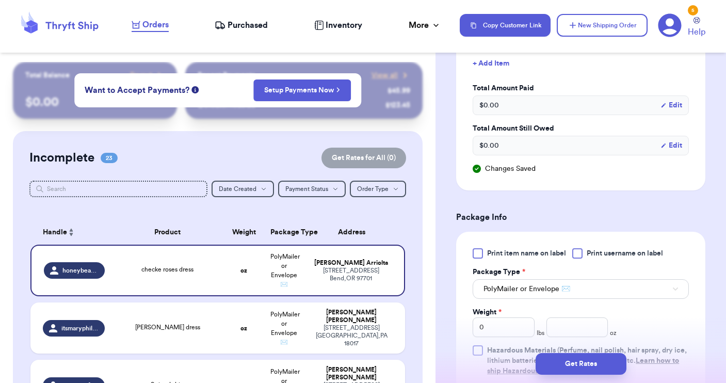
scroll to position [541, 0]
click at [578, 254] on div at bounding box center [577, 253] width 10 height 10
click at [0, 0] on input "Print username on label" at bounding box center [0, 0] width 0 height 0
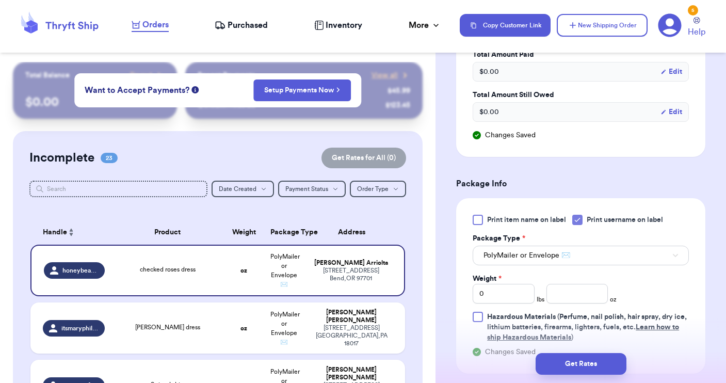
scroll to position [586, 0]
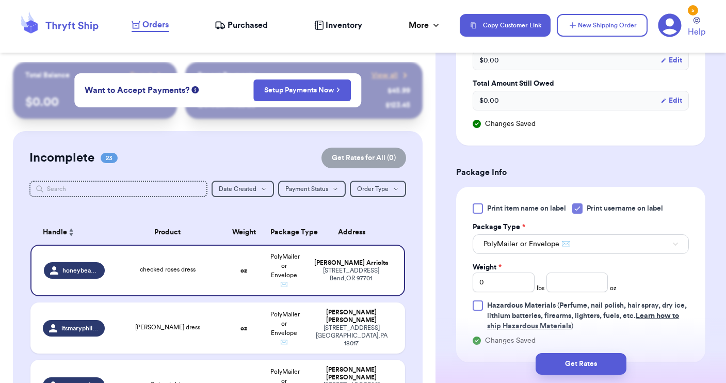
click at [544, 240] on span "PolyMailer or Envelope ✉️" at bounding box center [526, 244] width 87 height 10
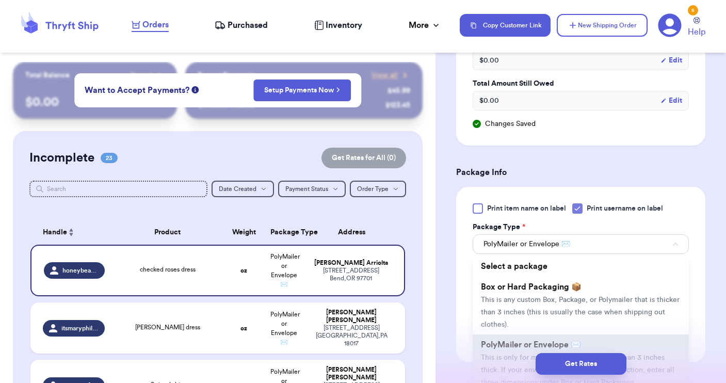
click at [544, 240] on span "PolyMailer or Envelope ✉️" at bounding box center [526, 244] width 87 height 10
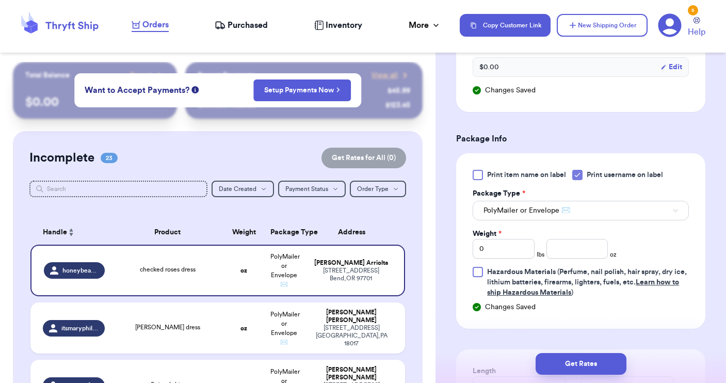
scroll to position [627, 0]
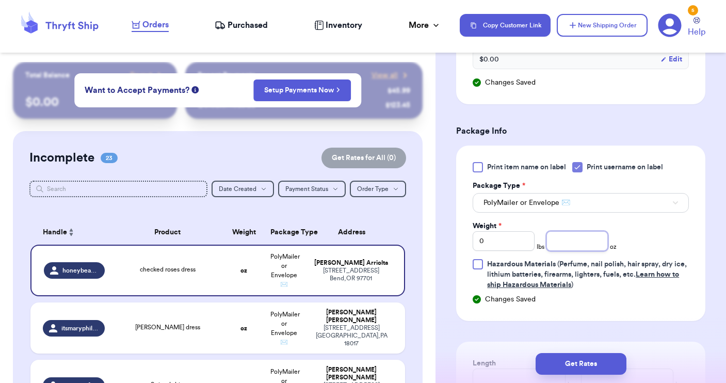
click at [557, 243] on input "number" at bounding box center [577, 241] width 62 height 20
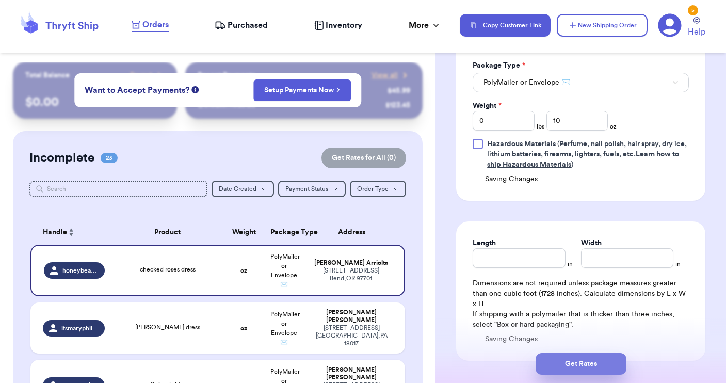
click at [579, 367] on button "Get Rates" at bounding box center [581, 364] width 91 height 22
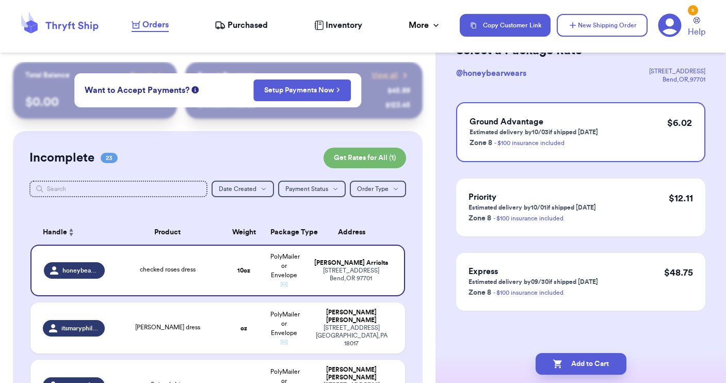
scroll to position [0, 0]
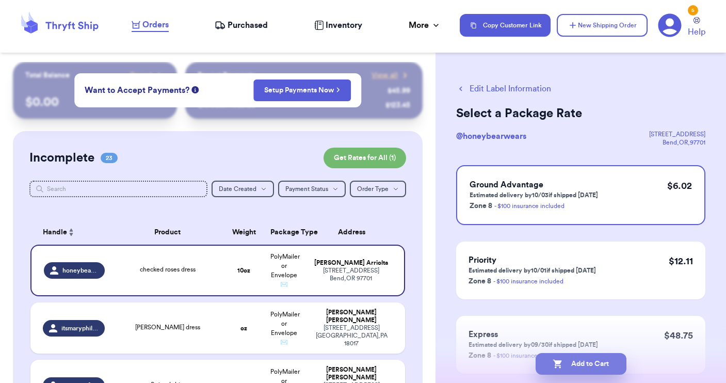
click at [584, 365] on button "Add to Cart" at bounding box center [581, 364] width 91 height 22
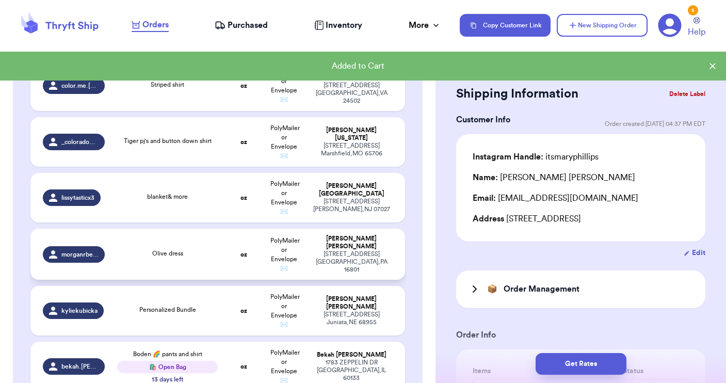
scroll to position [248, 0]
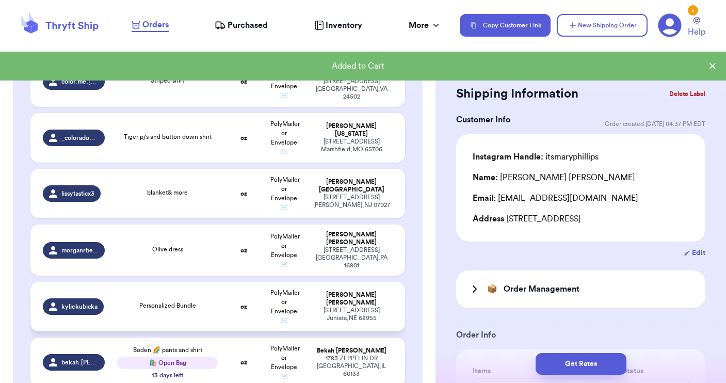
click at [209, 315] on td "Personalized Bundle" at bounding box center [167, 307] width 112 height 50
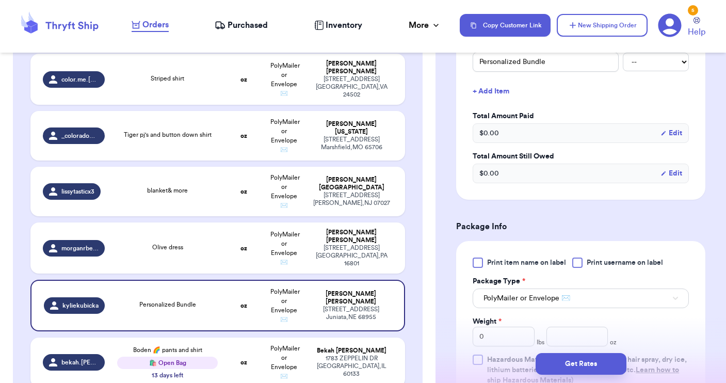
scroll to position [327, 0]
click at [581, 266] on div at bounding box center [577, 261] width 10 height 10
click at [0, 0] on input "Print username on label" at bounding box center [0, 0] width 0 height 0
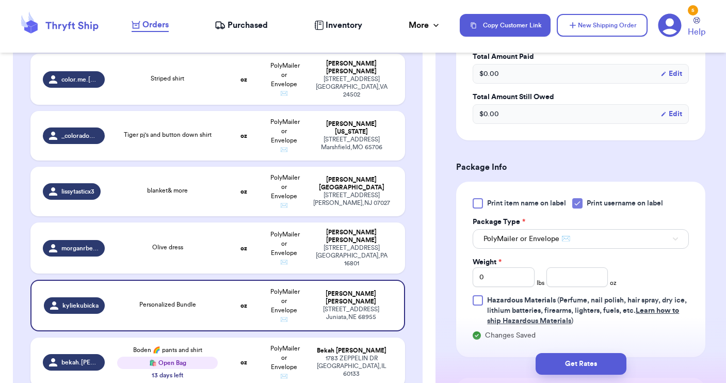
scroll to position [393, 0]
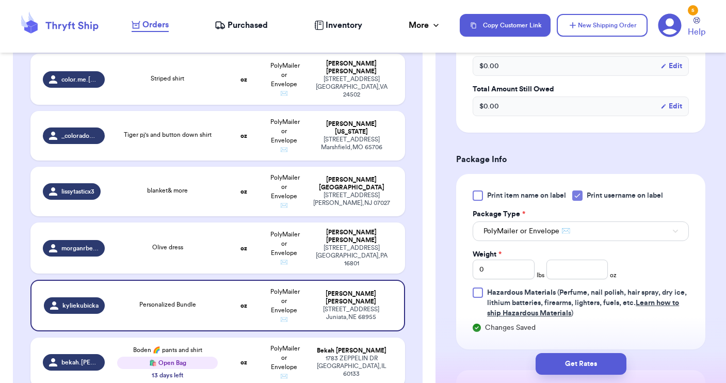
click at [569, 232] on span "PolyMailer or Envelope ✉️" at bounding box center [526, 231] width 87 height 10
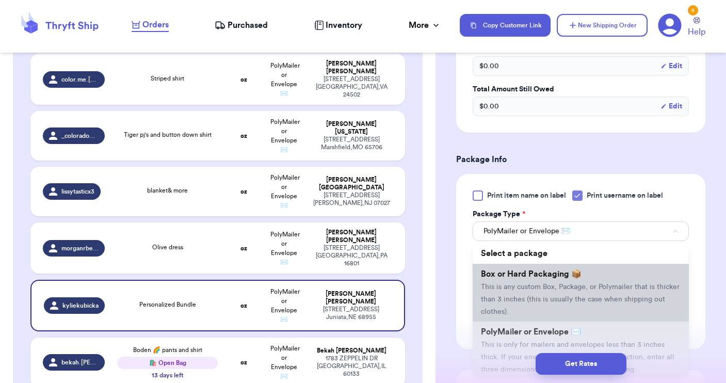
click at [532, 269] on li "Box or Hard Packaging 📦 This is any custom Box, Package, or Polymailer that is …" at bounding box center [581, 293] width 216 height 58
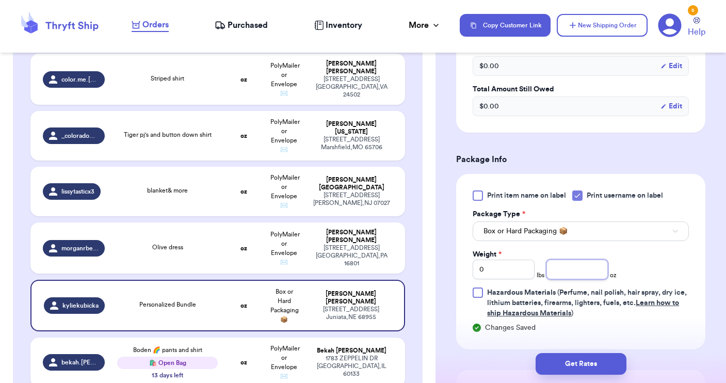
click at [556, 275] on input "number" at bounding box center [577, 270] width 62 height 20
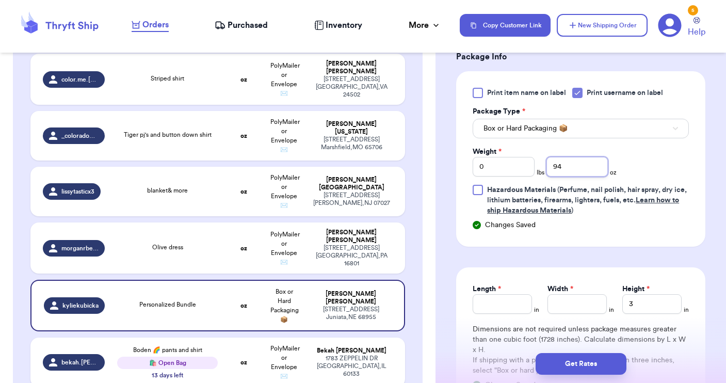
scroll to position [500, 0]
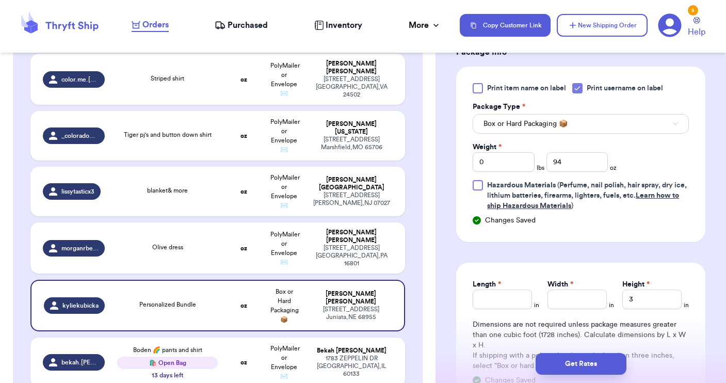
click at [471, 305] on div "Length * in Width * in Height * 3 in Dimensions are not required unless package…" at bounding box center [580, 332] width 249 height 139
drag, startPoint x: 482, startPoint y: 302, endPoint x: 483, endPoint y: 295, distance: 7.3
click at [482, 302] on input "Length *" at bounding box center [502, 299] width 59 height 20
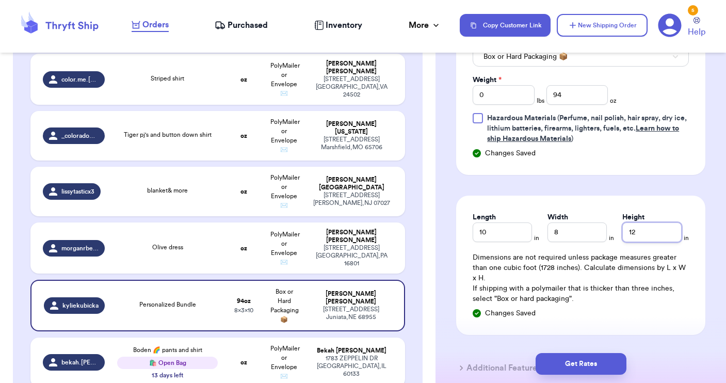
scroll to position [569, 0]
click at [575, 364] on button "Get Rates" at bounding box center [581, 364] width 91 height 22
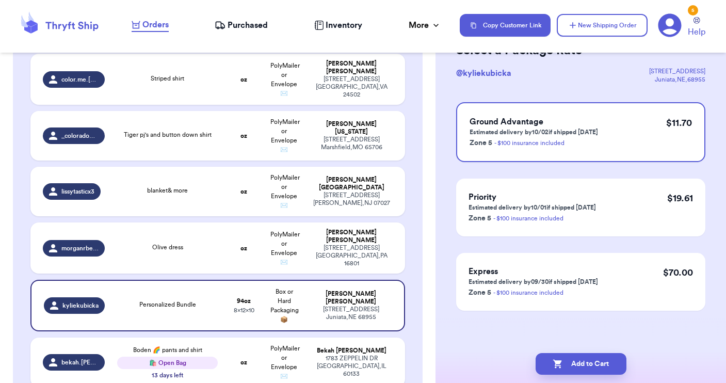
scroll to position [0, 0]
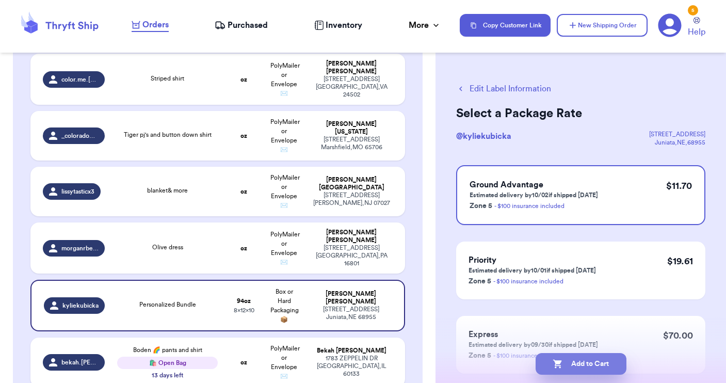
click at [575, 364] on button "Add to Cart" at bounding box center [581, 364] width 91 height 22
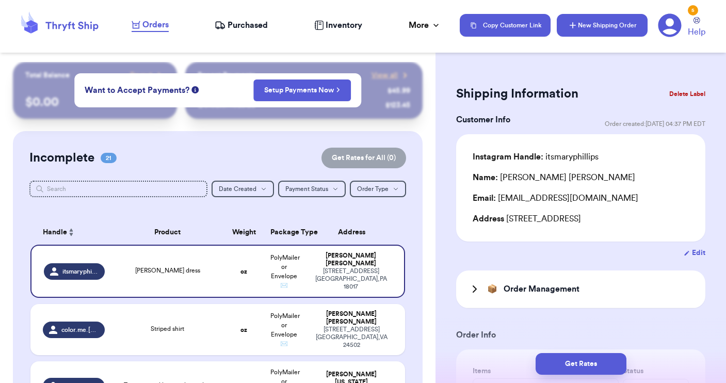
click at [580, 26] on button "New Shipping Order" at bounding box center [602, 25] width 91 height 23
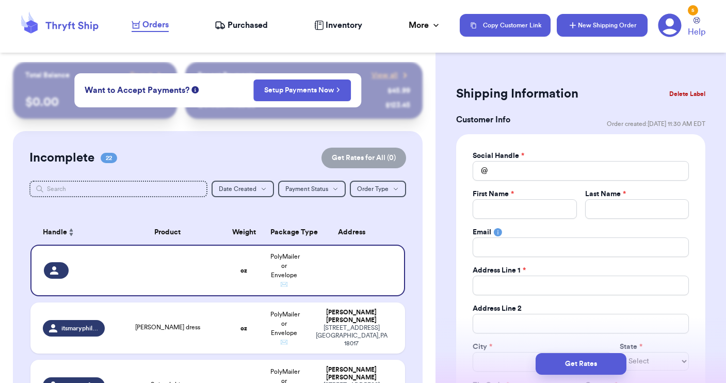
click at [580, 26] on button "New Shipping Order" at bounding box center [602, 25] width 91 height 23
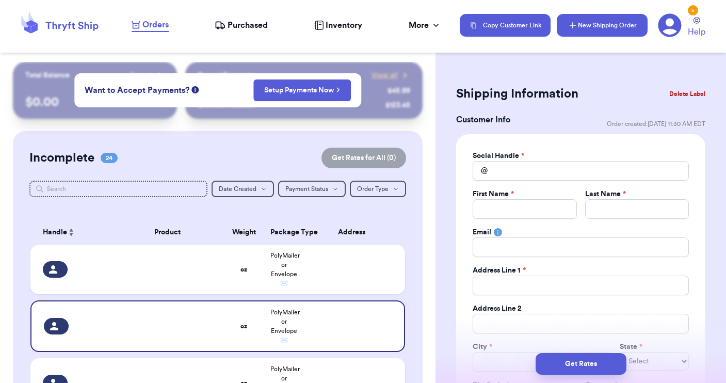
click at [580, 26] on button "New Shipping Order" at bounding box center [602, 25] width 91 height 23
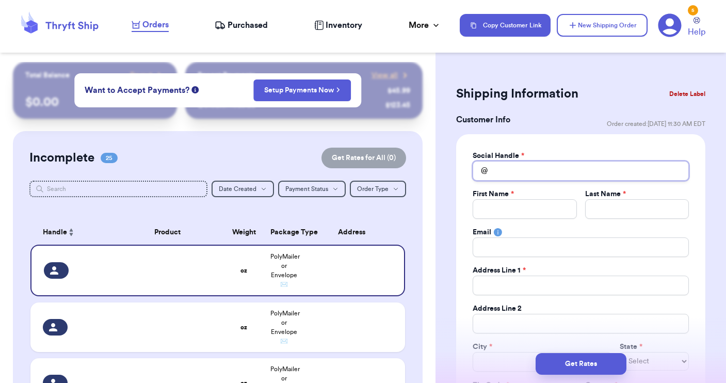
click at [499, 166] on input "Total Amount Paid" at bounding box center [581, 171] width 216 height 20
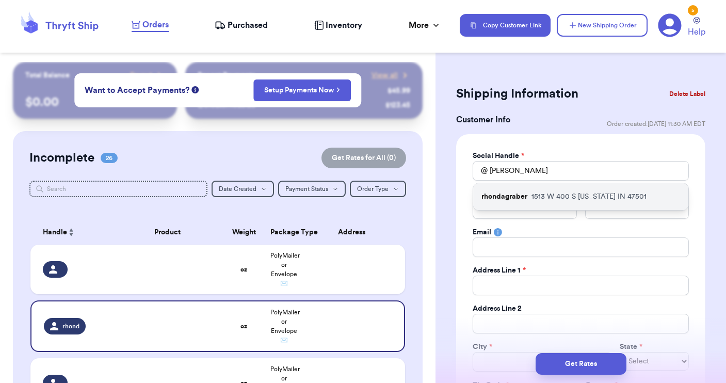
drag, startPoint x: 496, startPoint y: 188, endPoint x: 494, endPoint y: 202, distance: 14.7
click at [494, 202] on div "rhondagraber [STREET_ADDRESS][US_STATE]" at bounding box center [580, 196] width 215 height 27
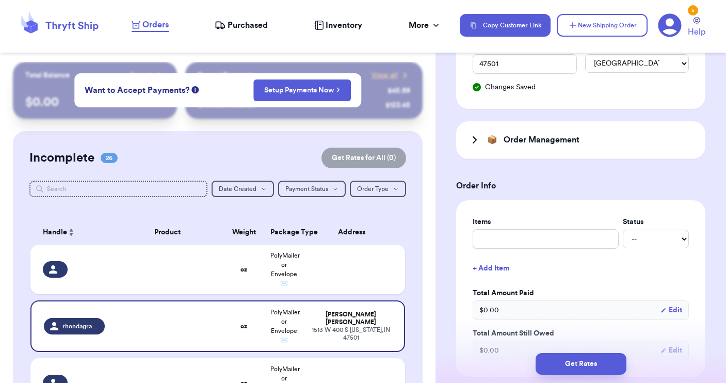
scroll to position [336, 0]
click at [492, 269] on button "+ Add Item" at bounding box center [580, 267] width 224 height 23
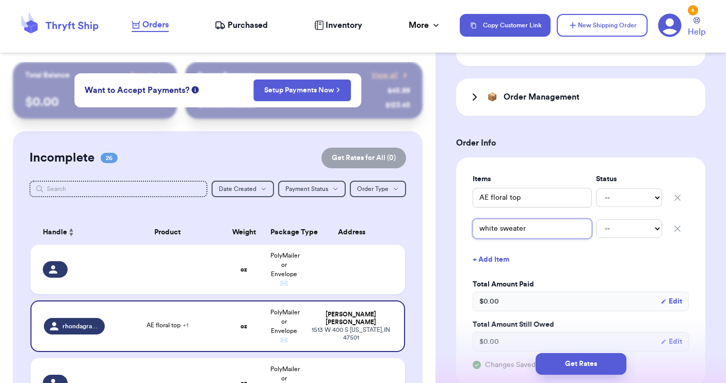
scroll to position [388, 0]
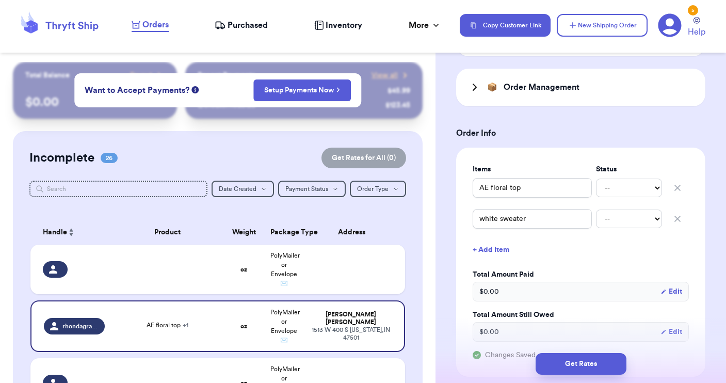
click at [488, 250] on button "+ Add Item" at bounding box center [580, 249] width 224 height 23
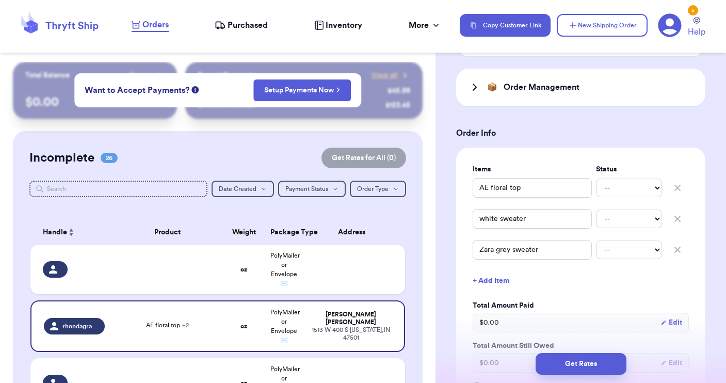
click at [504, 282] on button "+ Add Item" at bounding box center [580, 280] width 224 height 23
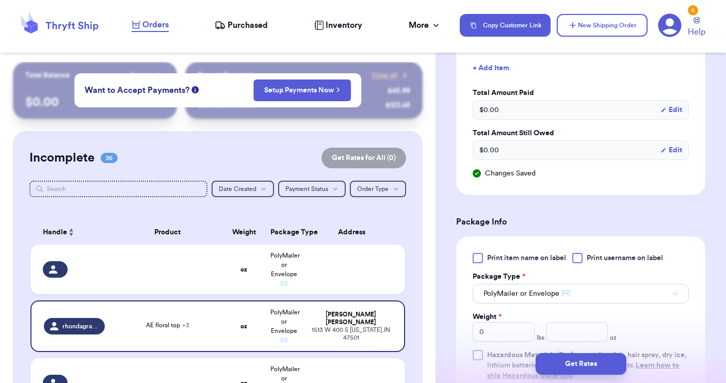
scroll to position [636, 0]
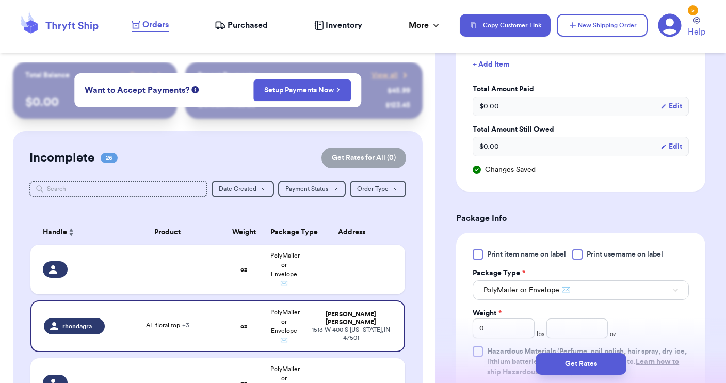
click at [577, 257] on div at bounding box center [577, 254] width 10 height 10
click at [0, 0] on input "Print username on label" at bounding box center [0, 0] width 0 height 0
click at [593, 293] on button "PolyMailer or Envelope ✉️" at bounding box center [581, 290] width 216 height 20
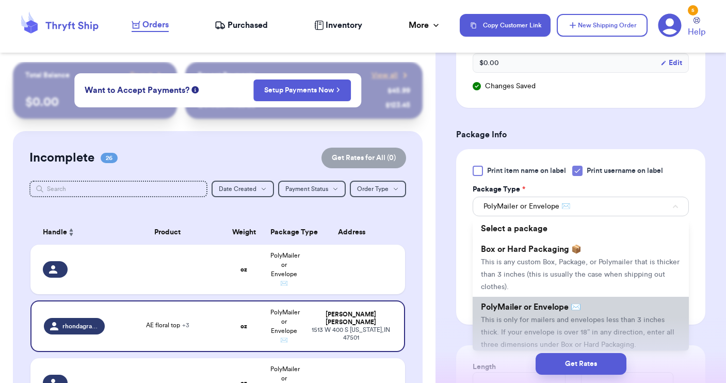
scroll to position [726, 0]
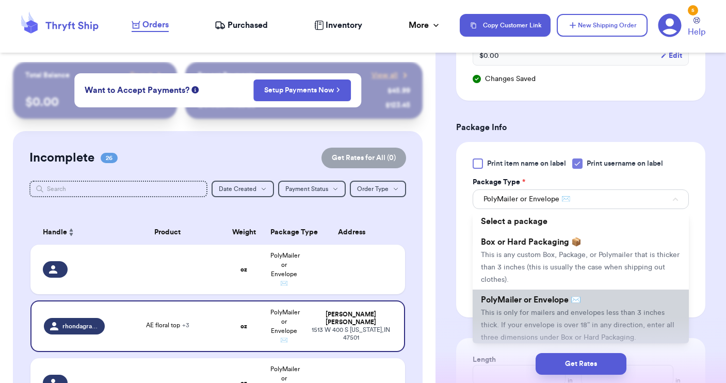
click at [576, 315] on span "This is only for mailers and envelopes less than 3 inches thick. If your envelo…" at bounding box center [577, 325] width 193 height 32
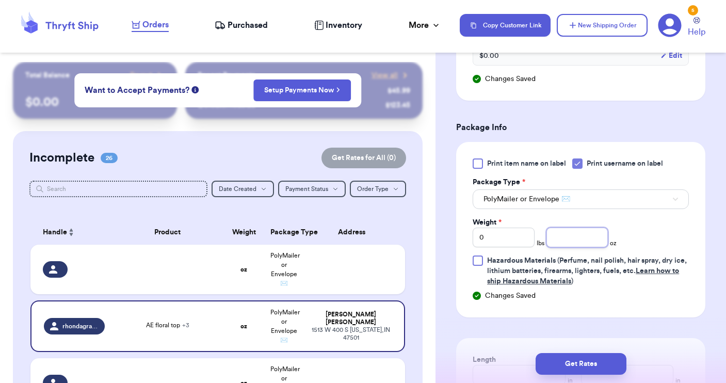
click at [576, 236] on input "number" at bounding box center [577, 238] width 62 height 20
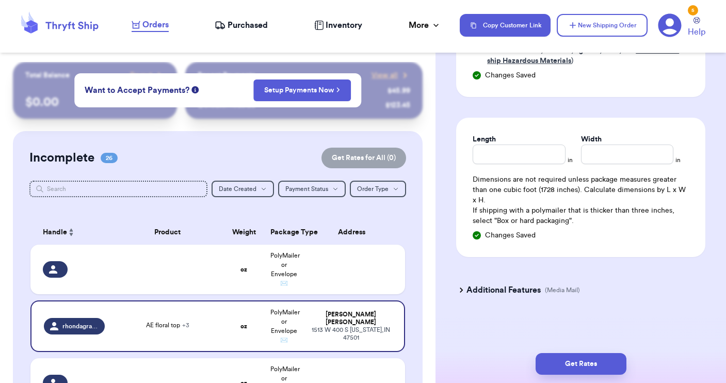
scroll to position [0, 0]
click at [573, 367] on button "Get Rates" at bounding box center [581, 364] width 91 height 22
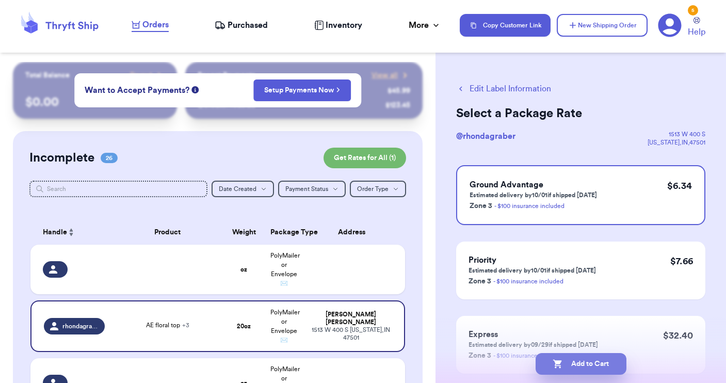
click at [579, 365] on button "Add to Cart" at bounding box center [581, 364] width 91 height 22
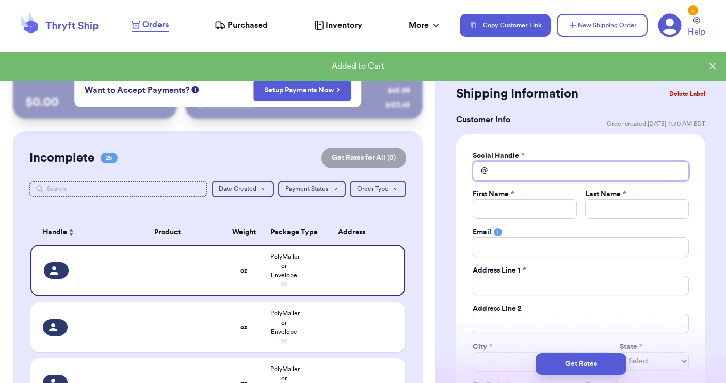
click at [503, 170] on input "Total Amount Paid" at bounding box center [581, 171] width 216 height 20
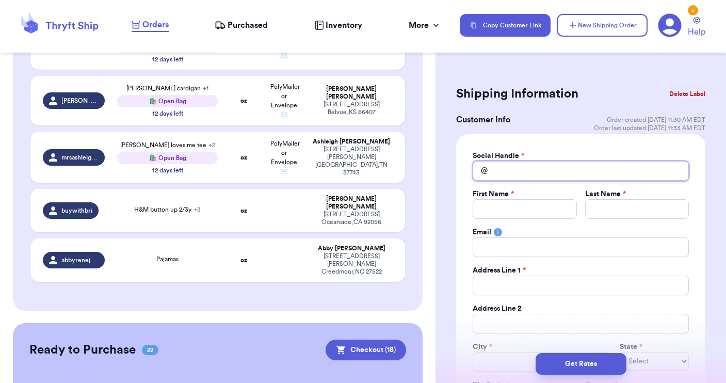
scroll to position [1358, 0]
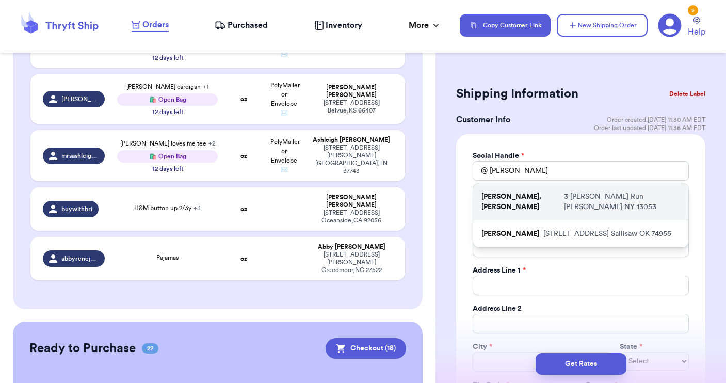
drag, startPoint x: 272, startPoint y: 305, endPoint x: 487, endPoint y: 204, distance: 236.8
click at [487, 204] on div "[PERSON_NAME].[PERSON_NAME] [STREET_ADDRESS][PERSON_NAME][PERSON_NAME]" at bounding box center [580, 201] width 215 height 37
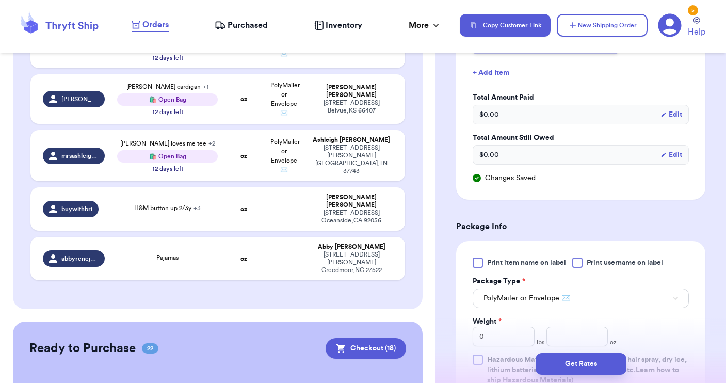
scroll to position [543, 0]
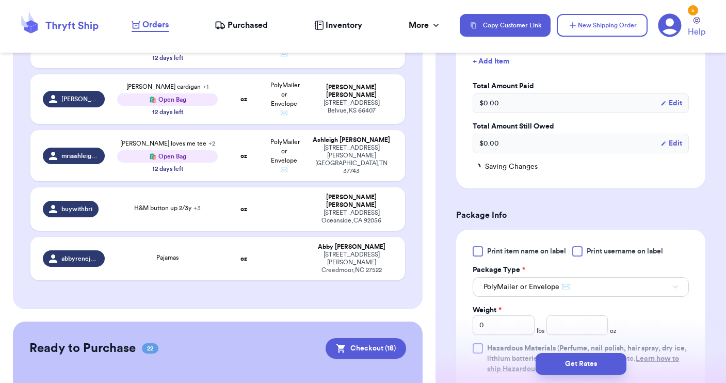
click at [535, 289] on span "PolyMailer or Envelope ✉️" at bounding box center [526, 287] width 87 height 10
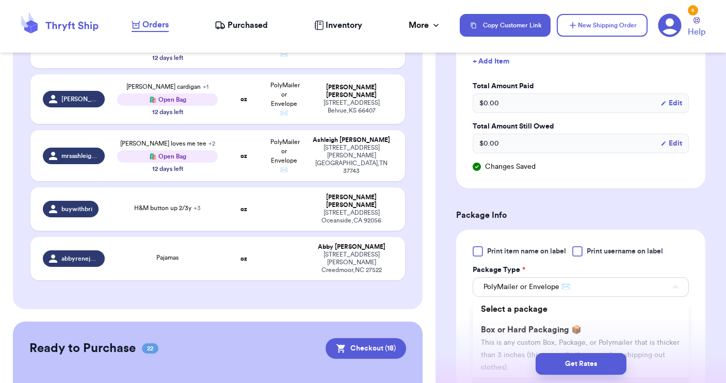
click at [535, 289] on span "PolyMailer or Envelope ✉️" at bounding box center [526, 287] width 87 height 10
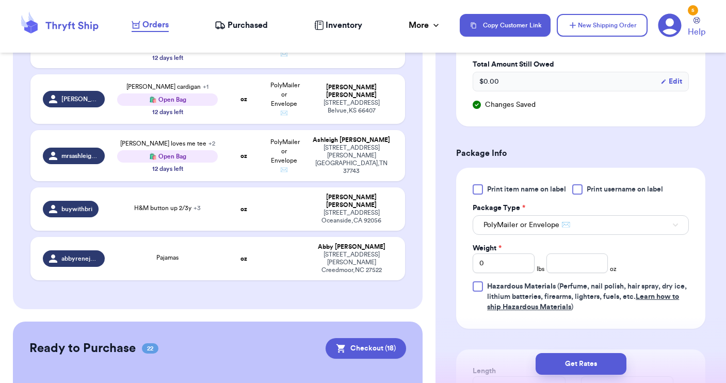
scroll to position [606, 0]
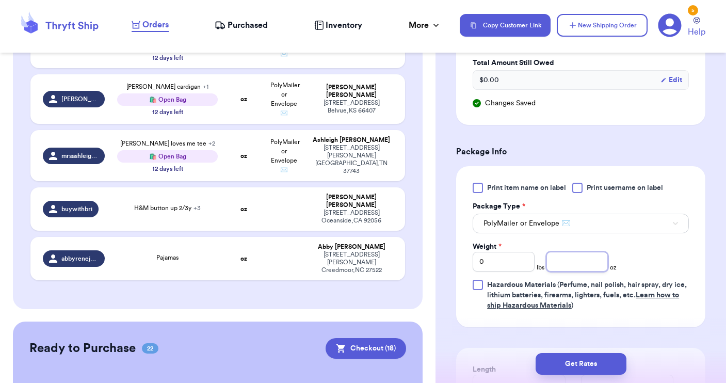
click at [569, 264] on input "number" at bounding box center [577, 262] width 62 height 20
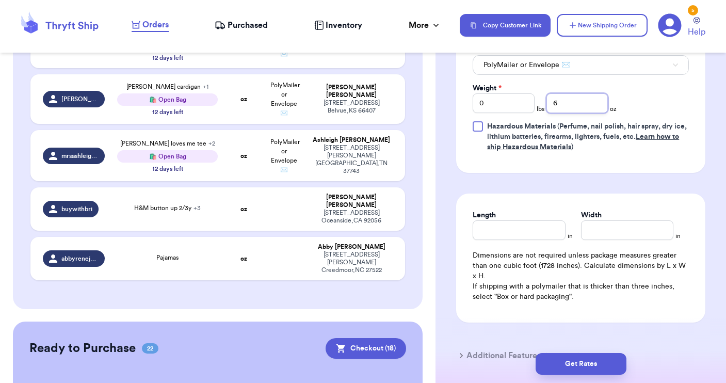
scroll to position [770, 0]
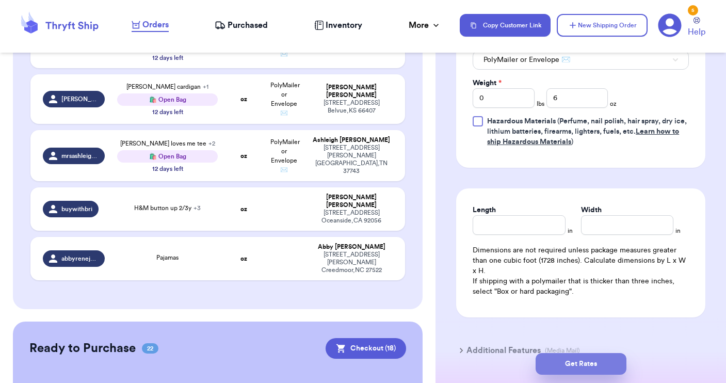
click at [584, 359] on button "Get Rates" at bounding box center [581, 364] width 91 height 22
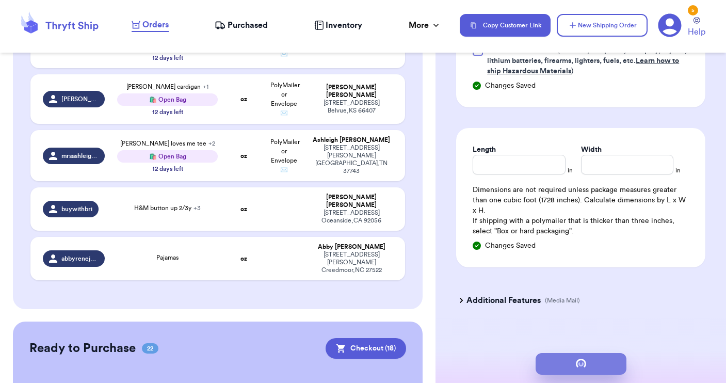
scroll to position [0, 0]
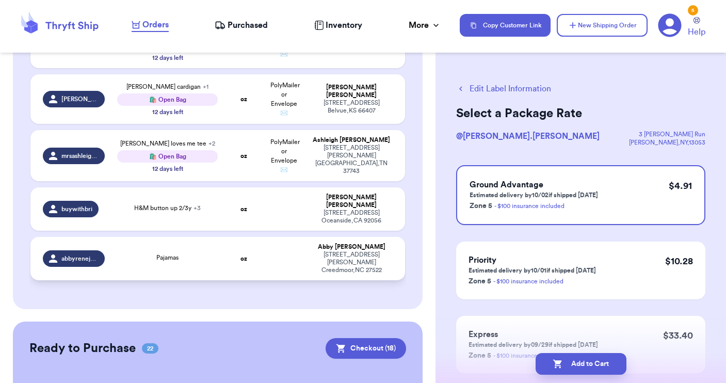
click at [216, 253] on div "Pajamas" at bounding box center [167, 258] width 100 height 11
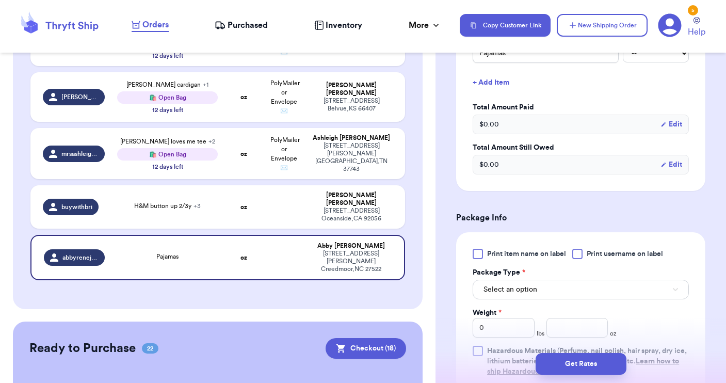
scroll to position [339, 0]
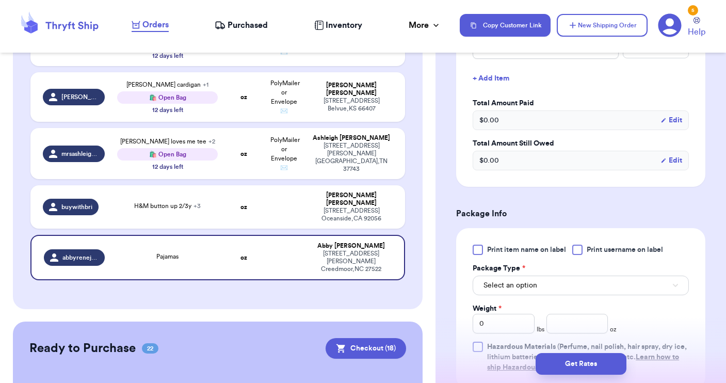
click at [579, 251] on div at bounding box center [577, 250] width 10 height 10
click at [0, 0] on input "Print username on label" at bounding box center [0, 0] width 0 height 0
click at [551, 283] on button "Select an option" at bounding box center [581, 286] width 216 height 20
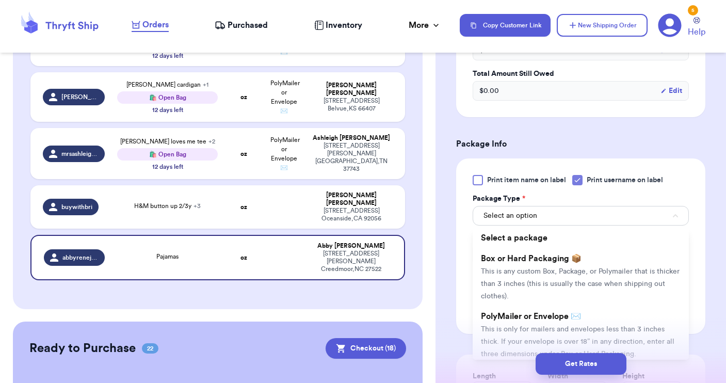
scroll to position [443, 0]
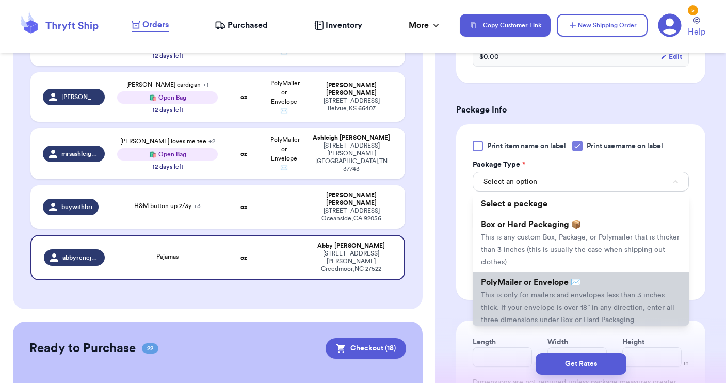
click at [538, 298] on span "This is only for mailers and envelopes less than 3 inches thick. If your envelo…" at bounding box center [577, 308] width 193 height 32
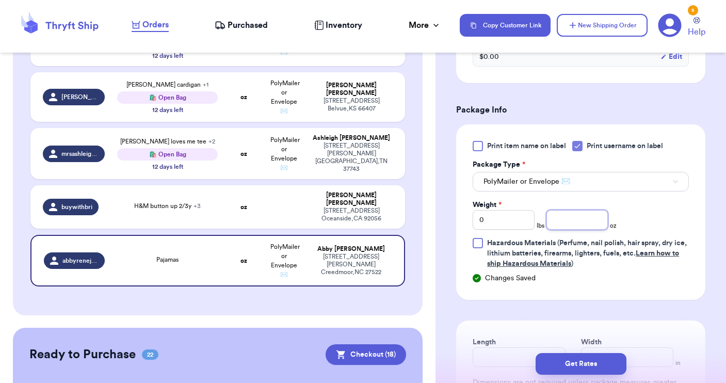
click at [568, 220] on input "number" at bounding box center [577, 220] width 62 height 20
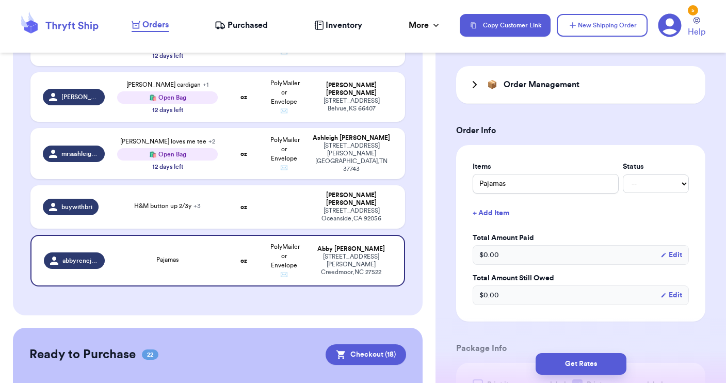
scroll to position [207, 0]
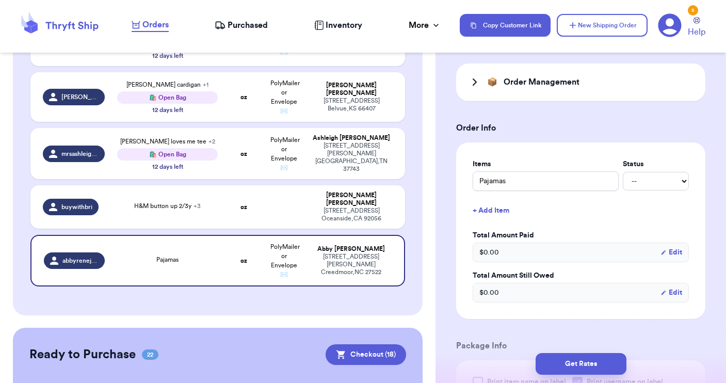
click at [485, 214] on button "+ Add Item" at bounding box center [580, 210] width 224 height 23
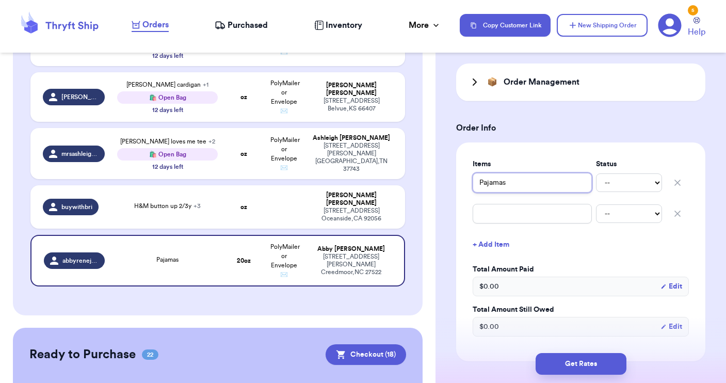
click at [480, 185] on input "Pajamas" at bounding box center [532, 183] width 119 height 20
click at [504, 212] on input "text" at bounding box center [532, 214] width 119 height 20
click at [516, 185] on input "pumpkin Pajamas" at bounding box center [532, 183] width 119 height 20
click at [485, 248] on button "+ Add Item" at bounding box center [580, 244] width 224 height 23
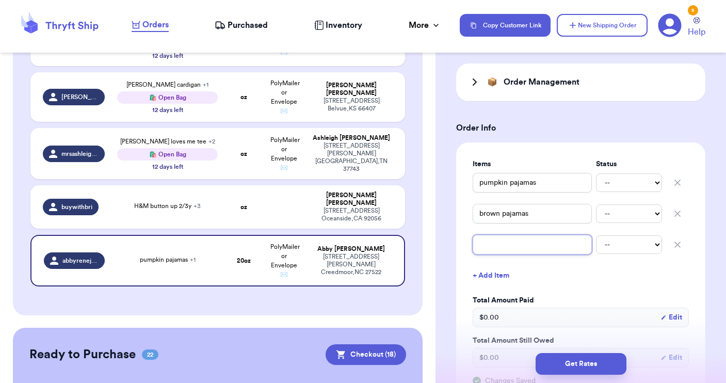
click at [490, 251] on input "text" at bounding box center [532, 245] width 119 height 20
click at [480, 275] on button "+ Add Item" at bounding box center [580, 275] width 224 height 23
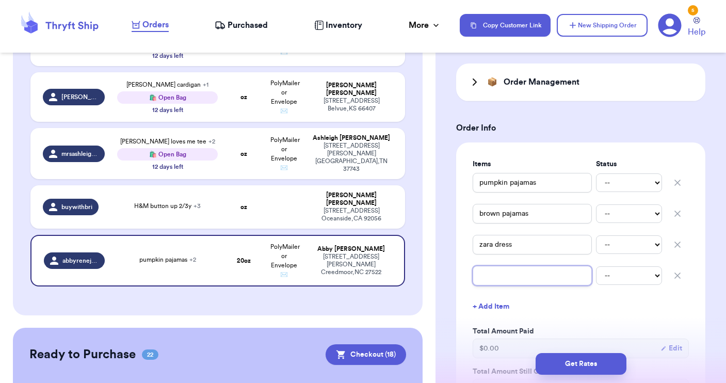
click at [495, 274] on input "text" at bounding box center [532, 276] width 119 height 20
click at [600, 307] on button "+ Add Item" at bounding box center [580, 306] width 224 height 23
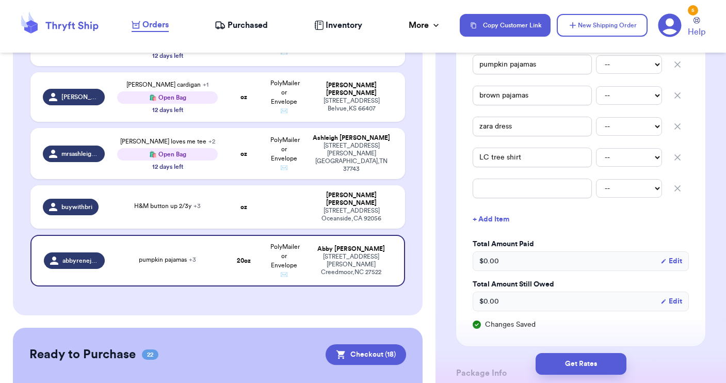
scroll to position [322, 0]
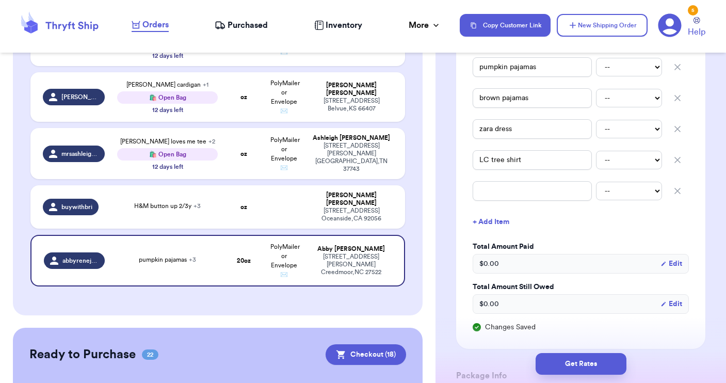
click at [678, 196] on icon "button" at bounding box center [677, 191] width 10 height 10
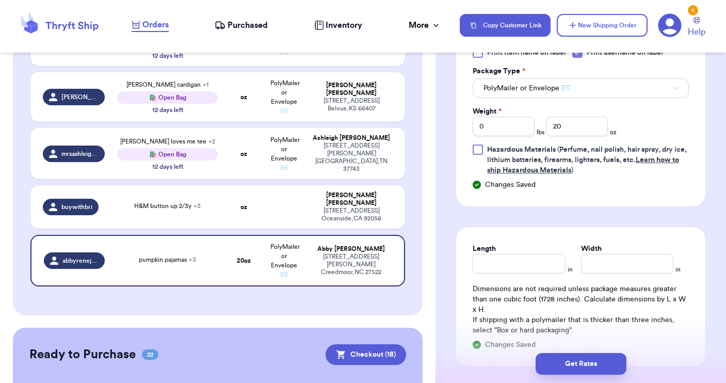
scroll to position [676, 0]
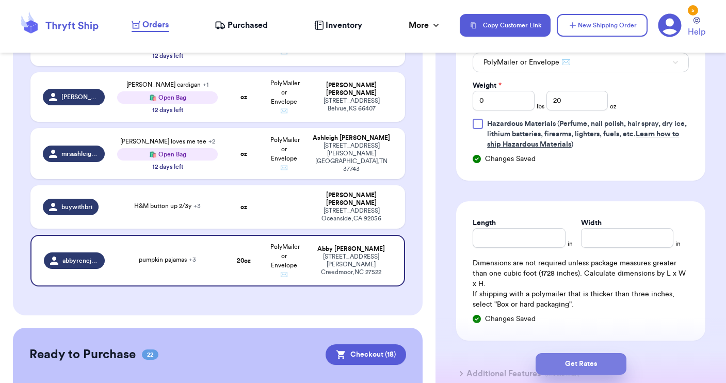
click at [574, 365] on button "Get Rates" at bounding box center [581, 364] width 91 height 22
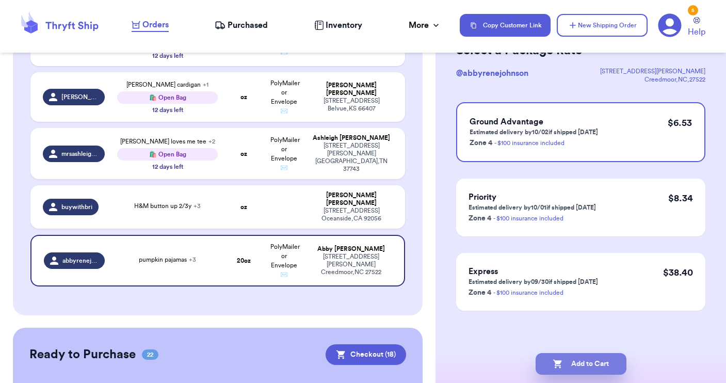
click at [586, 361] on button "Add to Cart" at bounding box center [581, 364] width 91 height 22
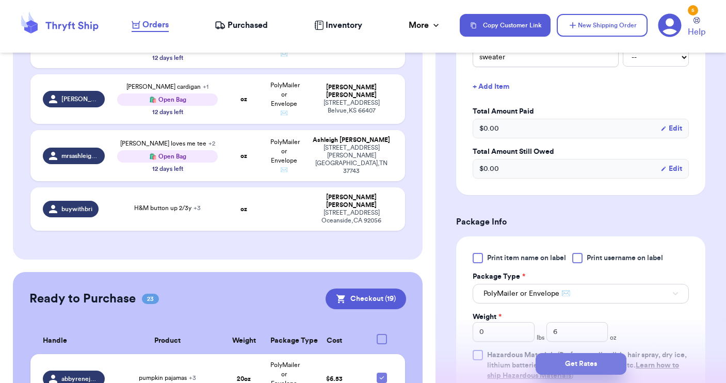
scroll to position [355, 0]
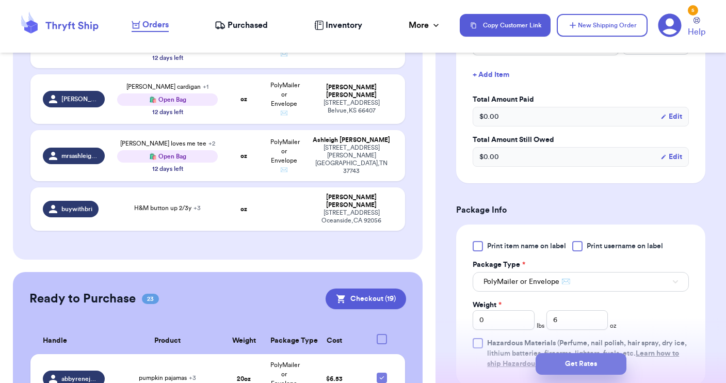
click at [571, 366] on button "Get Rates" at bounding box center [581, 364] width 91 height 22
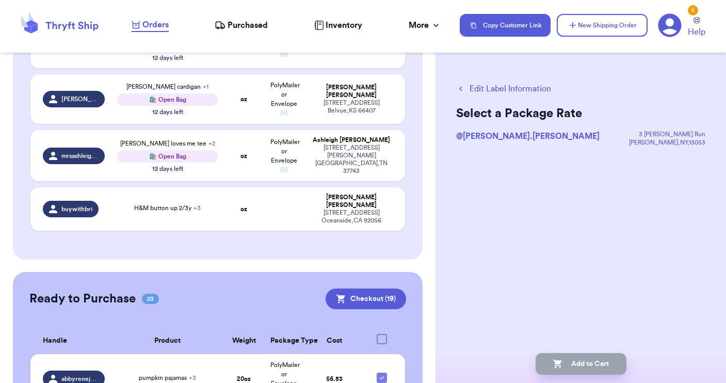
scroll to position [0, 0]
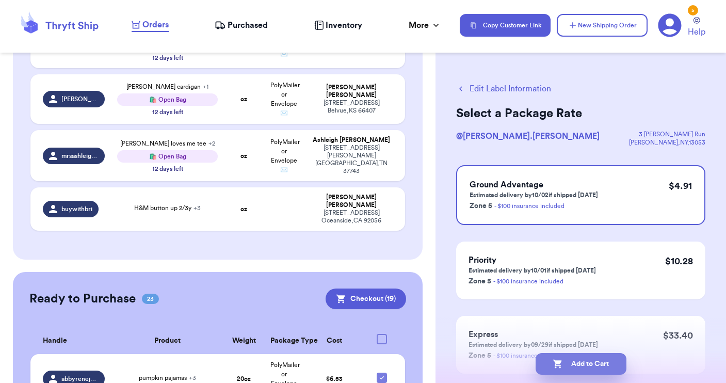
click at [581, 359] on button "Add to Cart" at bounding box center [581, 364] width 91 height 22
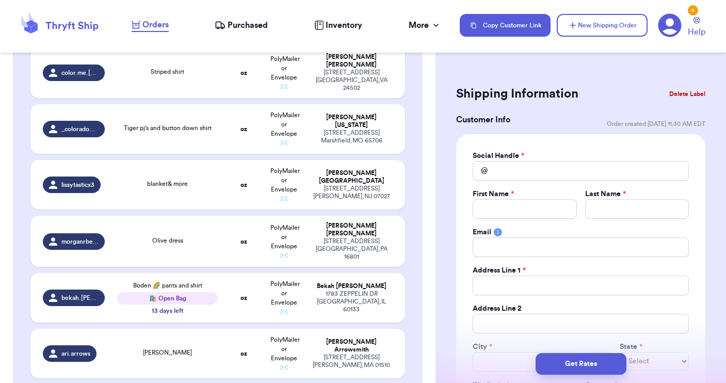
scroll to position [406, 0]
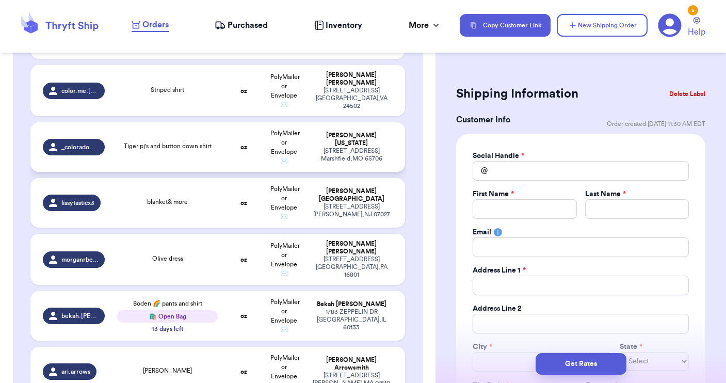
click at [125, 153] on div "Tiger pj's and button down shirt" at bounding box center [167, 146] width 100 height 11
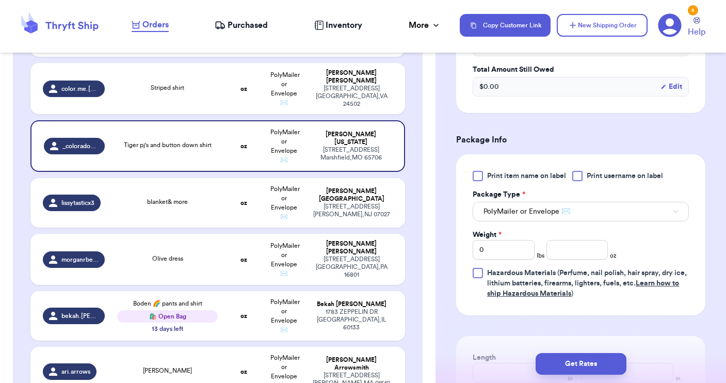
scroll to position [436, 0]
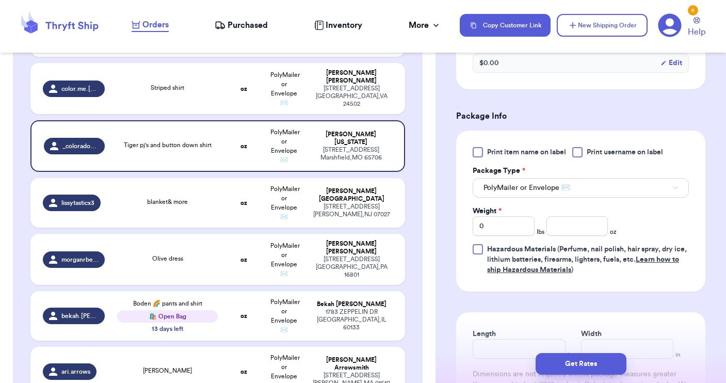
click at [580, 241] on div "Print item name on label Print username on label Package Type * PolyMailer or E…" at bounding box center [581, 211] width 216 height 128
click at [578, 230] on input "number" at bounding box center [577, 226] width 62 height 20
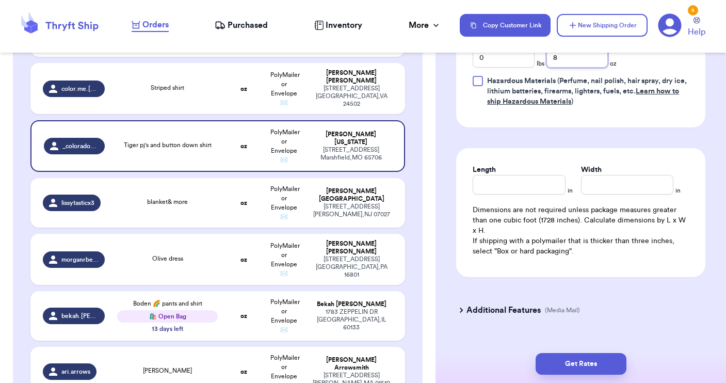
scroll to position [626, 0]
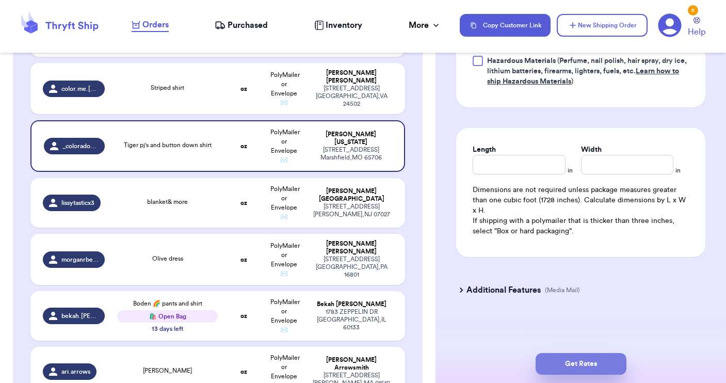
click at [572, 362] on button "Get Rates" at bounding box center [581, 364] width 91 height 22
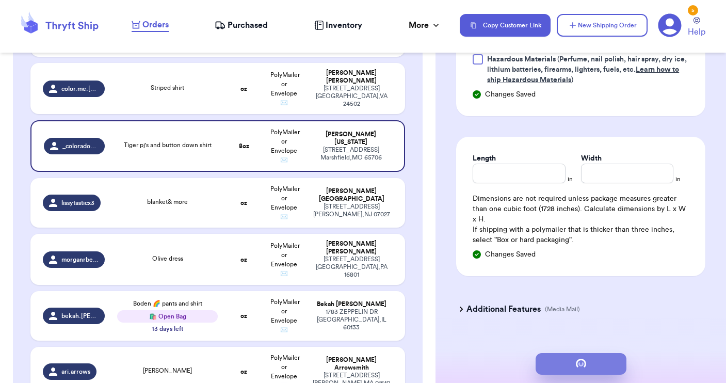
scroll to position [0, 0]
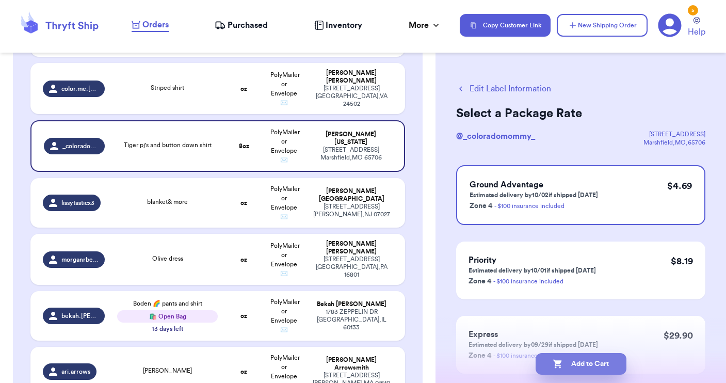
click at [580, 367] on button "Add to Cart" at bounding box center [581, 364] width 91 height 22
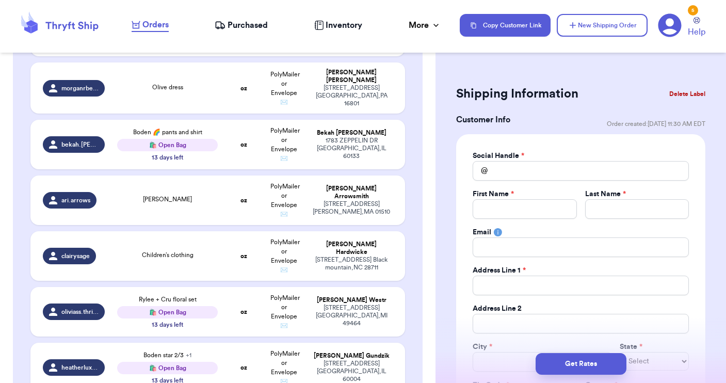
scroll to position [526, 0]
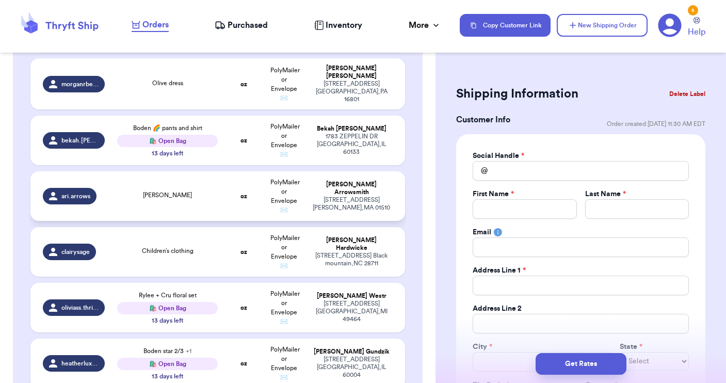
click at [199, 213] on td "[PERSON_NAME]" at bounding box center [167, 196] width 112 height 50
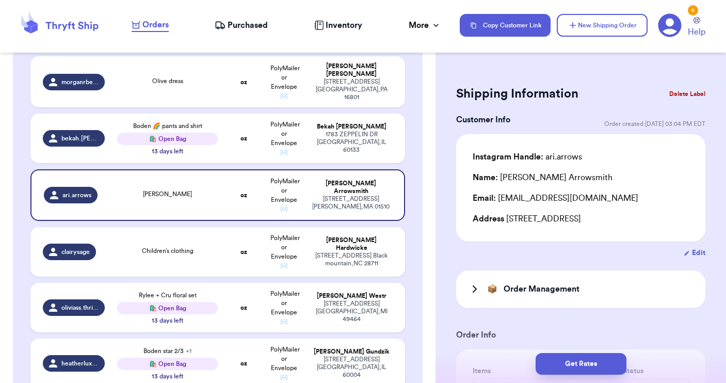
click at [674, 93] on button "Delete Label" at bounding box center [687, 94] width 44 height 23
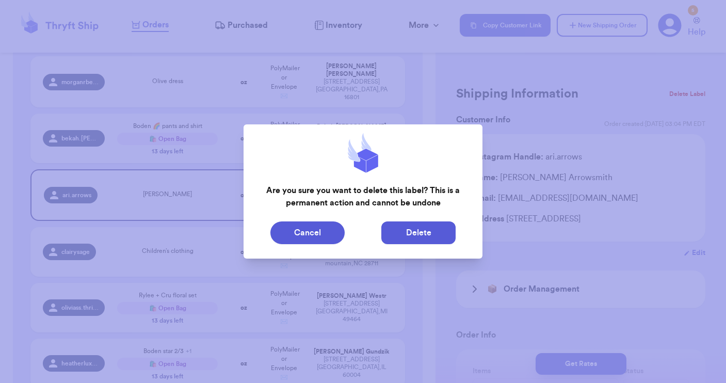
click at [424, 229] on button "Delete" at bounding box center [418, 232] width 74 height 23
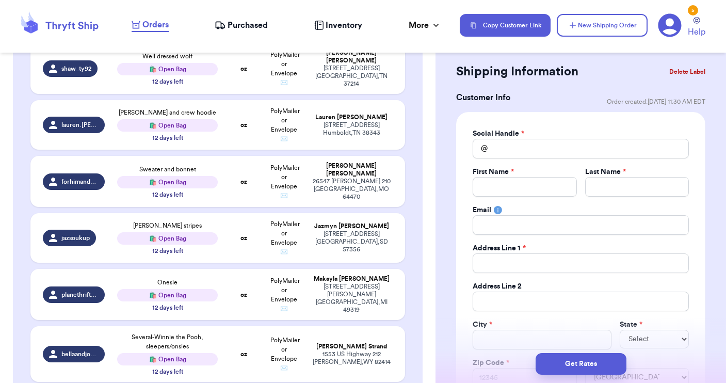
scroll to position [0, 0]
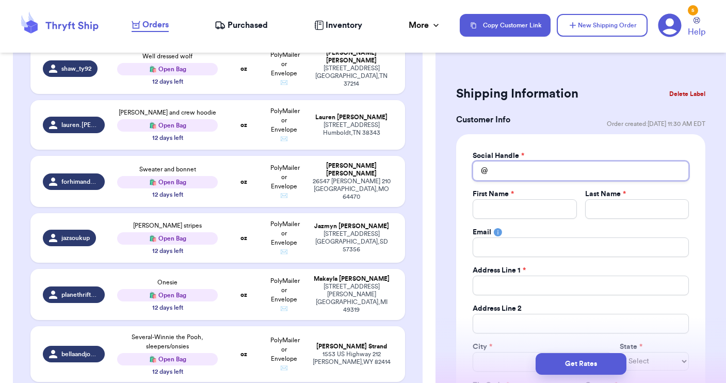
click at [495, 171] on input "Total Amount Paid" at bounding box center [581, 171] width 216 height 20
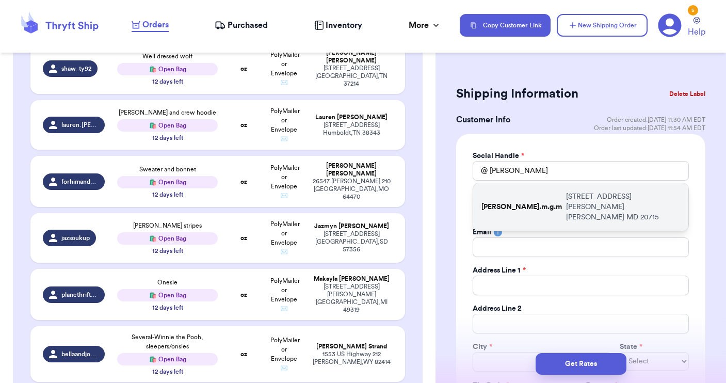
click at [513, 189] on div "[PERSON_NAME].m.g.m [STREET_ADDRESS][PERSON_NAME]" at bounding box center [580, 206] width 215 height 47
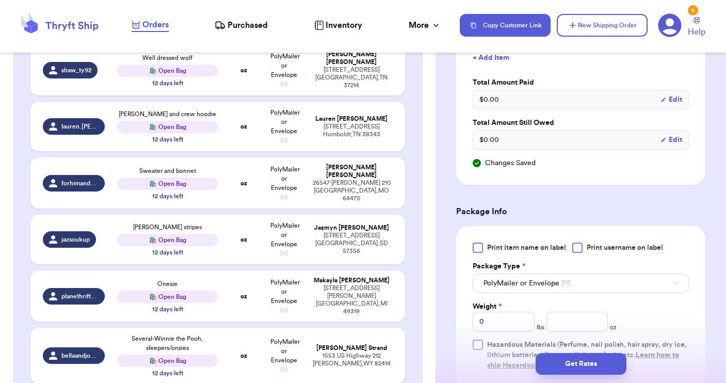
scroll to position [547, 0]
click at [577, 248] on div at bounding box center [577, 247] width 10 height 10
click at [0, 0] on input "Print username on label" at bounding box center [0, 0] width 0 height 0
click at [553, 277] on button "PolyMailer or Envelope ✉️" at bounding box center [581, 283] width 216 height 20
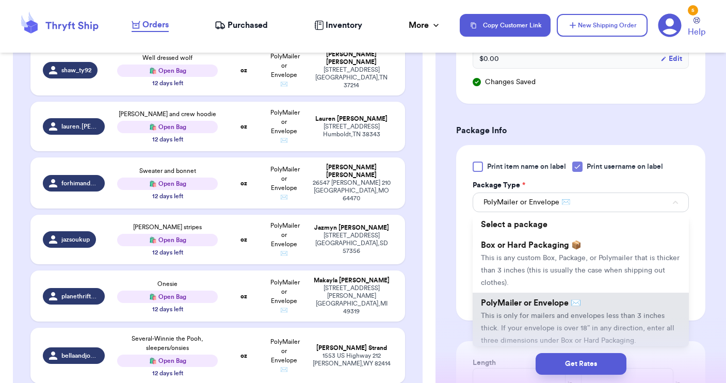
scroll to position [632, 0]
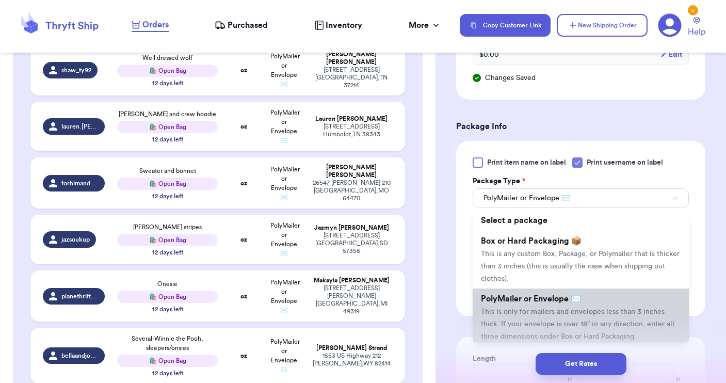
click at [539, 305] on li "PolyMailer or Envelope ✉️ This is only for mailers and envelopes less than 3 in…" at bounding box center [581, 317] width 216 height 58
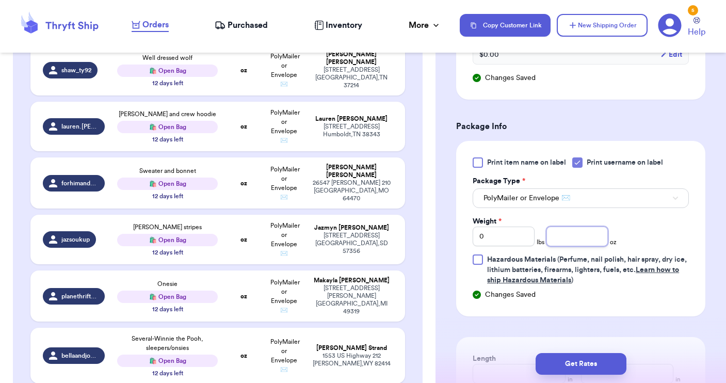
click at [565, 232] on input "number" at bounding box center [577, 236] width 62 height 20
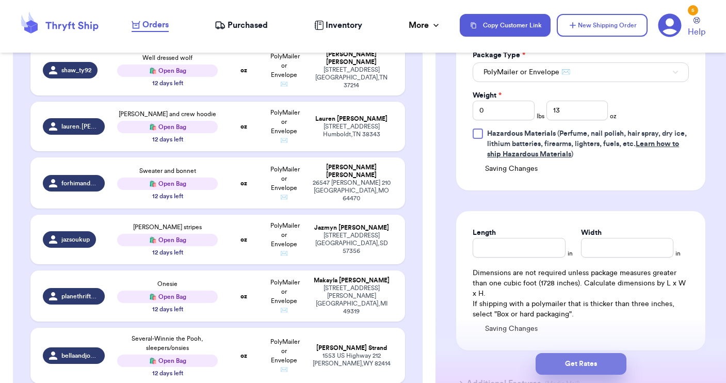
click at [585, 359] on button "Get Rates" at bounding box center [581, 364] width 91 height 22
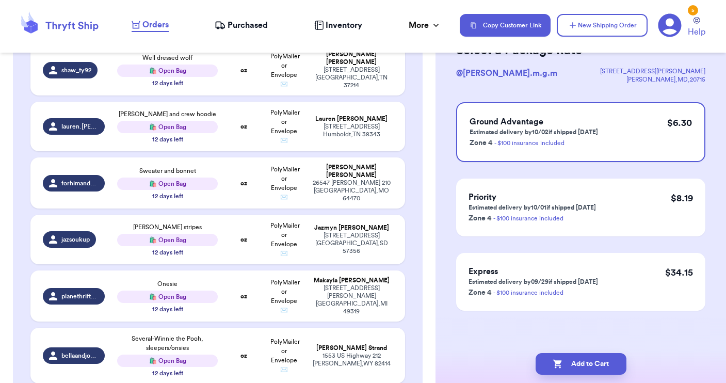
scroll to position [0, 0]
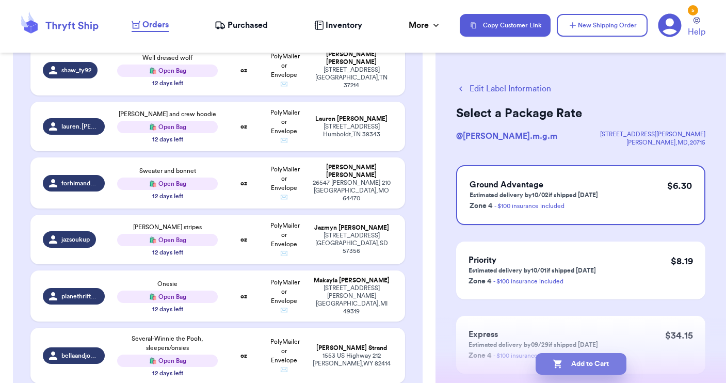
click at [595, 364] on button "Add to Cart" at bounding box center [581, 364] width 91 height 22
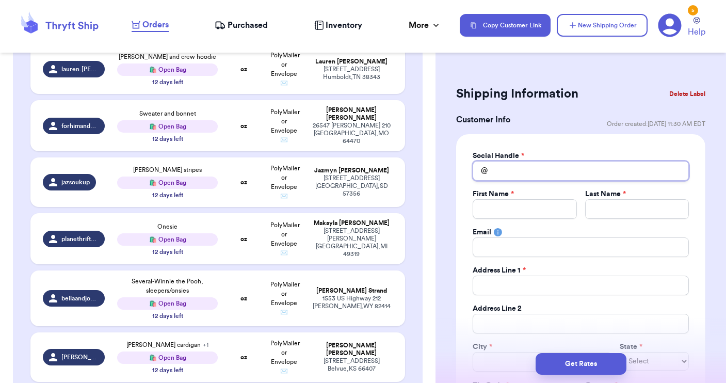
click at [503, 163] on input "Total Amount Paid" at bounding box center [581, 171] width 216 height 20
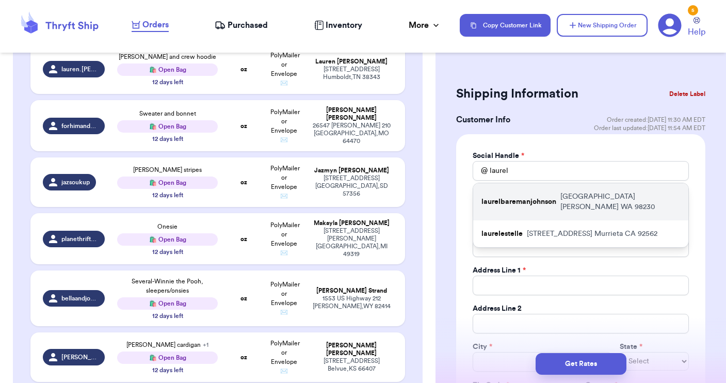
click at [507, 200] on p "laurelbaremanjohnson" at bounding box center [518, 202] width 75 height 10
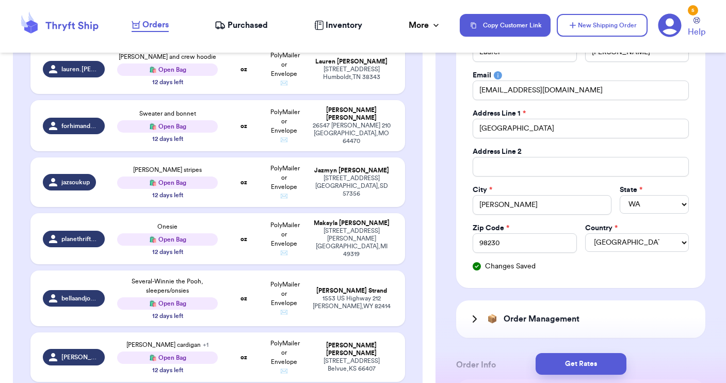
scroll to position [164, 0]
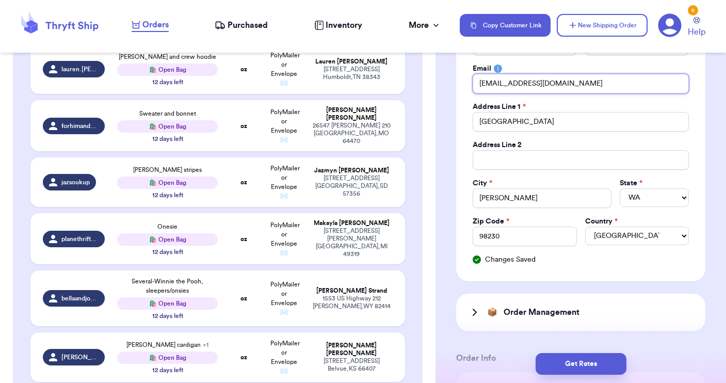
click at [580, 86] on input "[EMAIL_ADDRESS][DOMAIN_NAME]" at bounding box center [581, 84] width 216 height 20
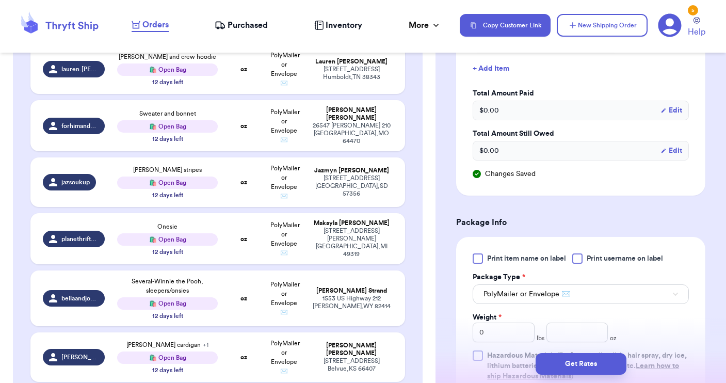
scroll to position [551, 0]
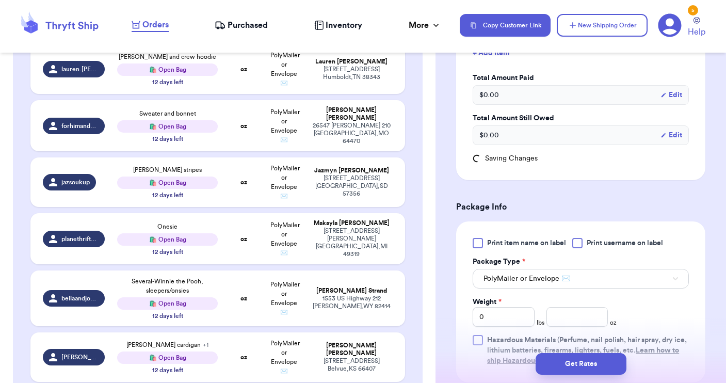
click at [577, 243] on div at bounding box center [577, 243] width 10 height 10
click at [0, 0] on input "Print username on label" at bounding box center [0, 0] width 0 height 0
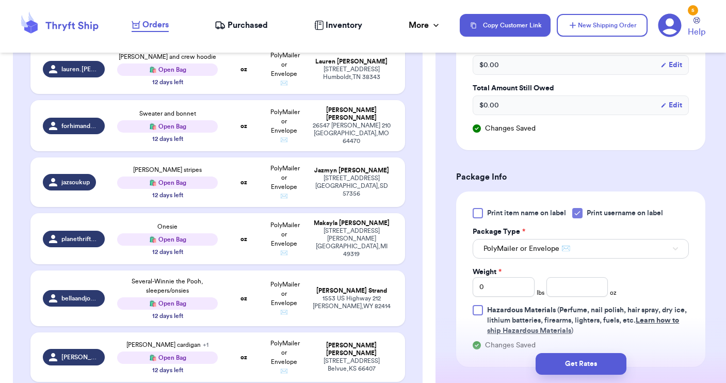
scroll to position [581, 0]
click at [548, 293] on input "number" at bounding box center [577, 287] width 62 height 20
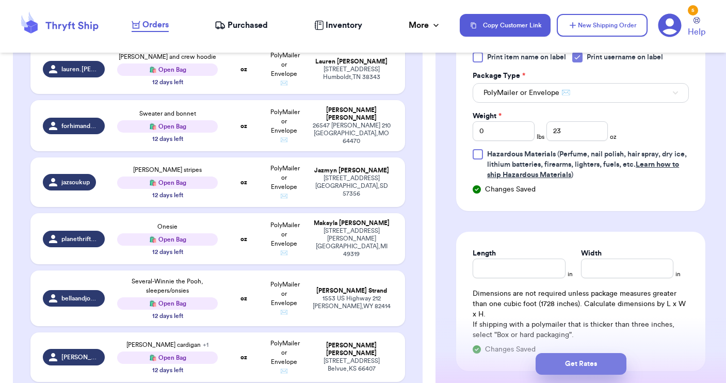
click at [571, 363] on button "Get Rates" at bounding box center [581, 364] width 91 height 22
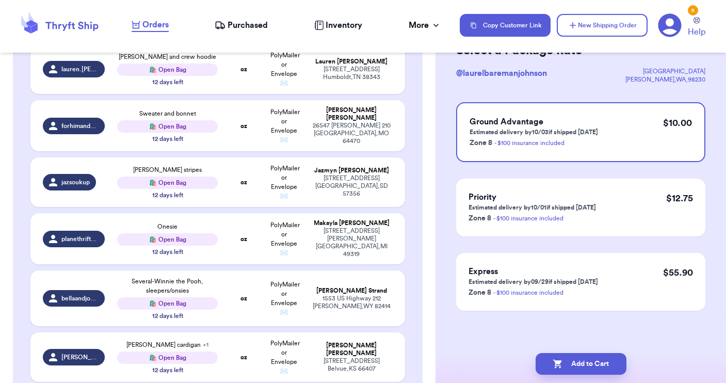
scroll to position [0, 0]
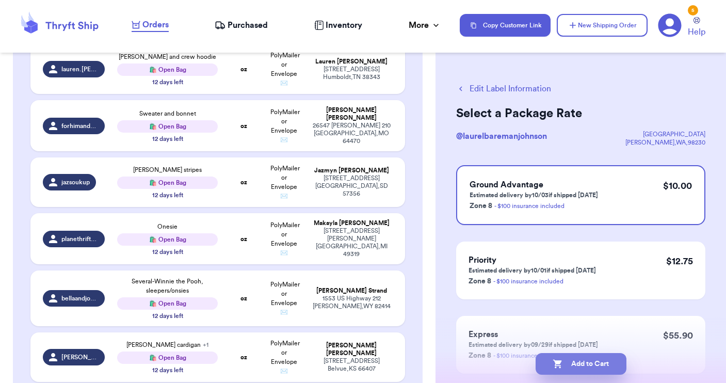
click at [574, 366] on button "Add to Cart" at bounding box center [581, 364] width 91 height 22
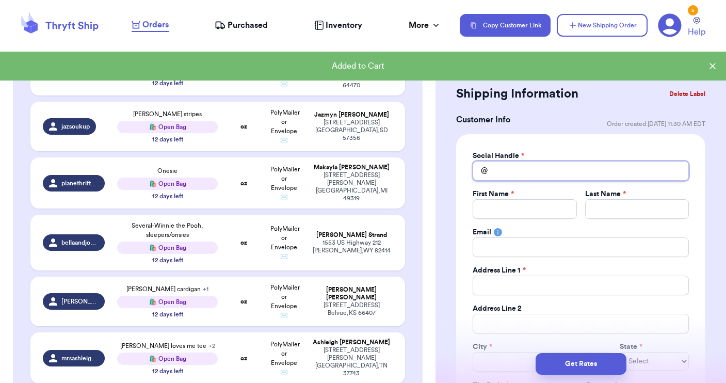
click at [562, 170] on input "Total Amount Paid" at bounding box center [581, 171] width 216 height 20
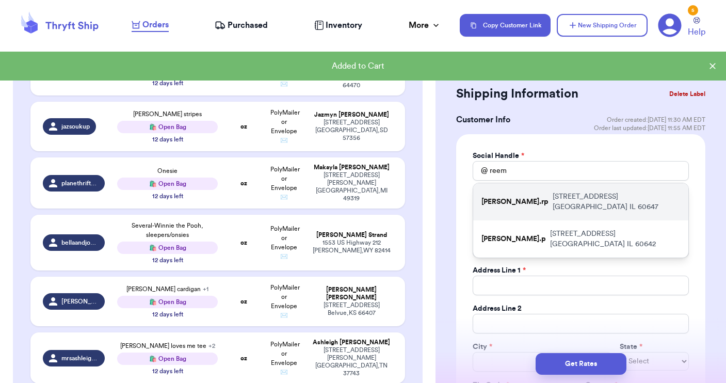
click at [557, 195] on p "[STREET_ADDRESS]" at bounding box center [616, 201] width 127 height 21
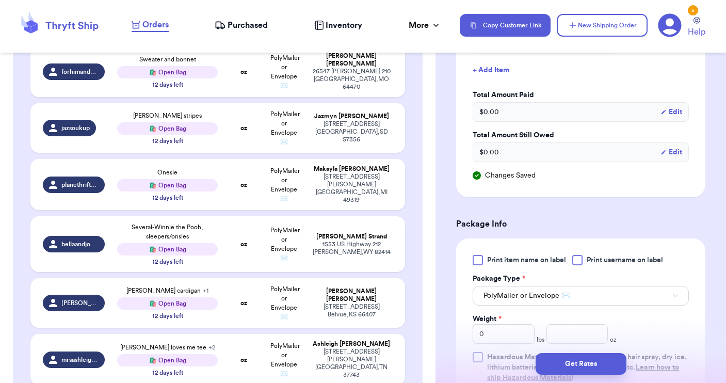
scroll to position [539, 0]
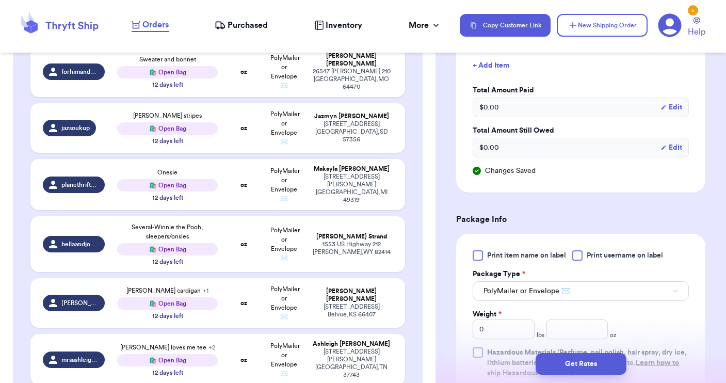
click at [574, 256] on div at bounding box center [577, 255] width 10 height 10
click at [0, 0] on input "Print username on label" at bounding box center [0, 0] width 0 height 0
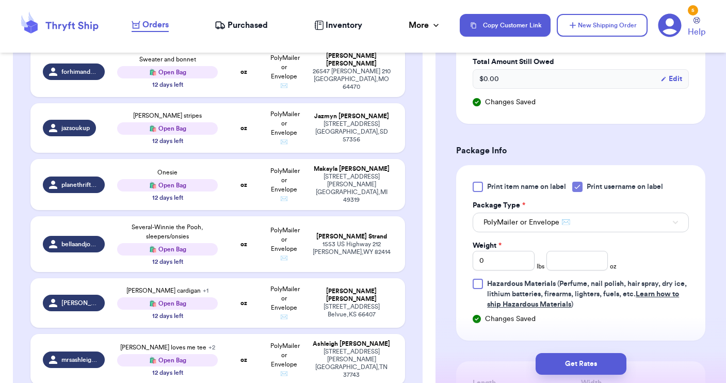
scroll to position [609, 0]
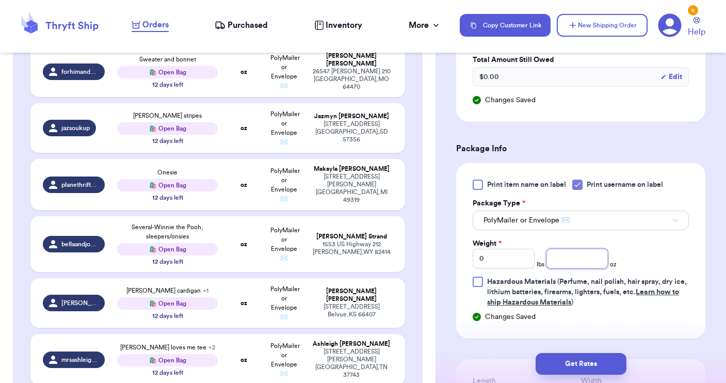
click at [568, 258] on input "number" at bounding box center [577, 259] width 62 height 20
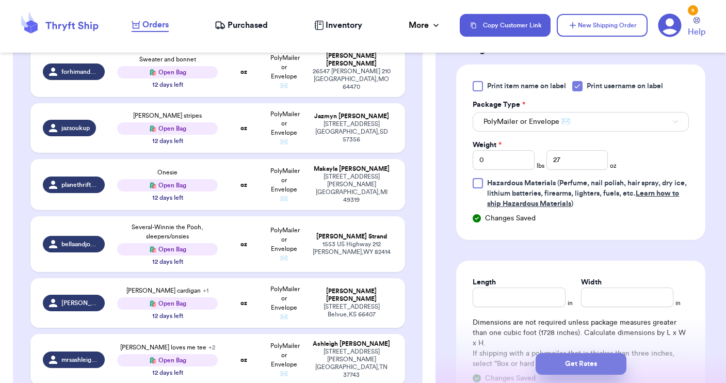
click at [576, 368] on button "Get Rates" at bounding box center [581, 364] width 91 height 22
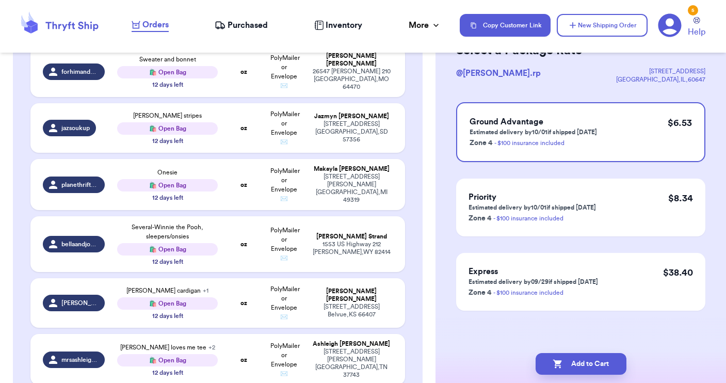
scroll to position [0, 0]
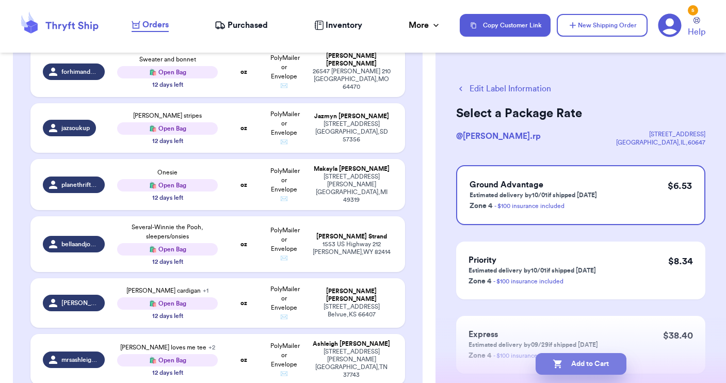
click at [587, 364] on button "Add to Cart" at bounding box center [581, 364] width 91 height 22
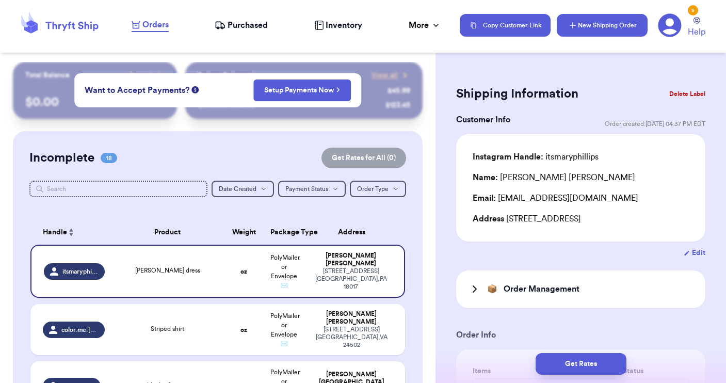
click at [579, 28] on button "New Shipping Order" at bounding box center [602, 25] width 91 height 23
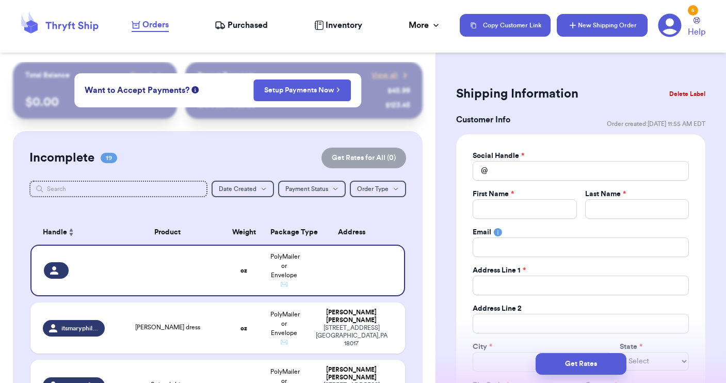
click at [579, 28] on button "New Shipping Order" at bounding box center [602, 25] width 91 height 23
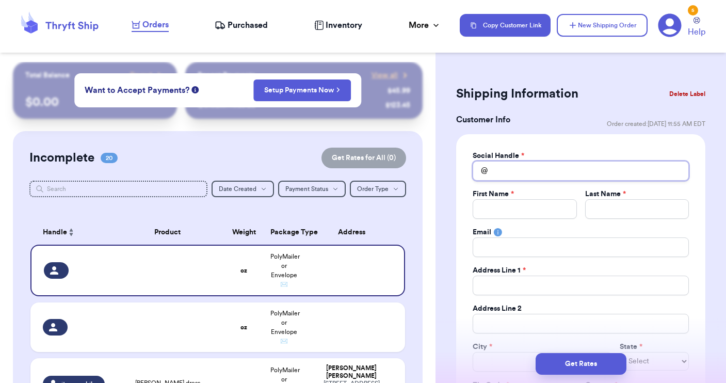
click at [504, 172] on input "Total Amount Paid" at bounding box center [581, 171] width 216 height 20
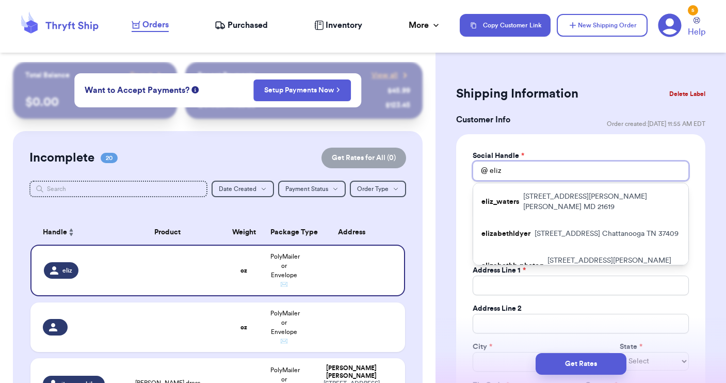
drag, startPoint x: 510, startPoint y: 171, endPoint x: 474, endPoint y: 166, distance: 36.5
click at [474, 166] on div "@ eliz" at bounding box center [581, 171] width 216 height 20
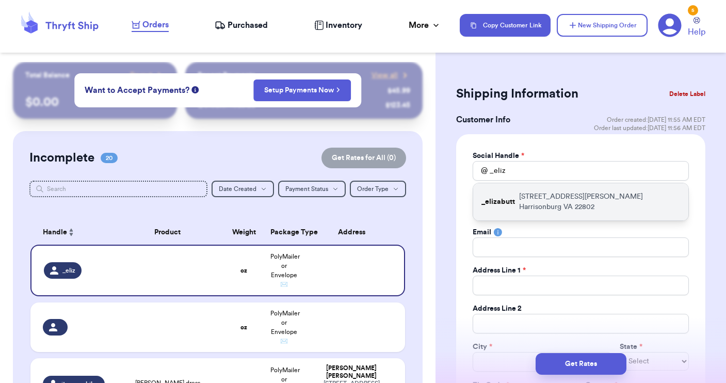
click at [494, 197] on p "_elizabutt" at bounding box center [498, 202] width 34 height 10
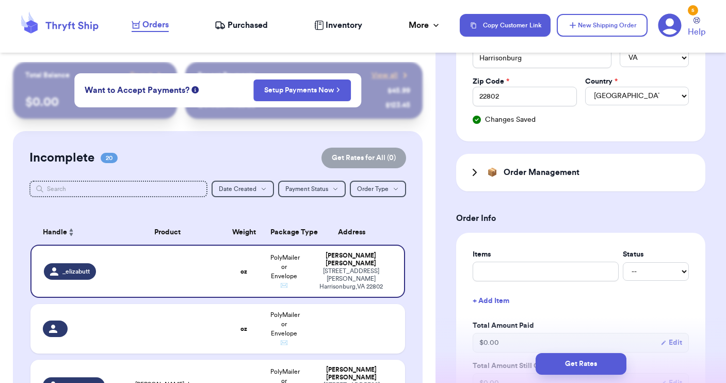
scroll to position [312, 0]
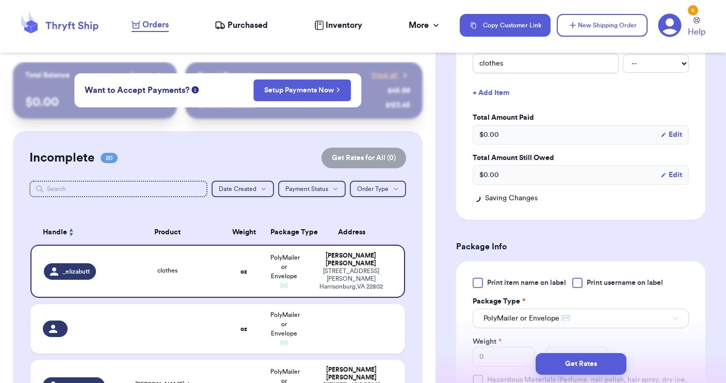
click at [576, 280] on div at bounding box center [577, 283] width 10 height 10
click at [0, 0] on input "Print username on label" at bounding box center [0, 0] width 0 height 0
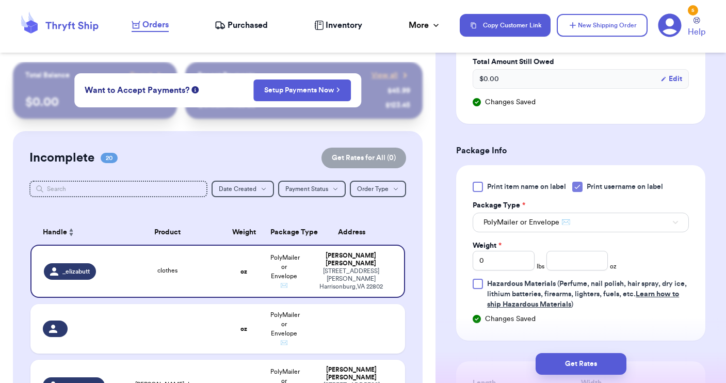
scroll to position [625, 0]
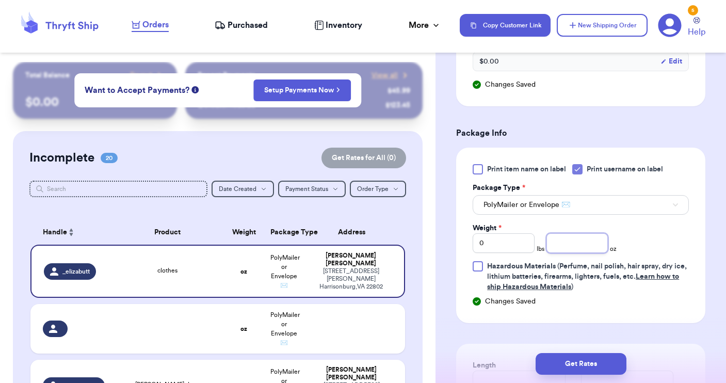
click at [570, 240] on input "number" at bounding box center [577, 243] width 62 height 20
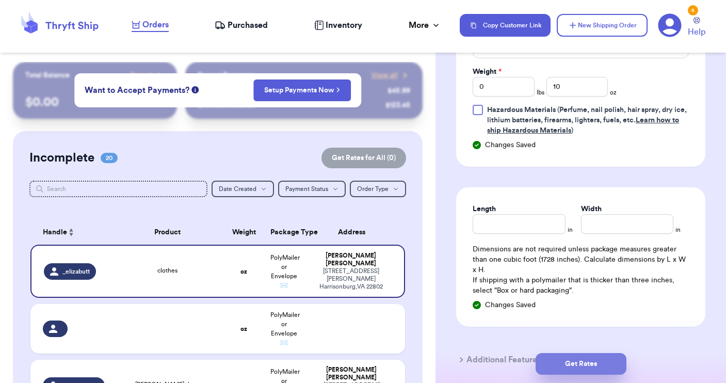
click at [579, 360] on button "Get Rates" at bounding box center [581, 364] width 91 height 22
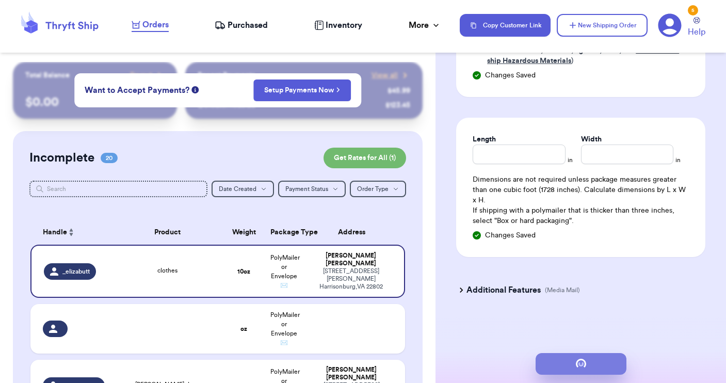
scroll to position [0, 0]
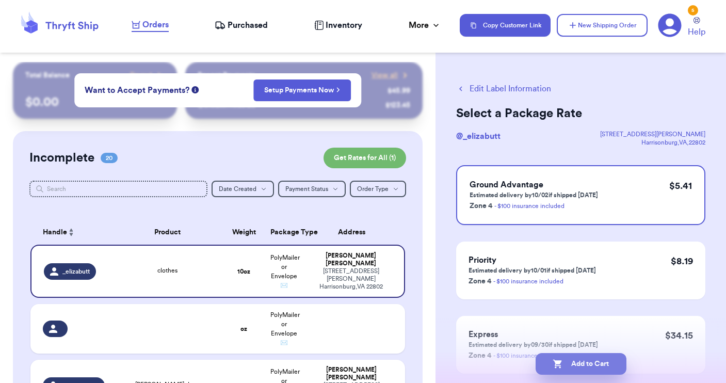
click at [584, 361] on button "Add to Cart" at bounding box center [581, 364] width 91 height 22
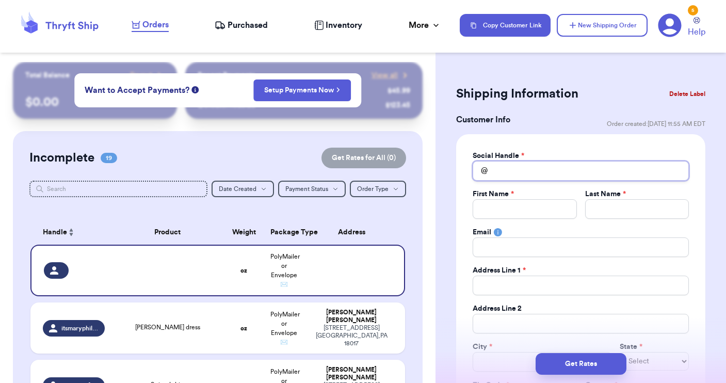
click at [535, 173] on input "Total Amount Paid" at bounding box center [581, 171] width 216 height 20
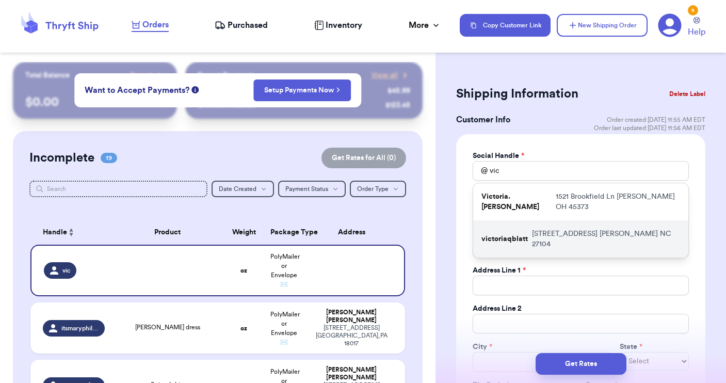
click at [538, 230] on p "[STREET_ADDRESS]" at bounding box center [606, 239] width 148 height 21
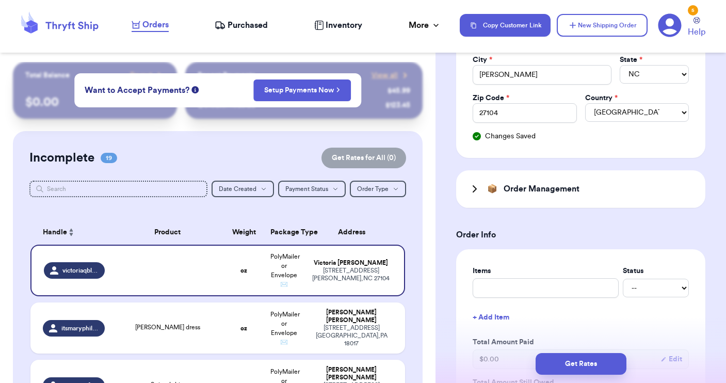
scroll to position [292, 0]
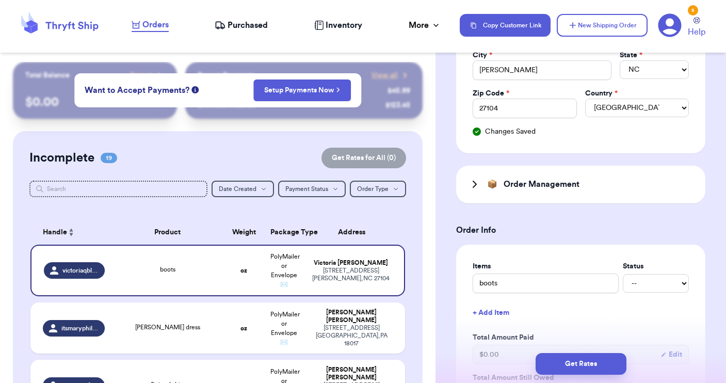
click at [499, 317] on button "+ Add Item" at bounding box center [580, 312] width 224 height 23
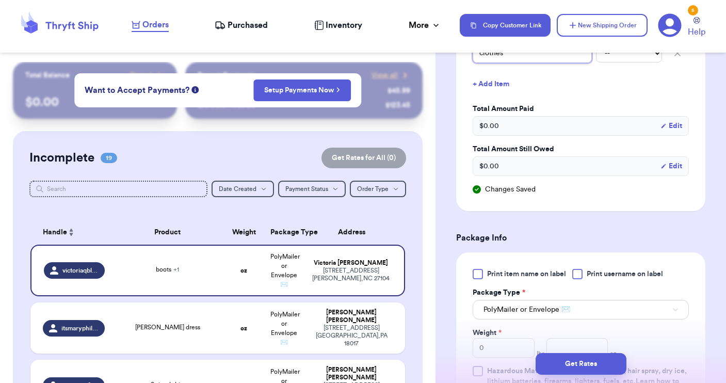
scroll to position [564, 0]
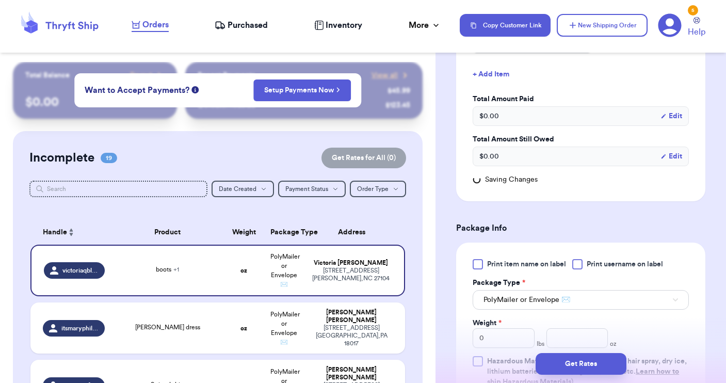
click at [580, 268] on div at bounding box center [577, 264] width 10 height 10
click at [0, 0] on input "Print username on label" at bounding box center [0, 0] width 0 height 0
click at [575, 301] on button "PolyMailer or Envelope ✉️" at bounding box center [581, 300] width 216 height 20
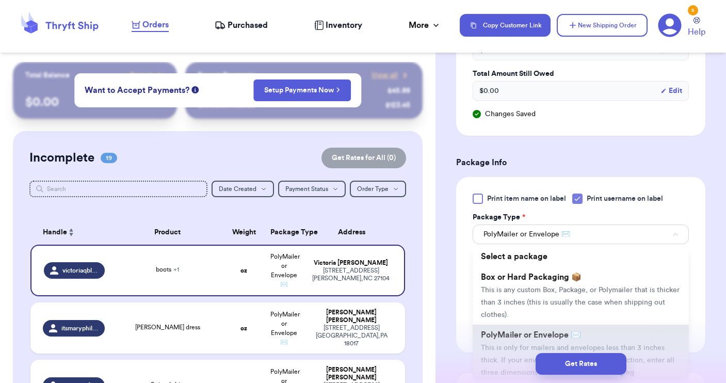
scroll to position [635, 0]
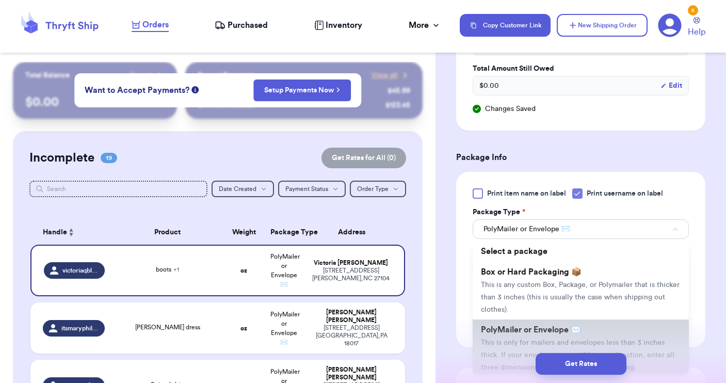
click at [589, 342] on span "This is only for mailers and envelopes less than 3 inches thick. If your envelo…" at bounding box center [577, 355] width 193 height 32
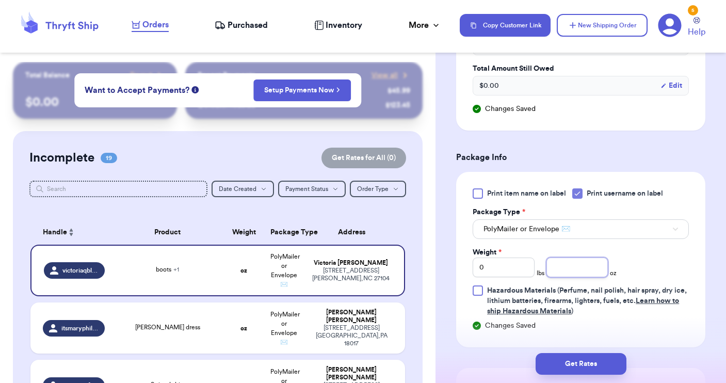
click at [567, 276] on input "number" at bounding box center [577, 267] width 62 height 20
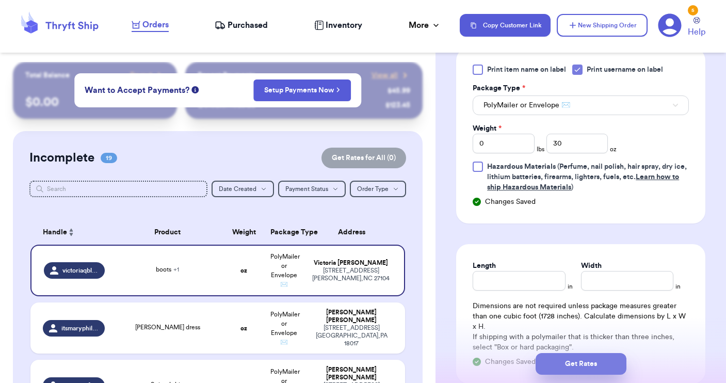
click at [589, 372] on button "Get Rates" at bounding box center [581, 364] width 91 height 22
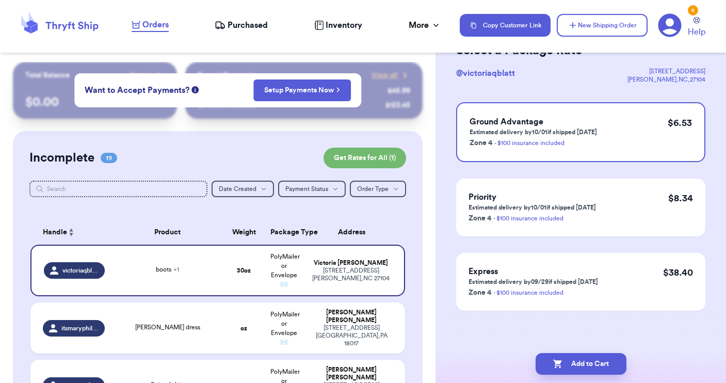
scroll to position [0, 0]
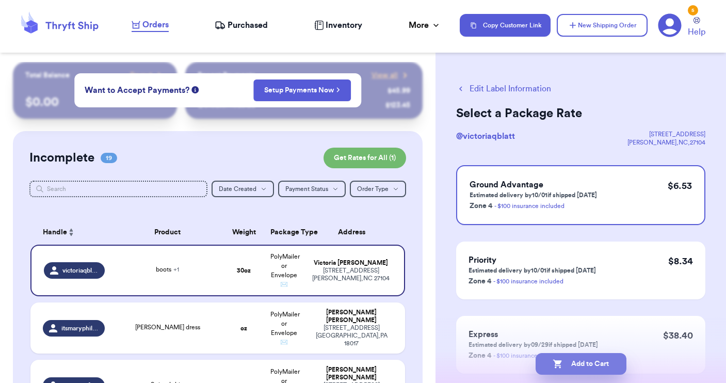
click at [578, 364] on button "Add to Cart" at bounding box center [581, 364] width 91 height 22
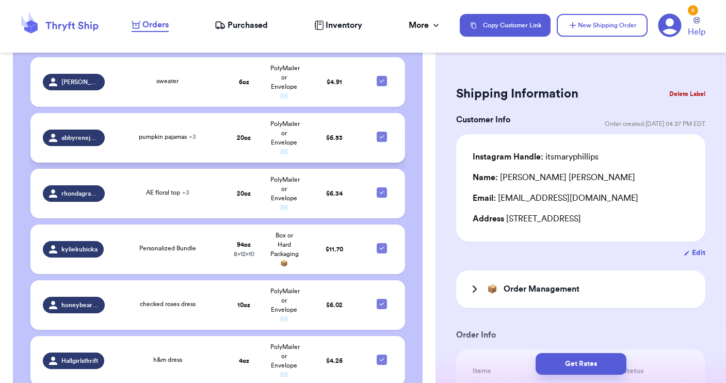
scroll to position [1655, 0]
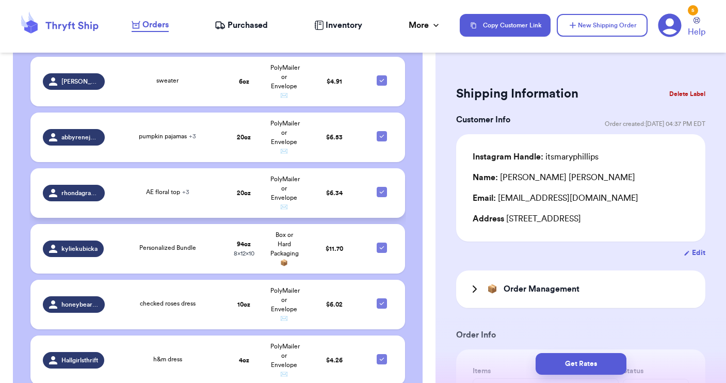
click at [112, 188] on td "AE floral top + 3" at bounding box center [167, 193] width 112 height 50
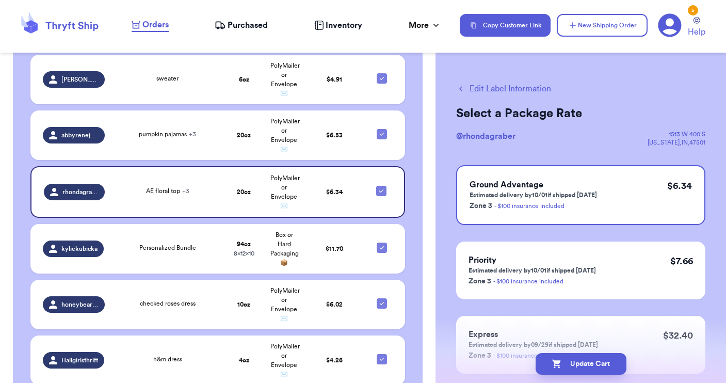
click at [508, 85] on button "Edit Label Information" at bounding box center [503, 89] width 95 height 12
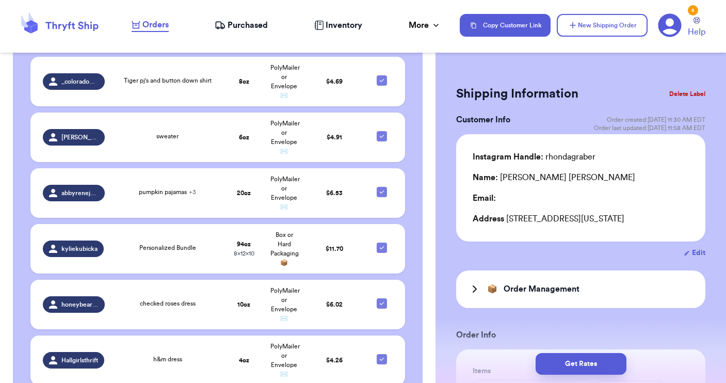
click at [698, 255] on button "Edit" at bounding box center [695, 253] width 22 height 10
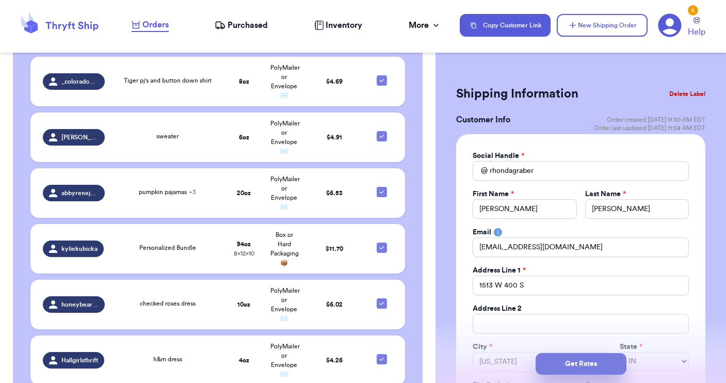
click at [569, 366] on button "Get Rates" at bounding box center [581, 364] width 91 height 22
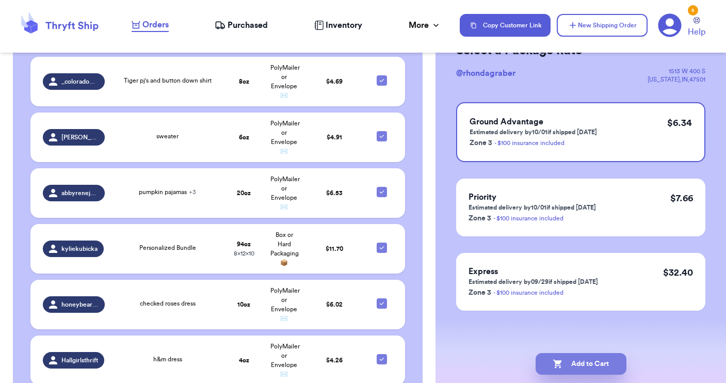
scroll to position [63, 0]
click at [586, 368] on button "Add to Cart" at bounding box center [581, 364] width 91 height 22
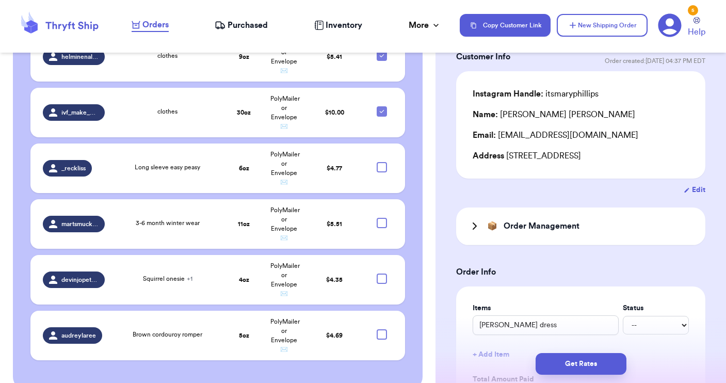
scroll to position [2682, 0]
click at [375, 151] on td at bounding box center [385, 169] width 40 height 50
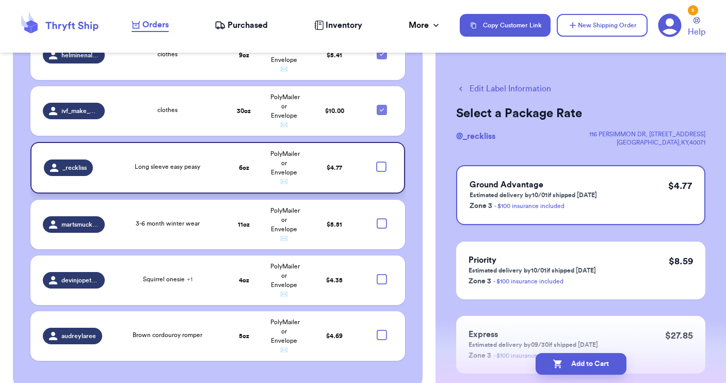
click at [382, 161] on div at bounding box center [381, 166] width 10 height 10
click at [381, 161] on input "checkbox" at bounding box center [381, 161] width 1 height 1
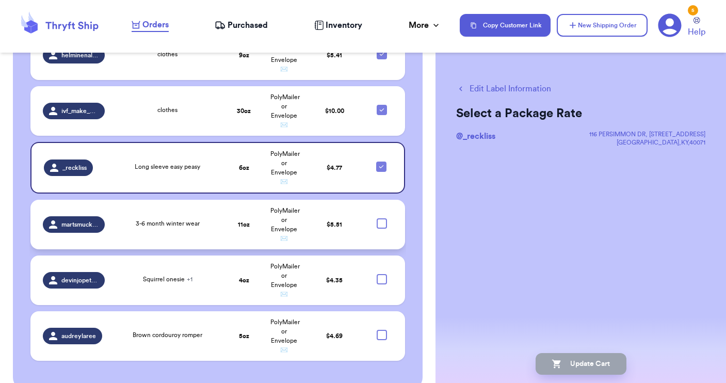
click at [380, 218] on div at bounding box center [382, 223] width 10 height 10
click at [381, 218] on input "checkbox" at bounding box center [381, 218] width 1 height 1
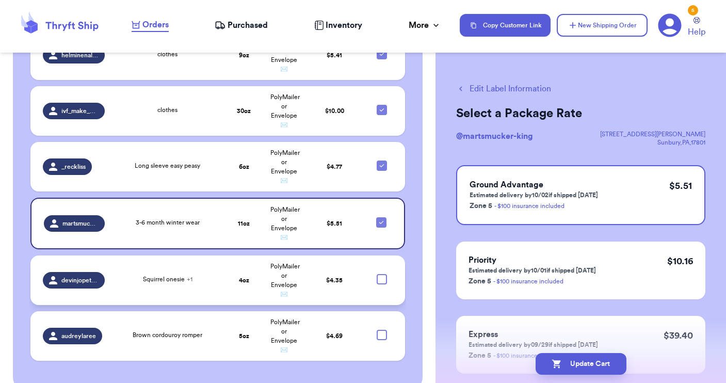
click at [383, 274] on div at bounding box center [382, 279] width 10 height 10
click at [382, 273] on input "checkbox" at bounding box center [381, 273] width 1 height 1
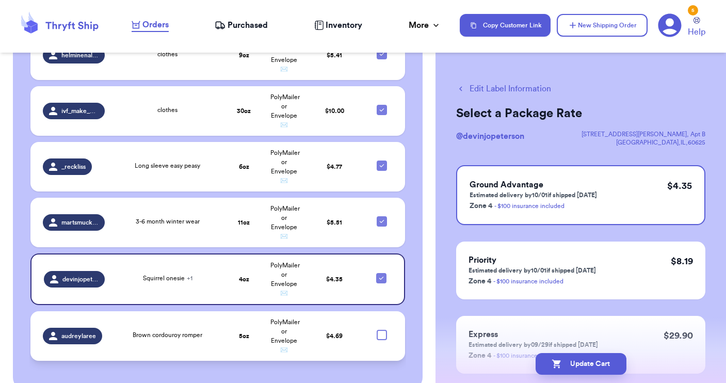
click at [380, 330] on div at bounding box center [382, 335] width 10 height 10
click at [381, 329] on input "checkbox" at bounding box center [381, 329] width 1 height 1
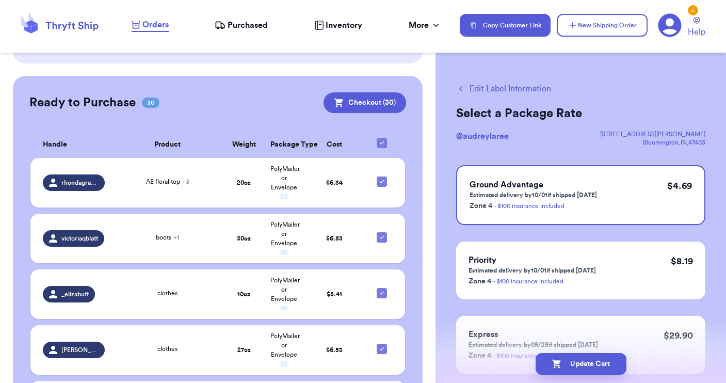
scroll to position [1210, 0]
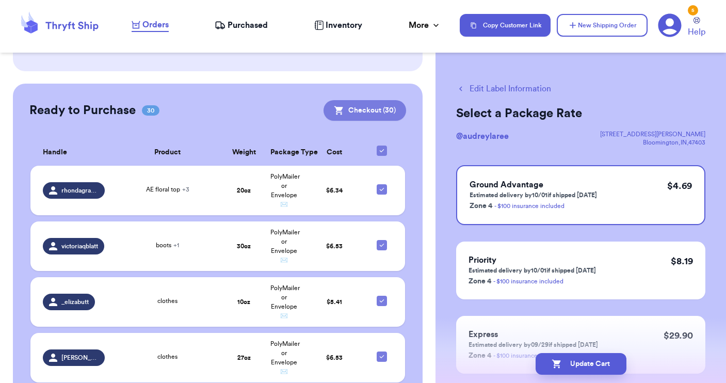
click at [371, 100] on button "Checkout ( 30 )" at bounding box center [364, 110] width 83 height 21
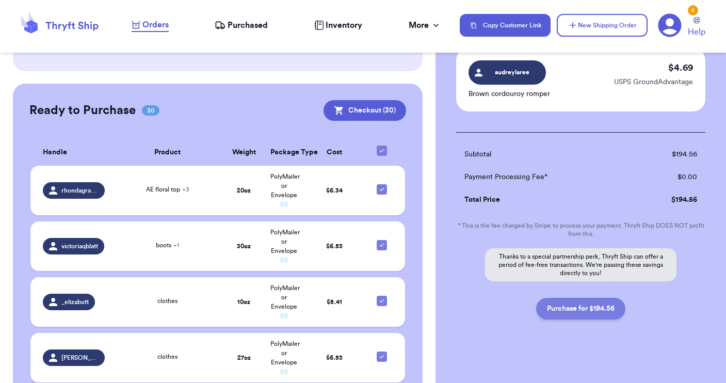
scroll to position [2188, 0]
click at [574, 306] on button "Purchase for $194.56" at bounding box center [580, 309] width 89 height 22
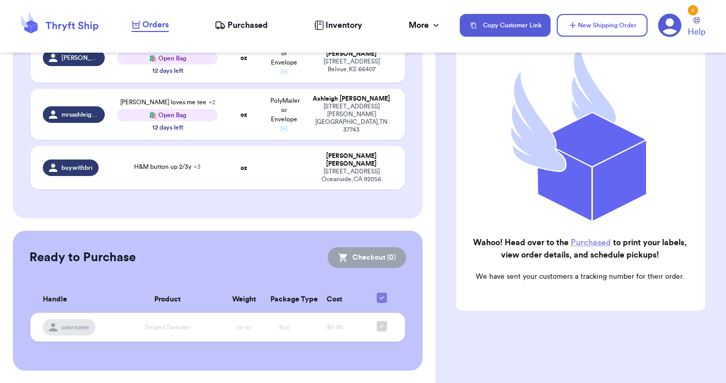
scroll to position [1044, 0]
